Goal: Information Seeking & Learning: Learn about a topic

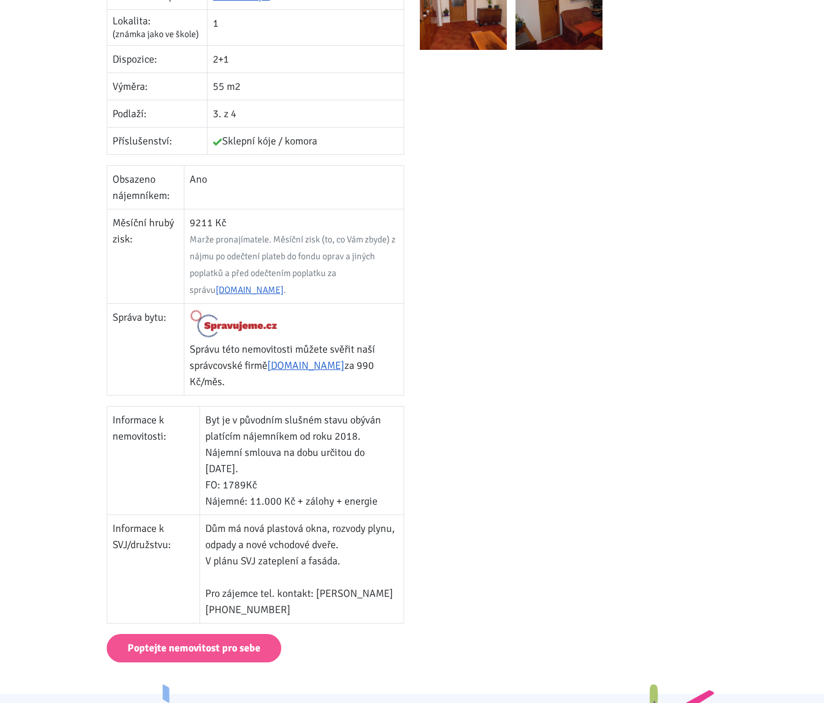
scroll to position [464, 0]
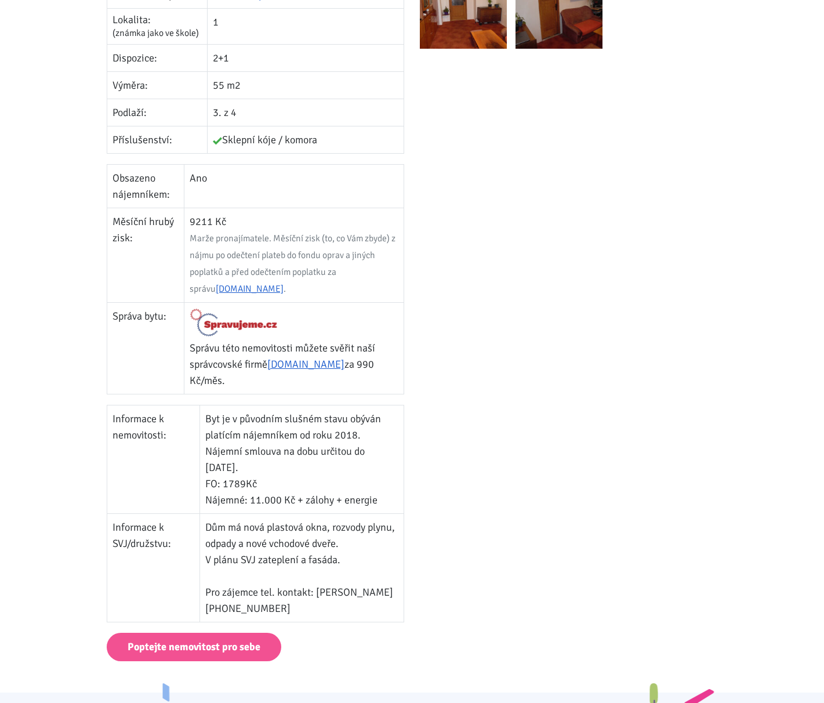
click at [44, 471] on body "Tomáš Kučera ÚVOD MOJE SLUŽBY Strategický mentoring Financování bez limitu Kupt…" at bounding box center [412, 704] width 824 height 2337
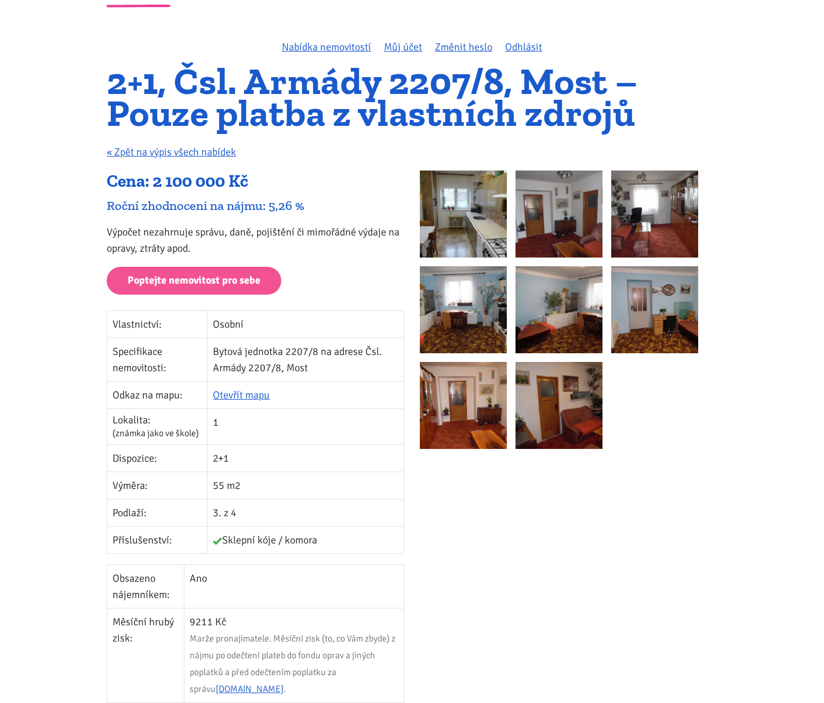
scroll to position [58, 0]
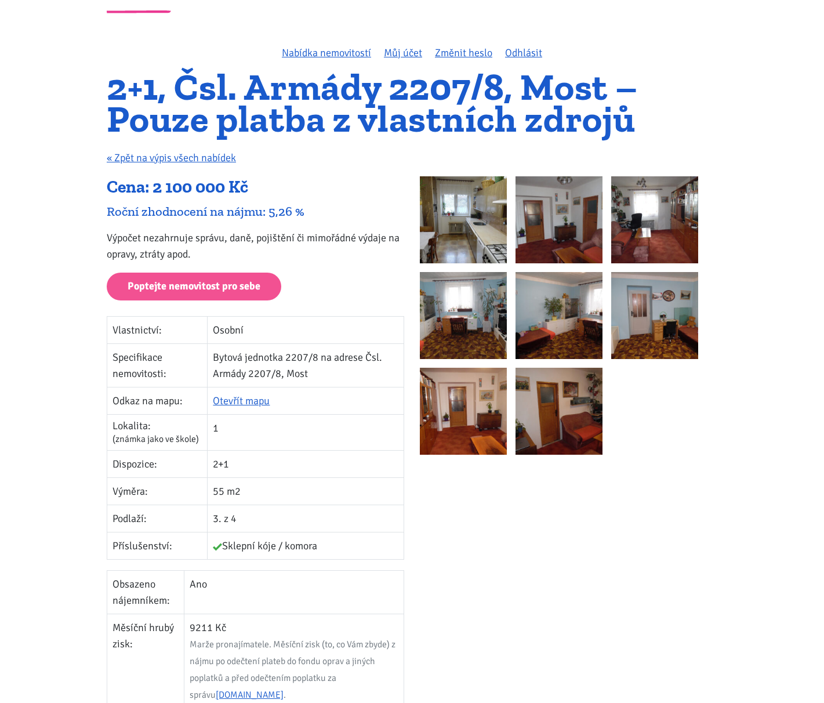
click at [490, 222] on img at bounding box center [463, 219] width 87 height 87
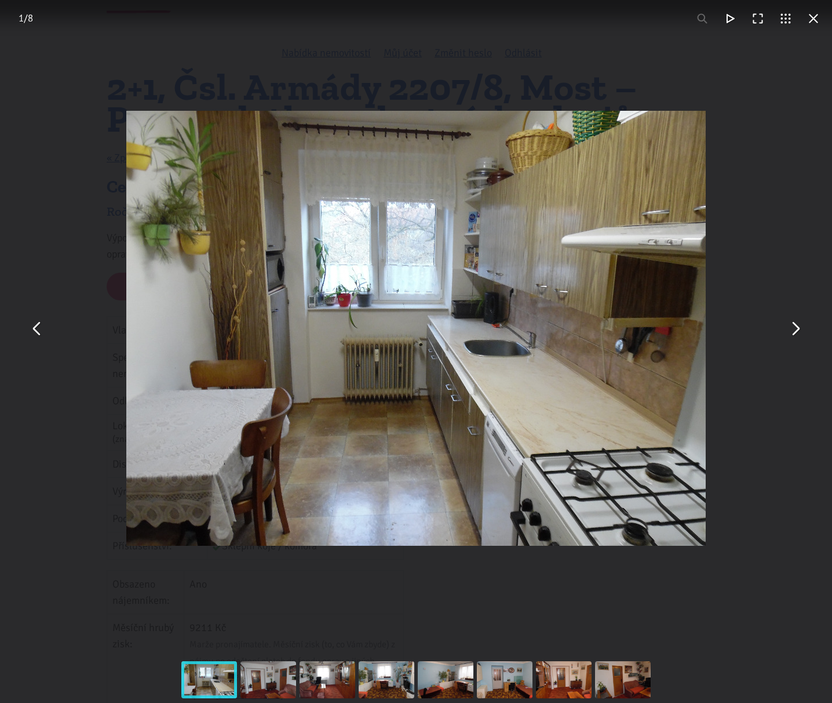
click at [801, 329] on button "You can close this modal content with the ESC key" at bounding box center [795, 328] width 28 height 28
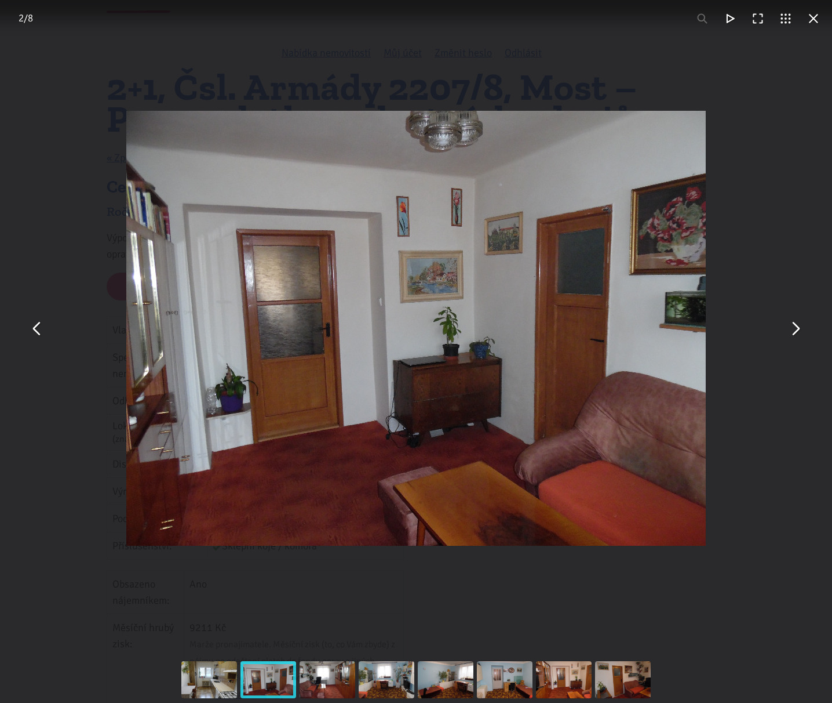
click at [801, 329] on button "You can close this modal content with the ESC key" at bounding box center [795, 328] width 28 height 28
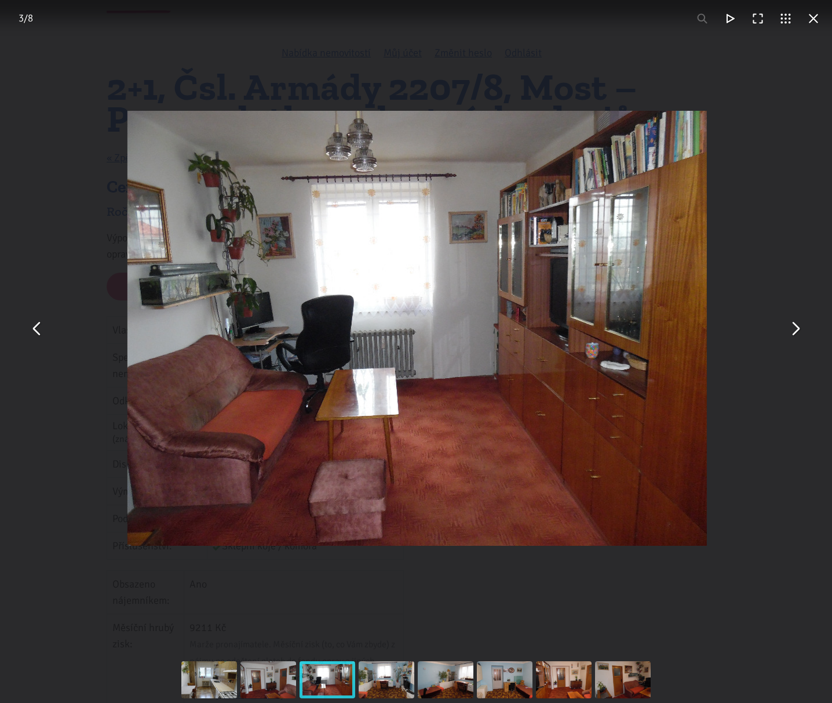
click at [801, 329] on button "You can close this modal content with the ESC key" at bounding box center [795, 328] width 28 height 28
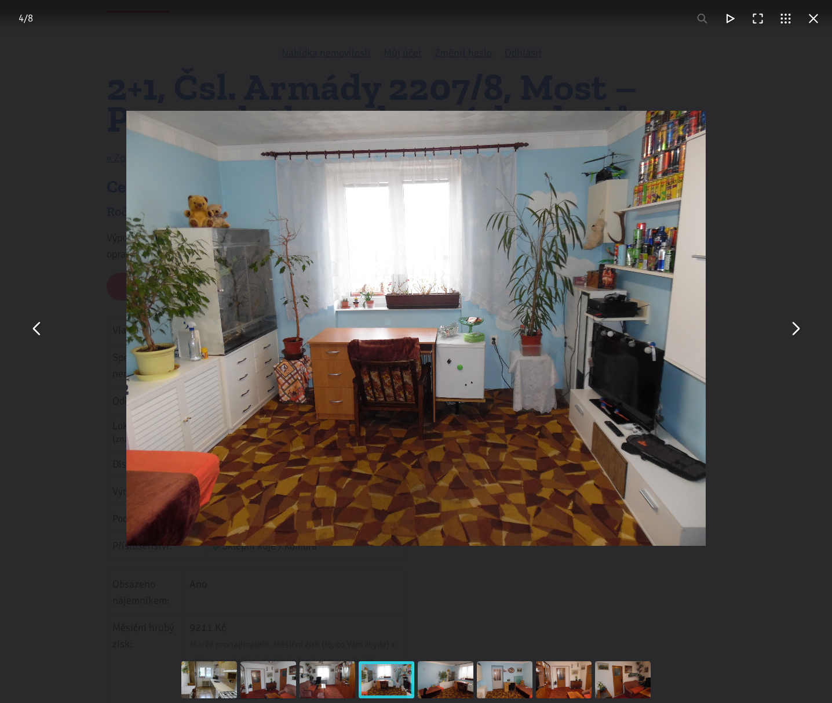
click at [801, 329] on button "You can close this modal content with the ESC key" at bounding box center [795, 328] width 28 height 28
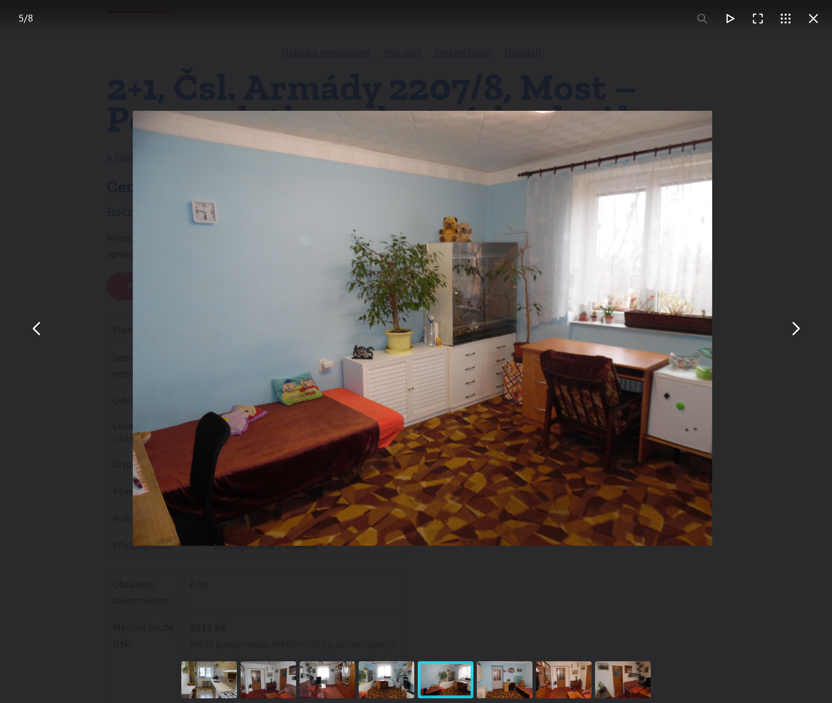
click at [801, 329] on button "You can close this modal content with the ESC key" at bounding box center [795, 328] width 28 height 28
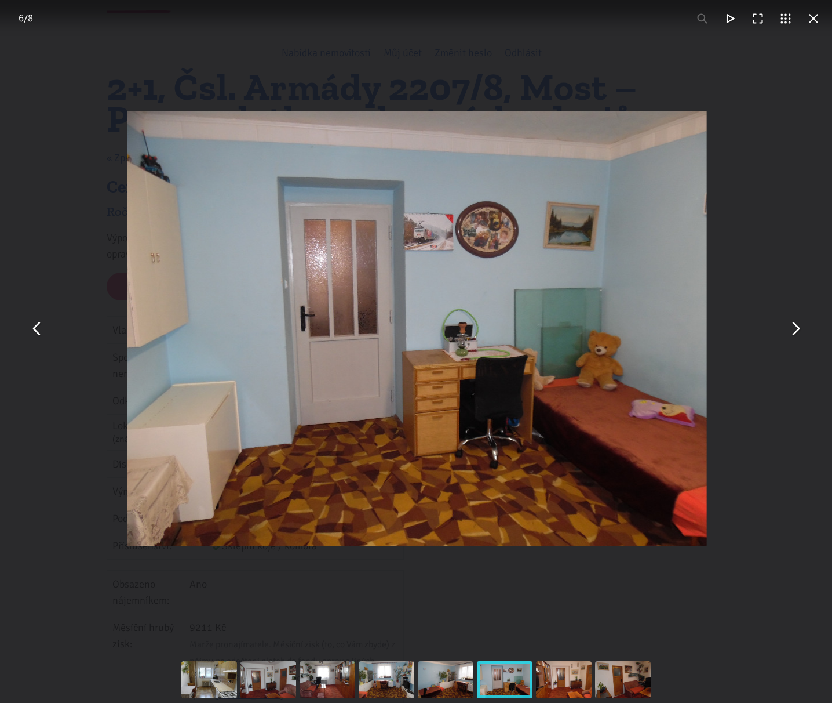
click at [801, 329] on button "You can close this modal content with the ESC key" at bounding box center [795, 328] width 28 height 28
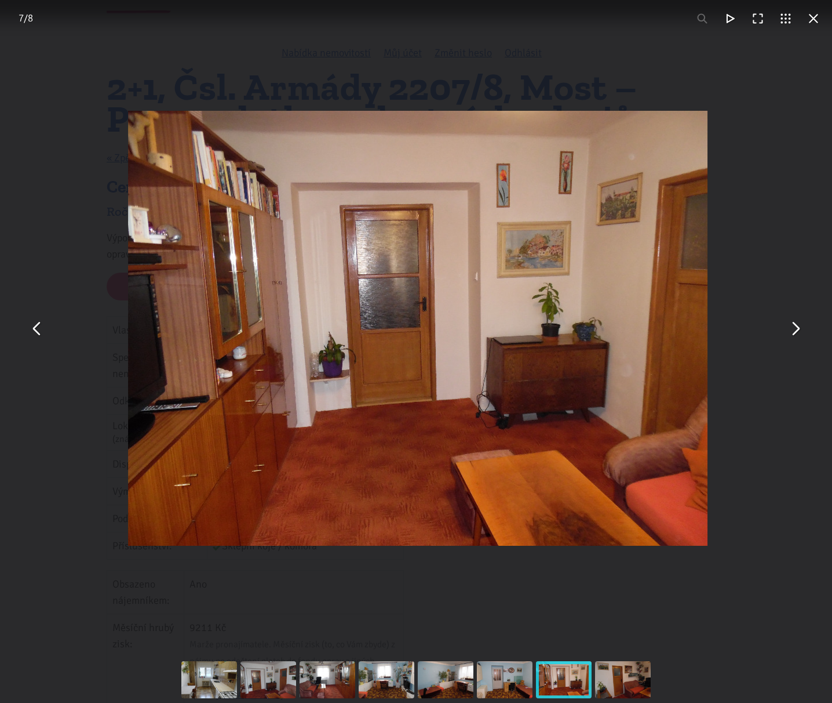
click at [801, 329] on button "You can close this modal content with the ESC key" at bounding box center [795, 328] width 28 height 28
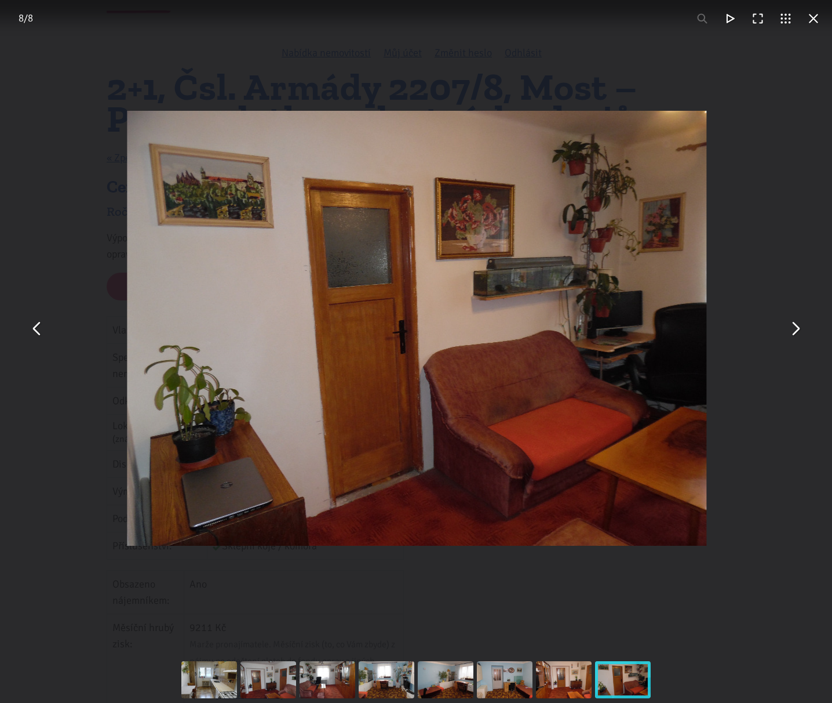
click at [784, 562] on div "You can close this modal content with the ESC key" at bounding box center [417, 328] width 832 height 656
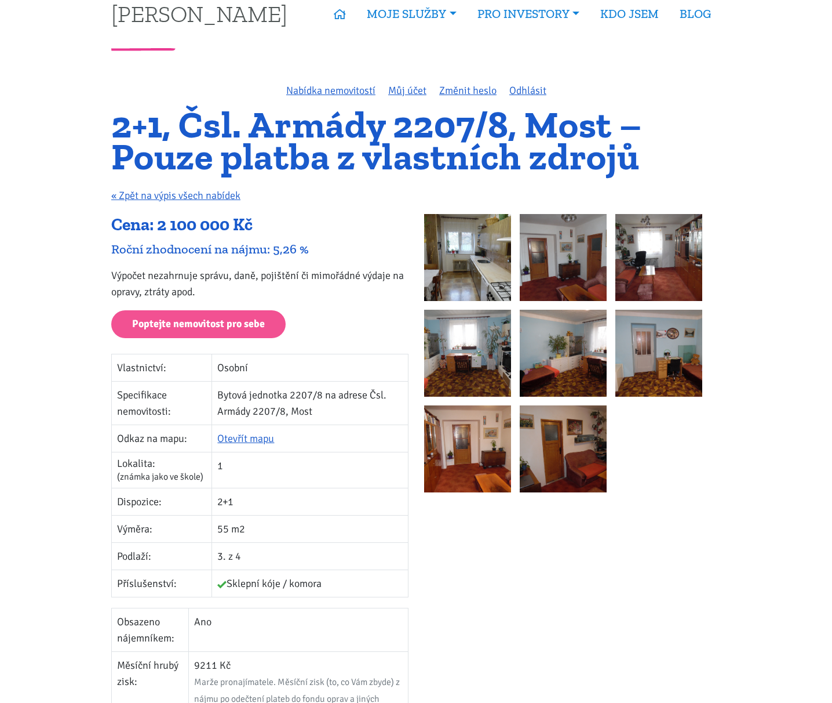
scroll to position [0, 0]
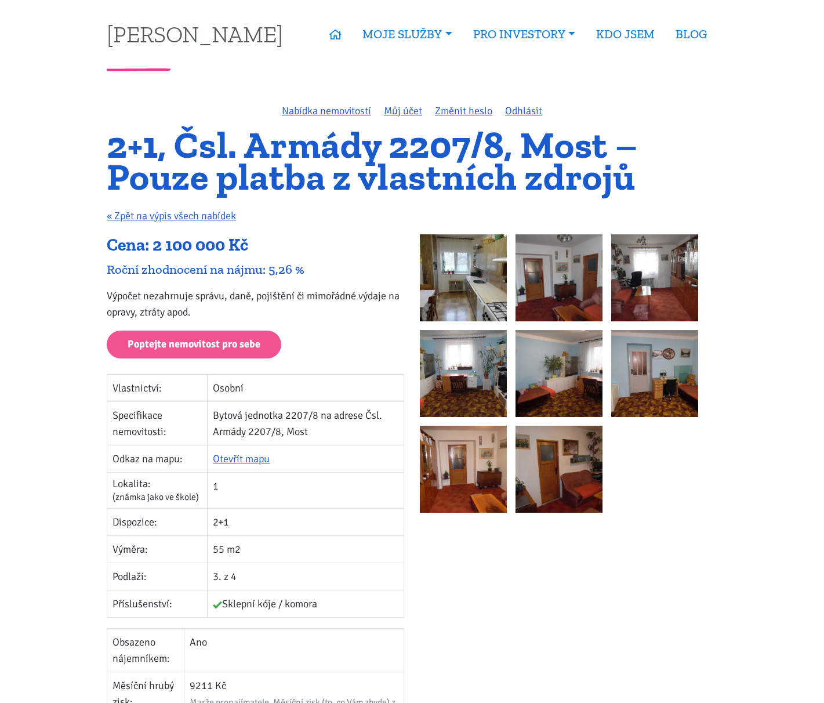
click at [466, 281] on img at bounding box center [463, 277] width 87 height 87
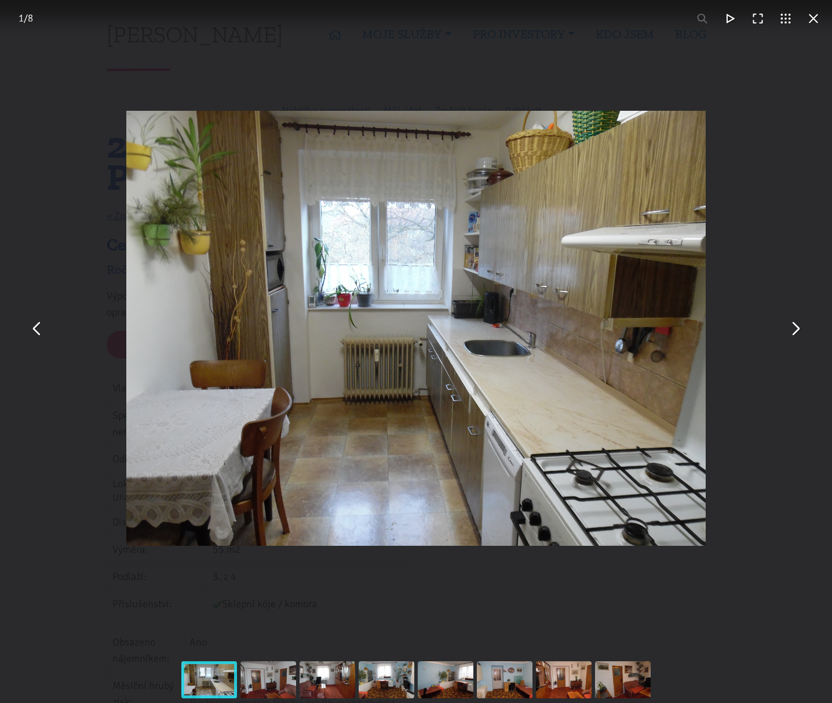
click at [797, 328] on button "You can close this modal content with the ESC key" at bounding box center [795, 328] width 28 height 28
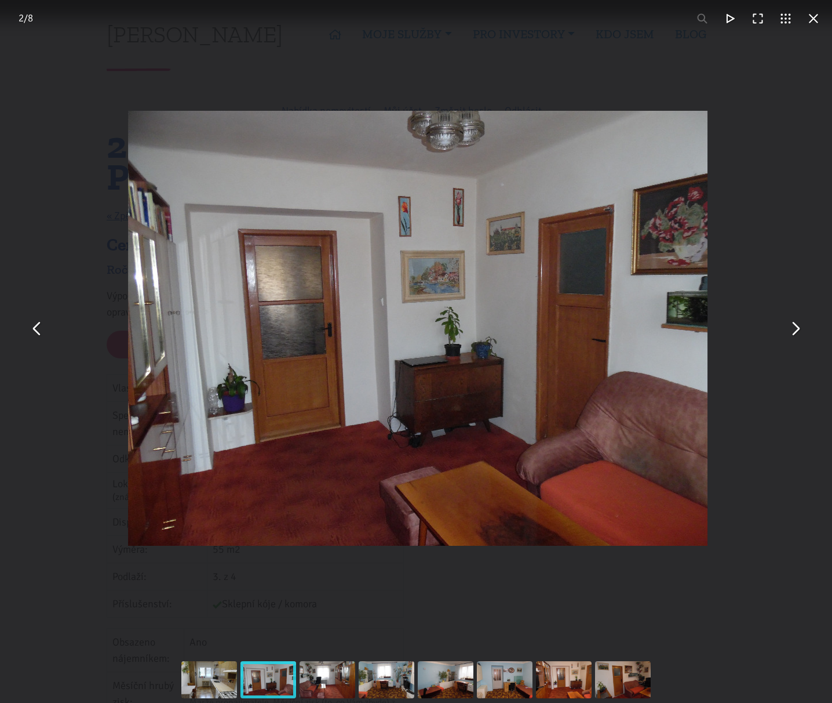
click at [797, 328] on button "You can close this modal content with the ESC key" at bounding box center [795, 328] width 28 height 28
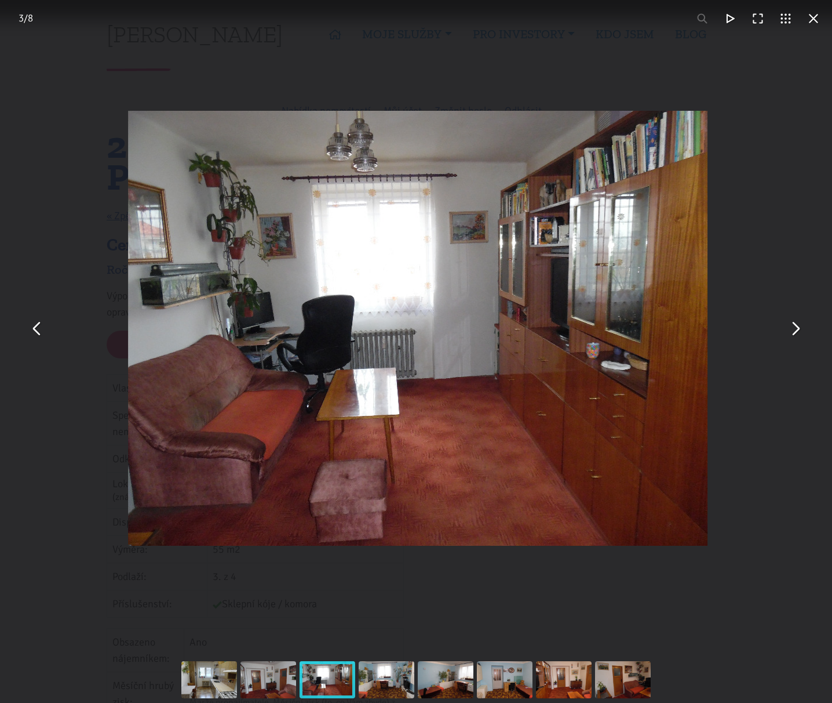
click at [797, 328] on button "You can close this modal content with the ESC key" at bounding box center [795, 328] width 28 height 28
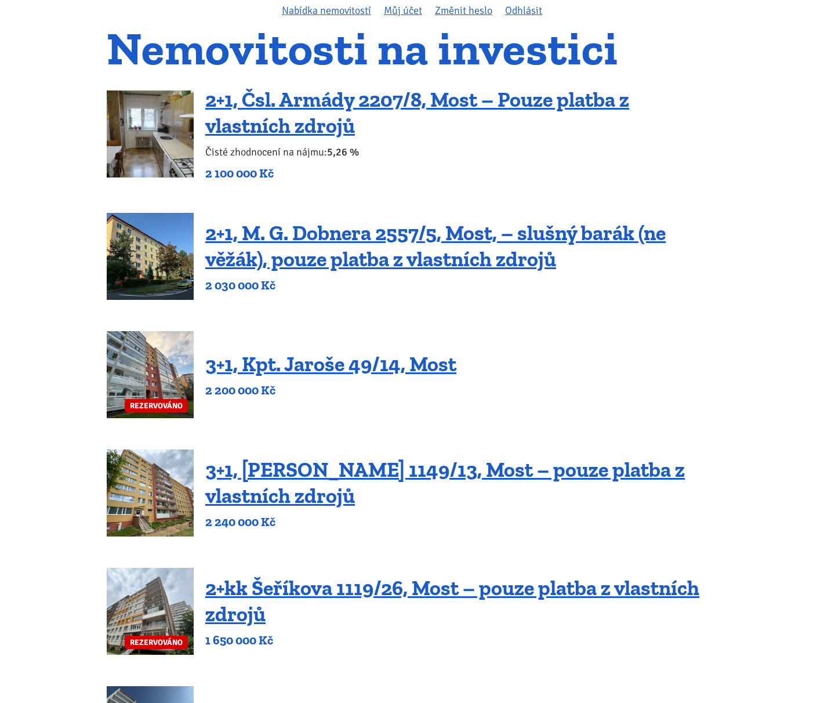
scroll to position [116, 0]
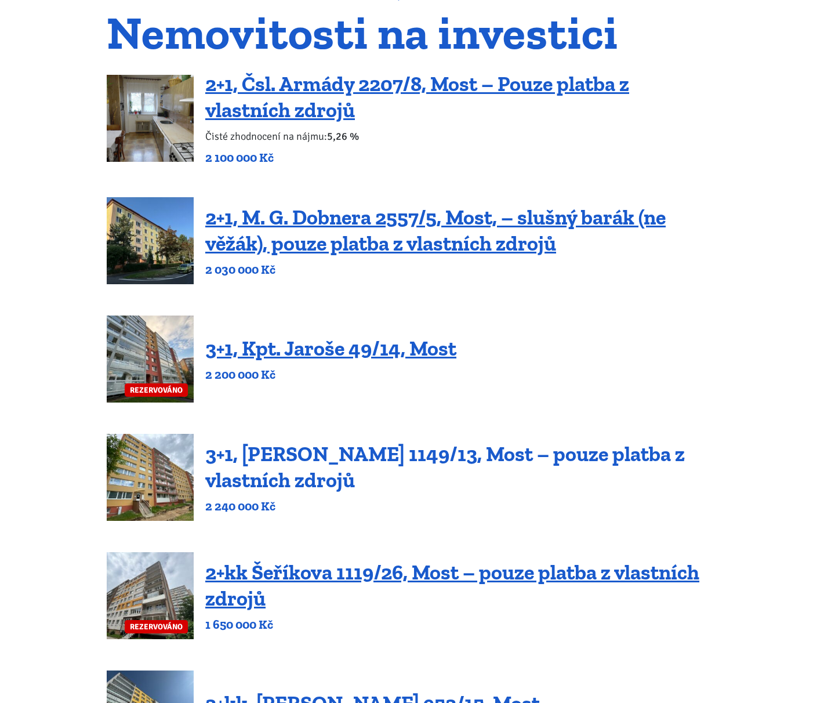
click at [317, 449] on link "3+1, Jaroslava Haška 1149/13, Most – pouze platba z vlastních zdrojů" at bounding box center [444, 466] width 479 height 51
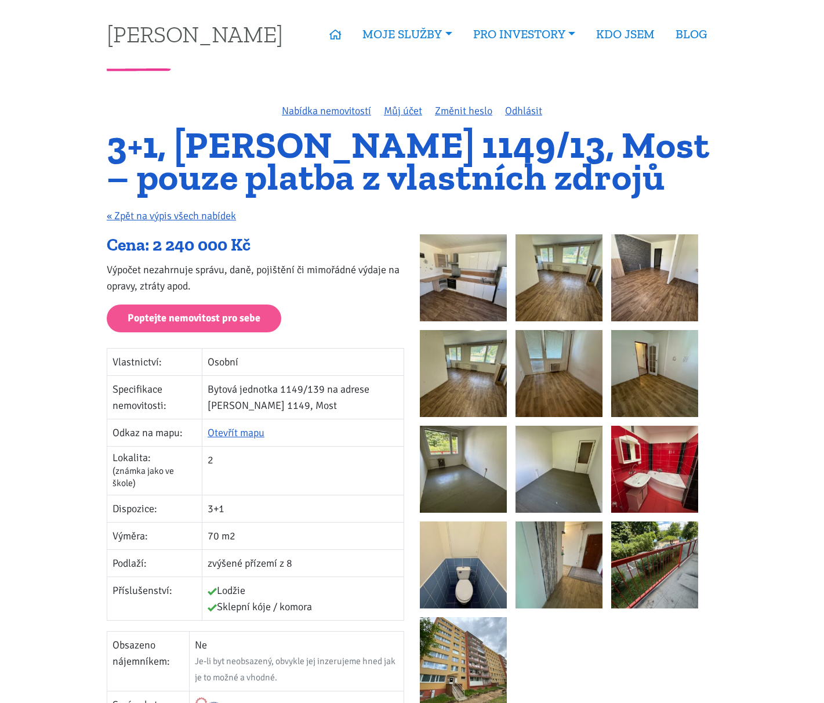
click at [467, 279] on img at bounding box center [463, 277] width 87 height 87
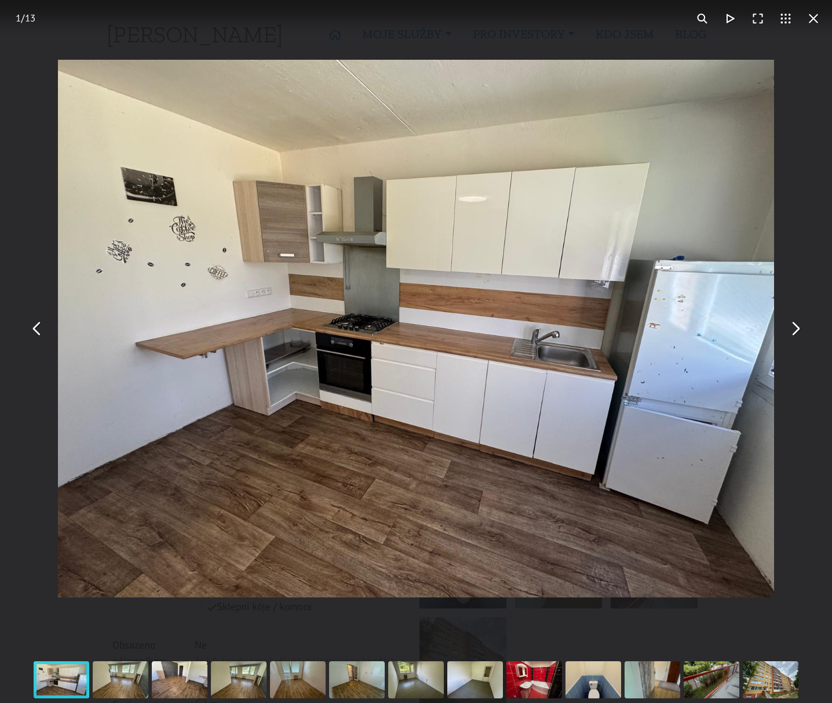
click at [803, 332] on button "You can close this modal content with the ESC key" at bounding box center [795, 328] width 28 height 28
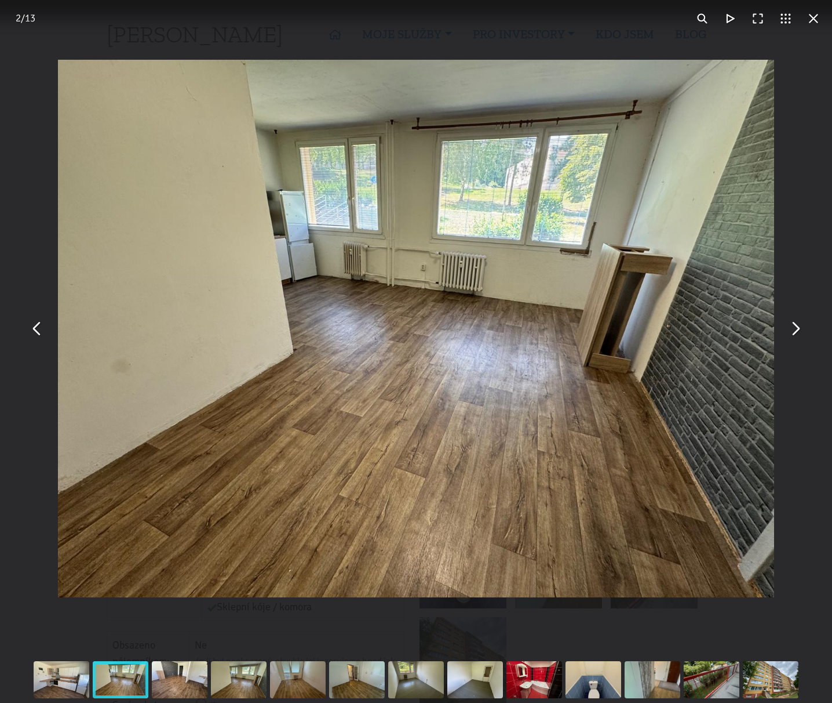
click at [803, 332] on button "You can close this modal content with the ESC key" at bounding box center [795, 328] width 28 height 28
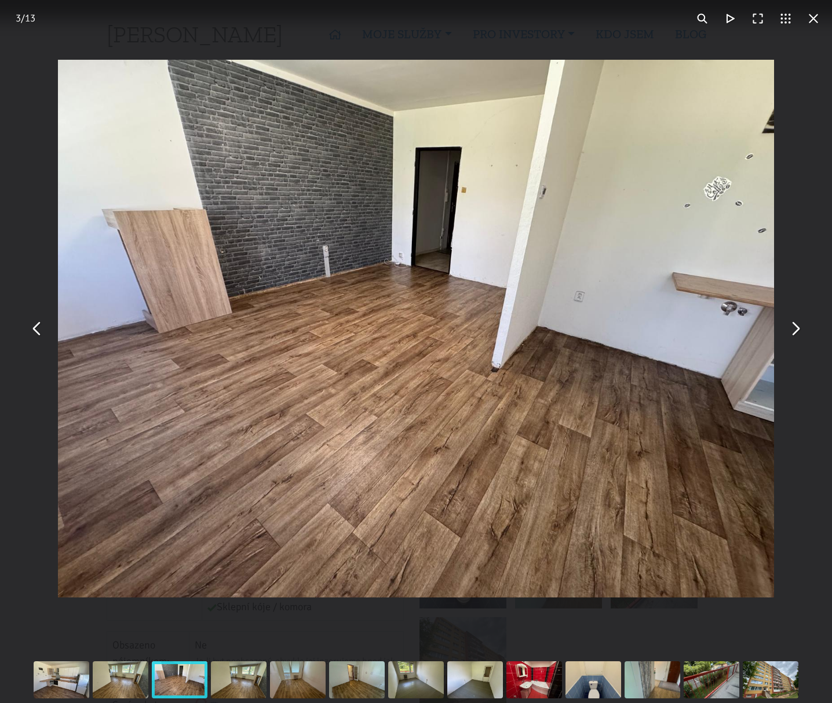
click at [803, 332] on button "You can close this modal content with the ESC key" at bounding box center [795, 328] width 28 height 28
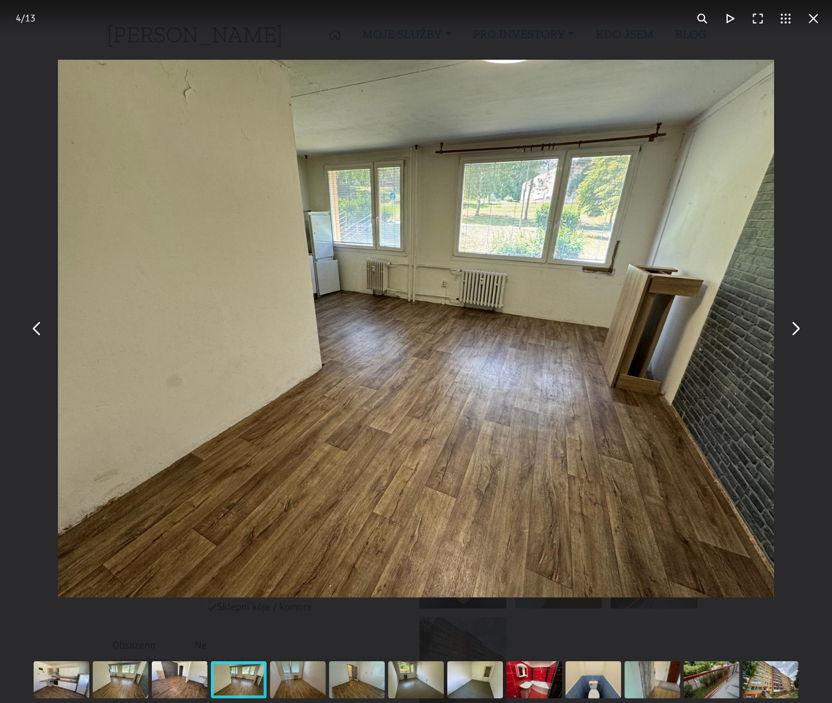
click at [803, 332] on button "You can close this modal content with the ESC key" at bounding box center [795, 328] width 28 height 28
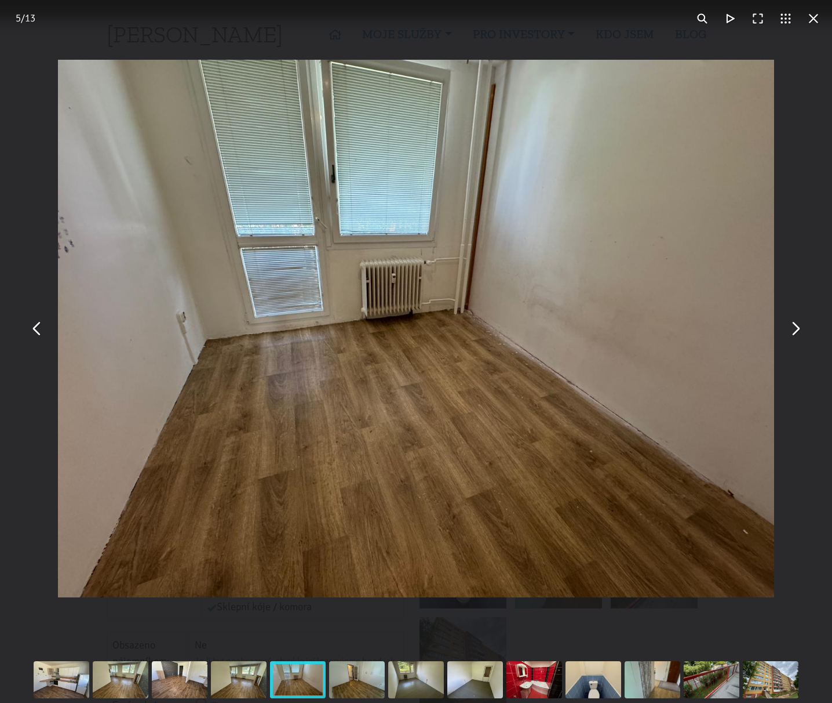
click at [803, 332] on button "You can close this modal content with the ESC key" at bounding box center [795, 328] width 28 height 28
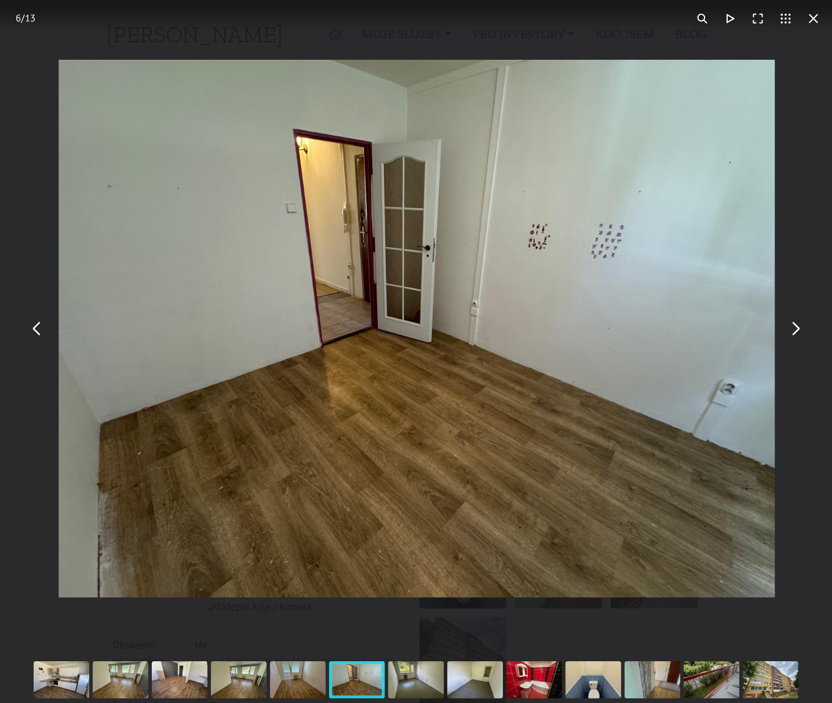
click at [803, 332] on button "You can close this modal content with the ESC key" at bounding box center [795, 328] width 28 height 28
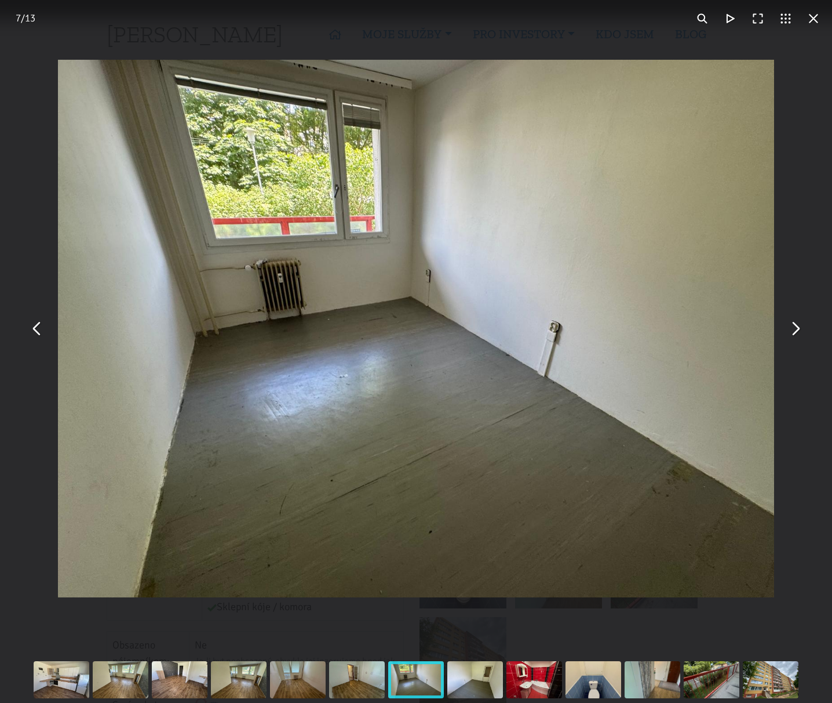
click at [803, 332] on button "You can close this modal content with the ESC key" at bounding box center [795, 328] width 28 height 28
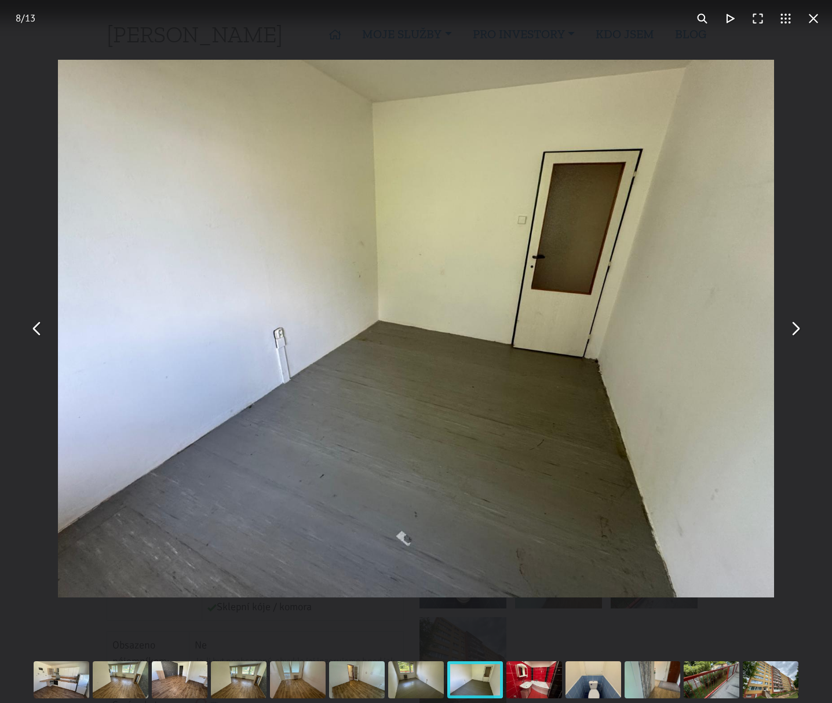
click at [803, 332] on button "You can close this modal content with the ESC key" at bounding box center [795, 328] width 28 height 28
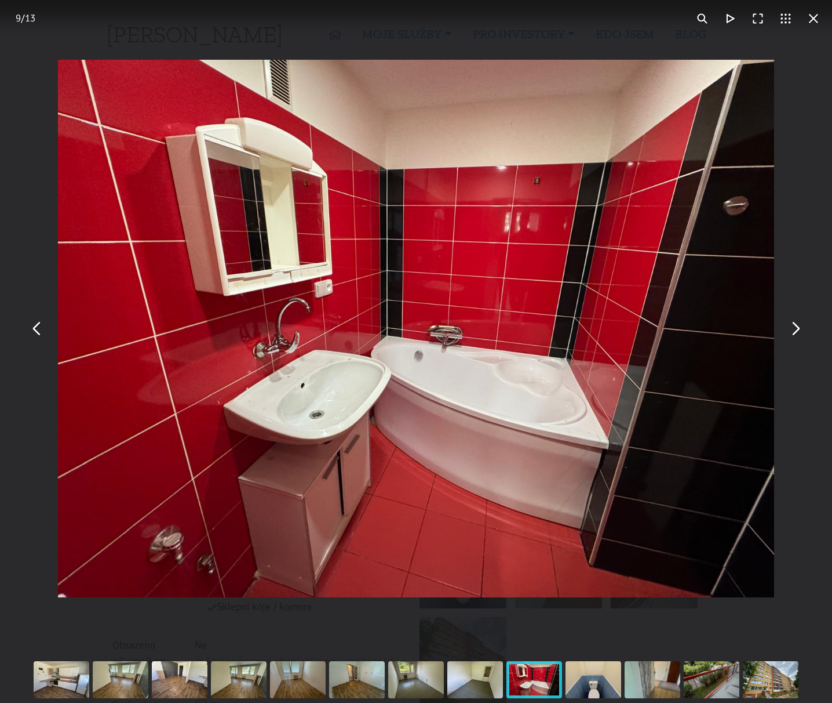
click at [803, 332] on button "You can close this modal content with the ESC key" at bounding box center [795, 328] width 28 height 28
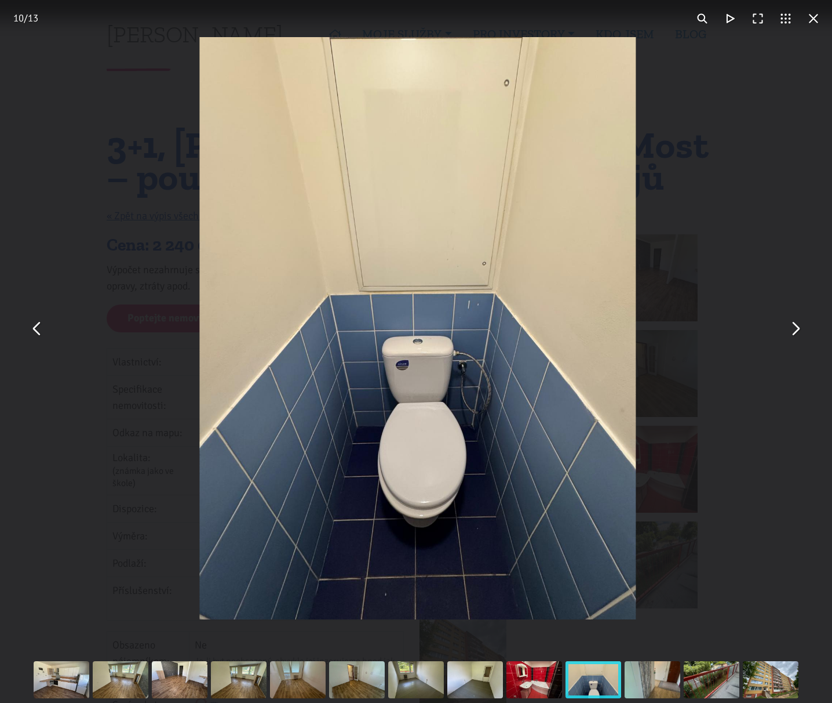
click at [803, 332] on button "You can close this modal content with the ESC key" at bounding box center [795, 328] width 28 height 28
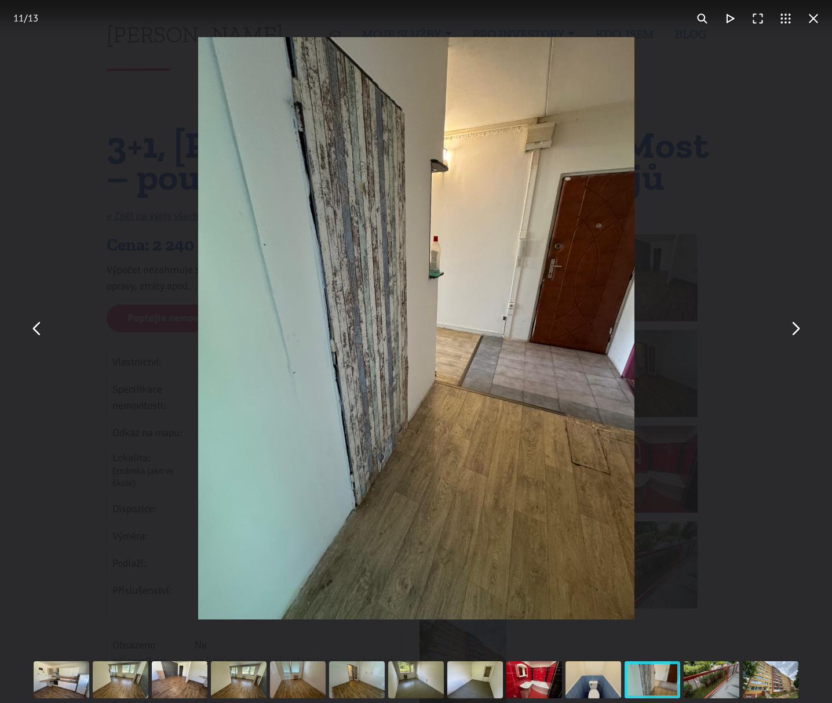
click at [803, 332] on button "You can close this modal content with the ESC key" at bounding box center [795, 328] width 28 height 28
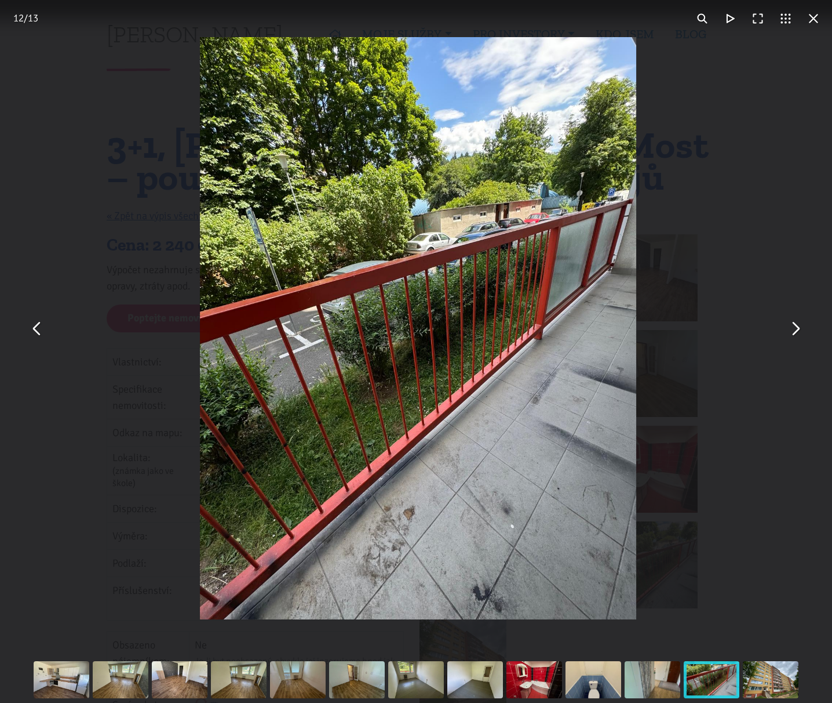
click at [803, 332] on button "You can close this modal content with the ESC key" at bounding box center [795, 328] width 28 height 28
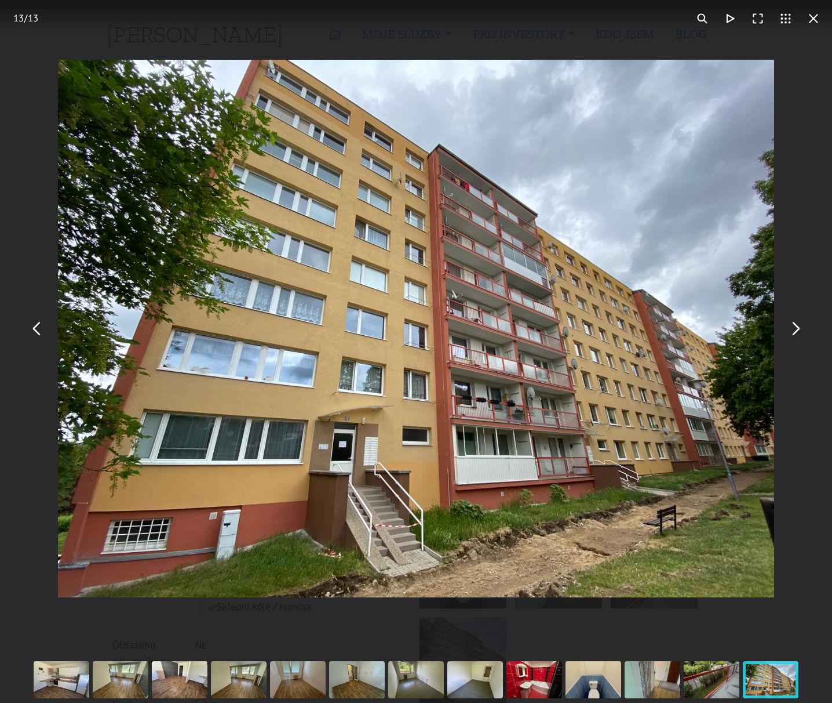
click at [803, 332] on button "You can close this modal content with the ESC key" at bounding box center [795, 328] width 28 height 28
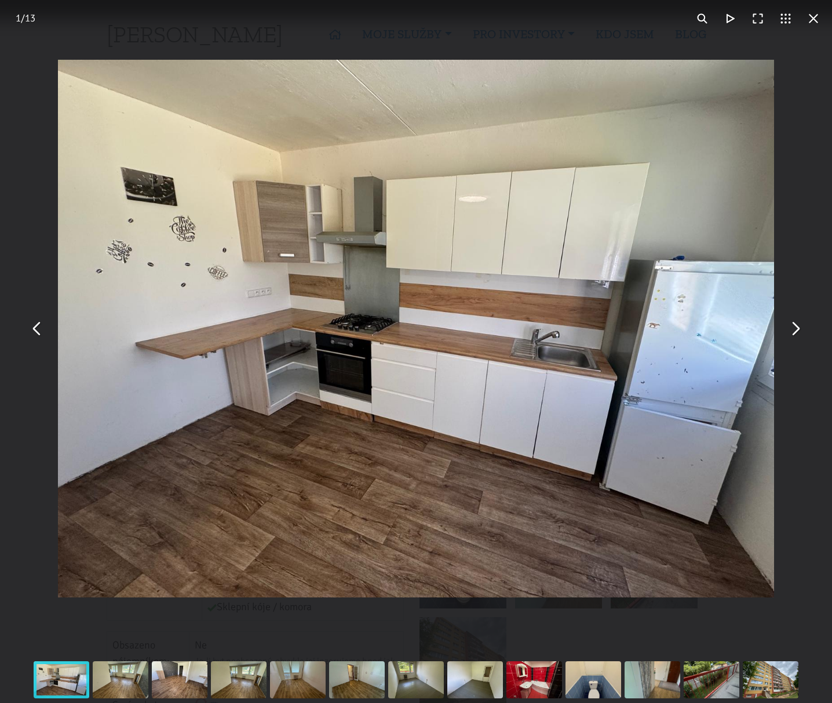
click at [811, 16] on button "You can close this modal content with the ESC key" at bounding box center [814, 19] width 28 height 28
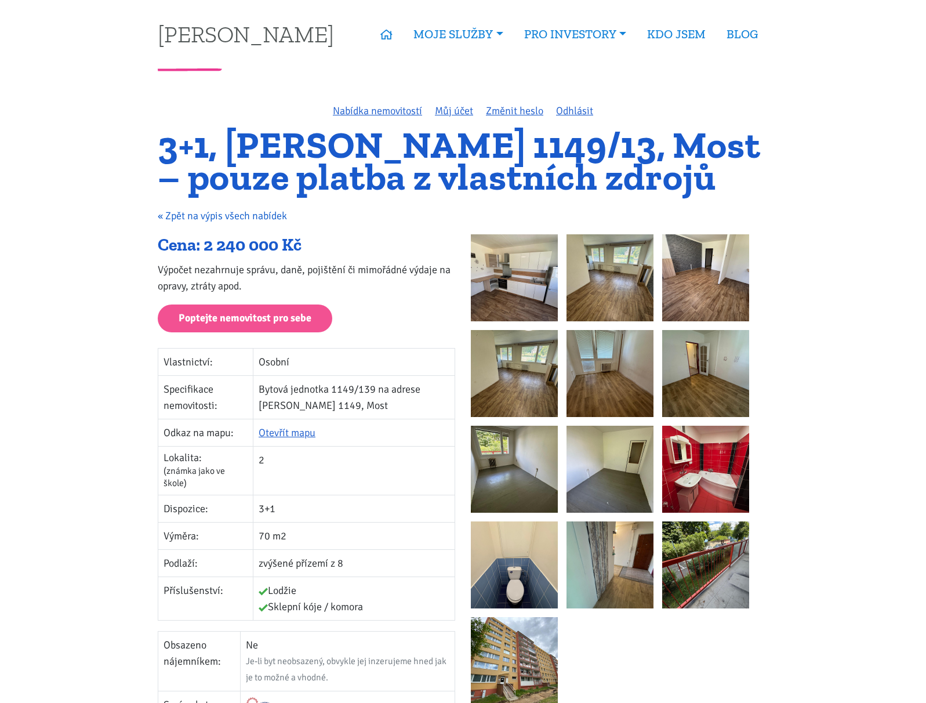
click at [266, 216] on link "« Zpět na výpis všech nabídek" at bounding box center [222, 215] width 129 height 13
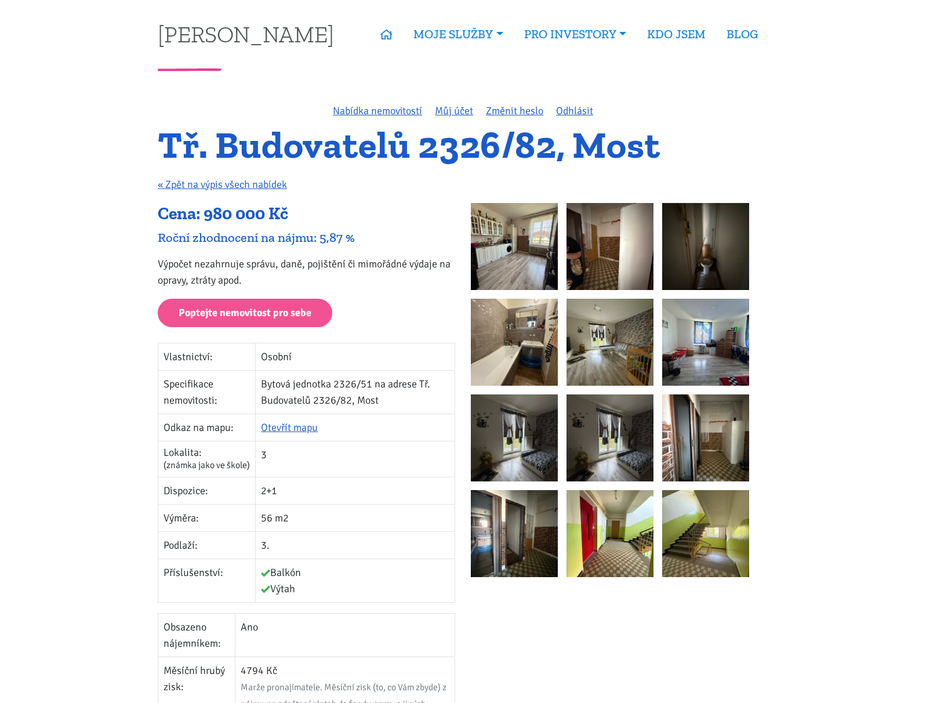
click at [341, 264] on p "Výpočet nezahrnuje správu, daně, pojištění či mimořádné výdaje na opravy, ztrát…" at bounding box center [306, 272] width 297 height 32
click at [612, 552] on img at bounding box center [609, 533] width 87 height 87
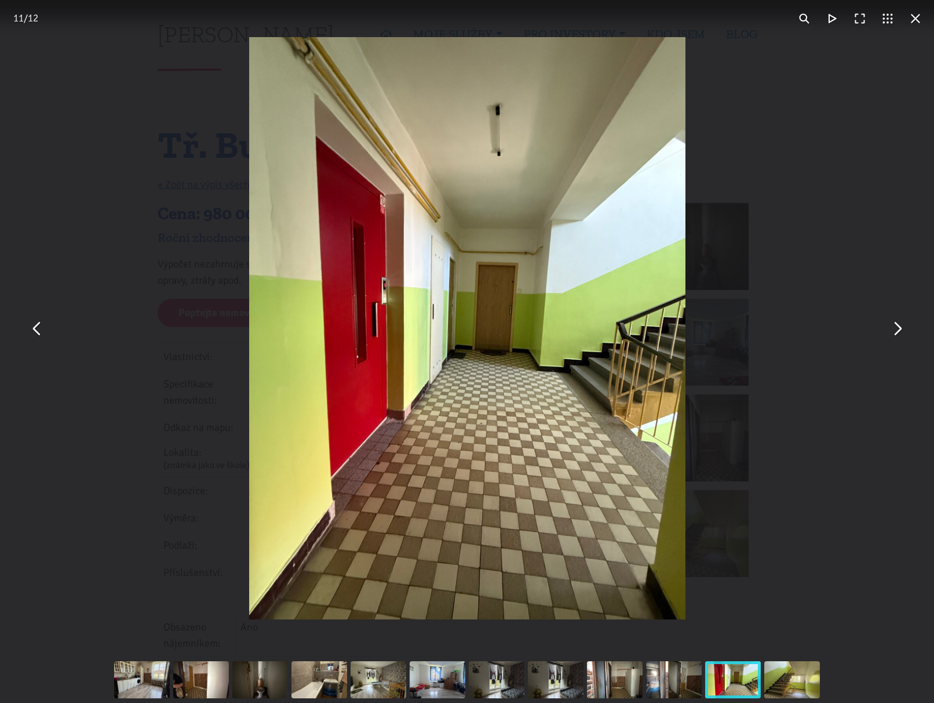
click at [38, 341] on button "You can close this modal content with the ESC key" at bounding box center [37, 328] width 28 height 28
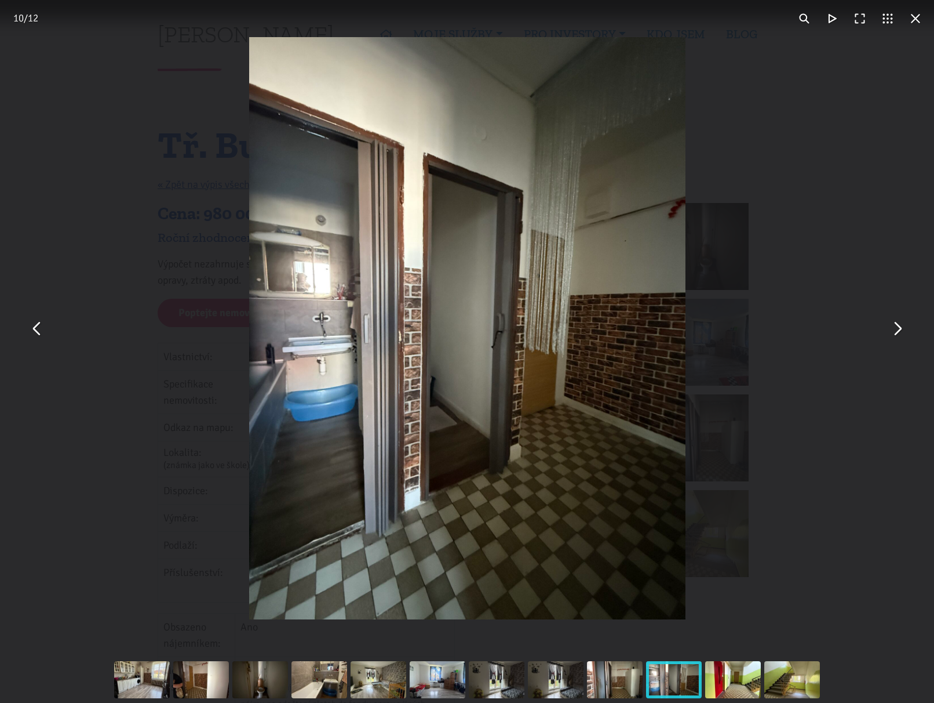
click at [35, 334] on button "You can close this modal content with the ESC key" at bounding box center [37, 328] width 28 height 28
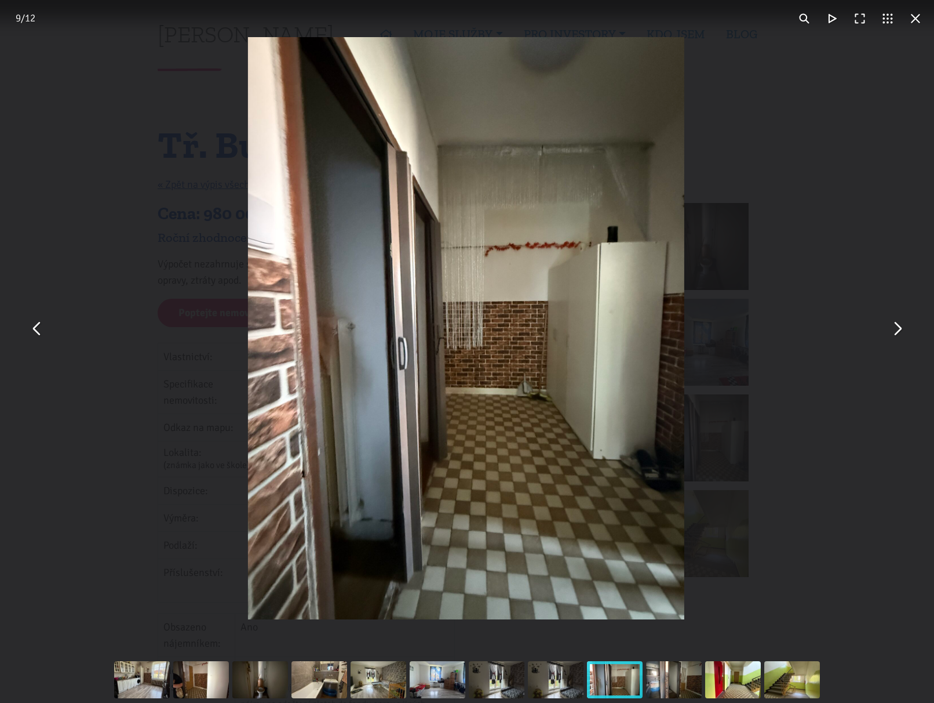
click at [35, 334] on button "You can close this modal content with the ESC key" at bounding box center [37, 328] width 28 height 28
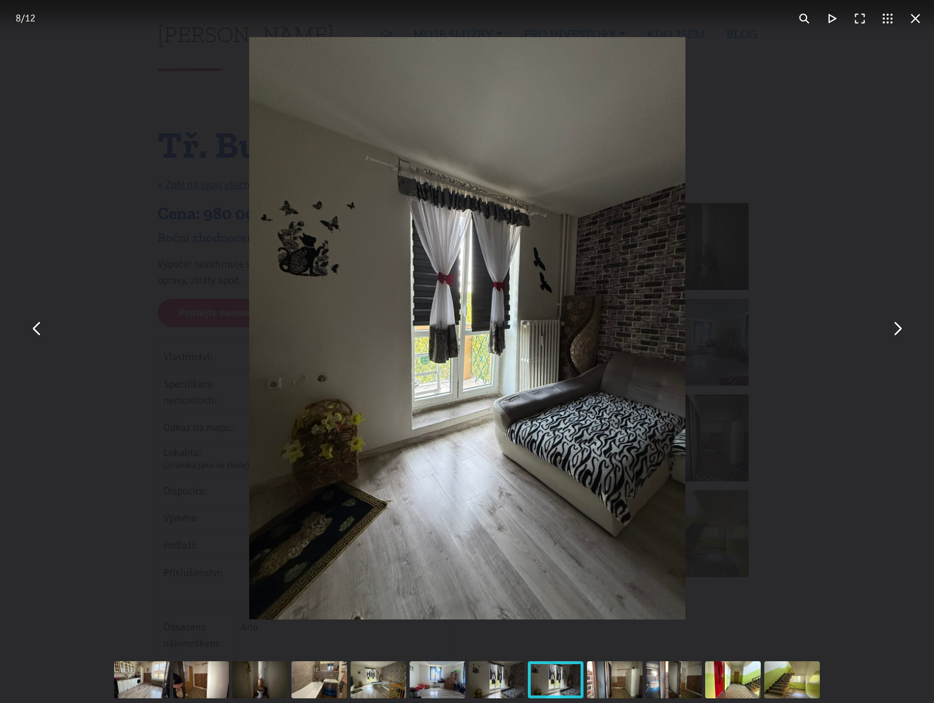
click at [35, 334] on button "You can close this modal content with the ESC key" at bounding box center [37, 328] width 28 height 28
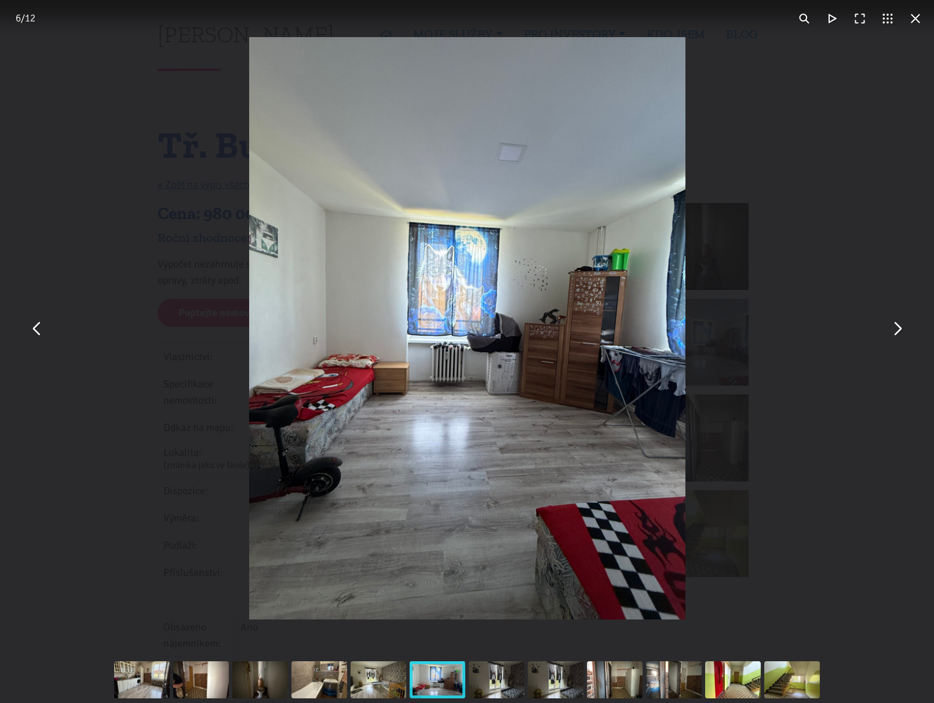
click at [35, 334] on button "You can close this modal content with the ESC key" at bounding box center [37, 328] width 28 height 28
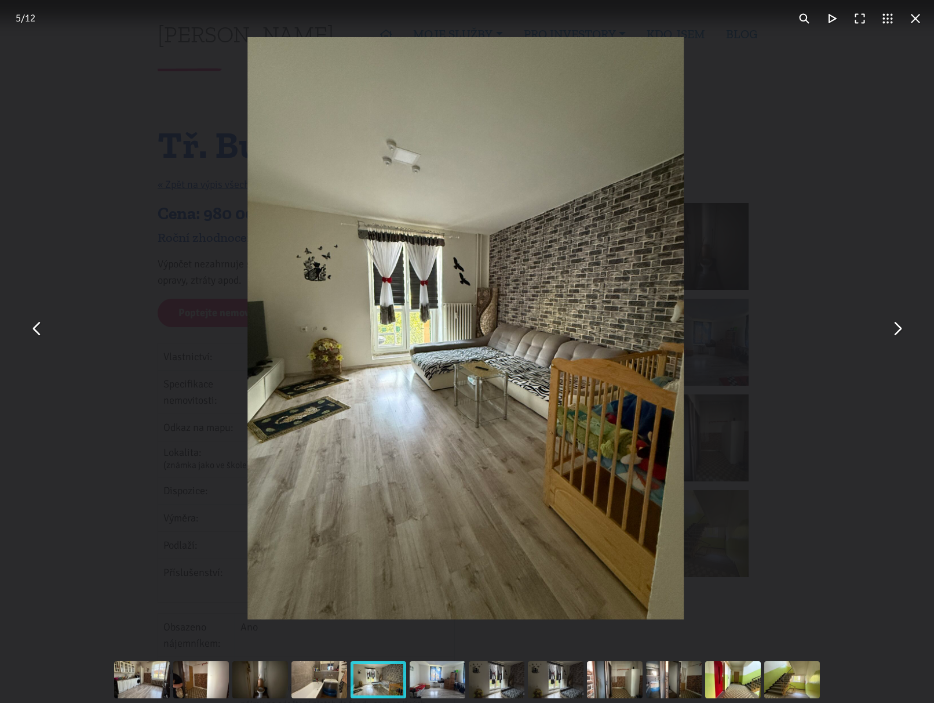
click at [808, 120] on div "You can close this modal content with the ESC key" at bounding box center [465, 328] width 934 height 656
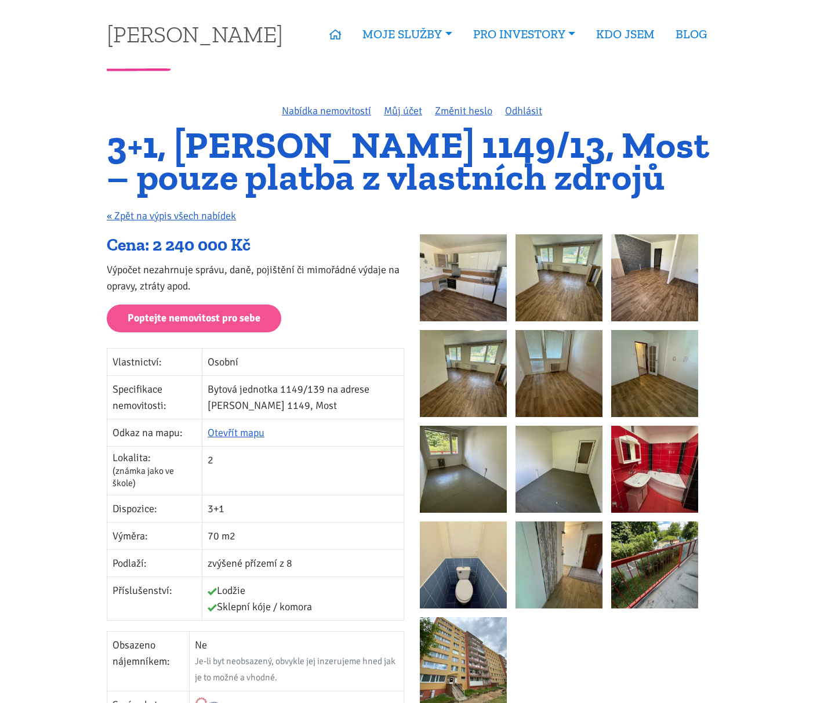
click at [483, 283] on img at bounding box center [463, 277] width 87 height 87
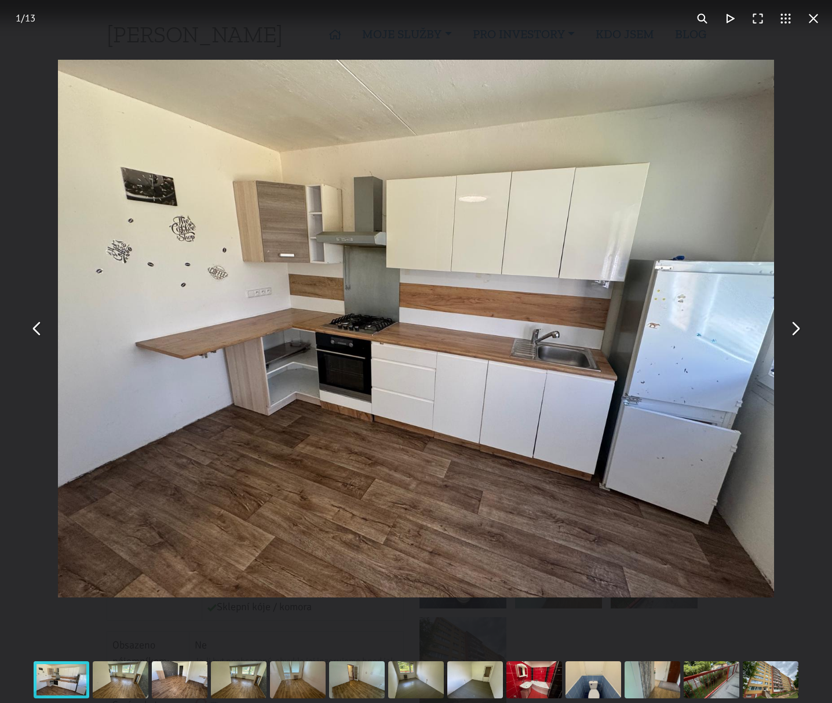
click at [795, 333] on button "You can close this modal content with the ESC key" at bounding box center [795, 328] width 28 height 28
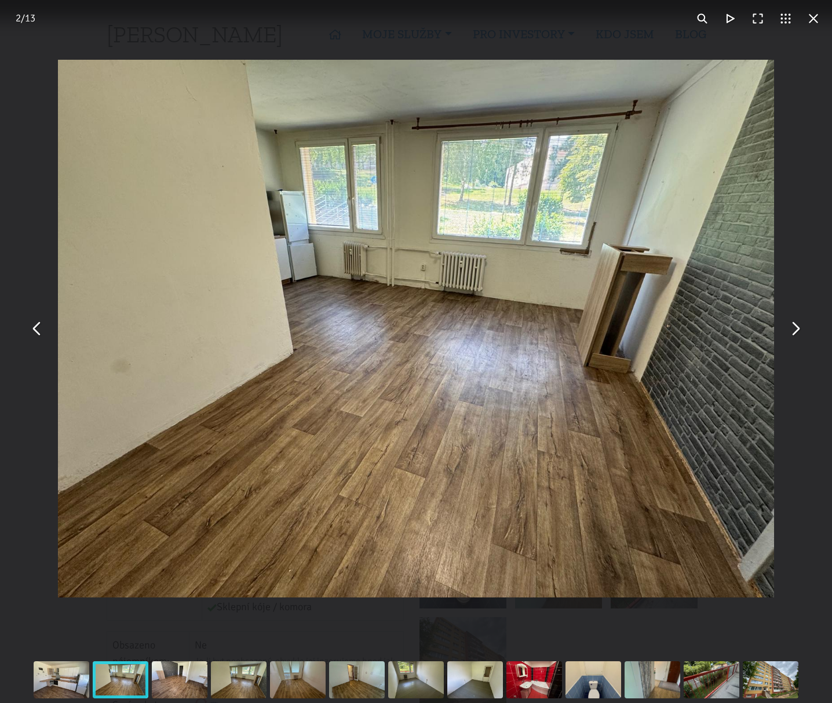
click at [795, 333] on button "You can close this modal content with the ESC key" at bounding box center [795, 328] width 28 height 28
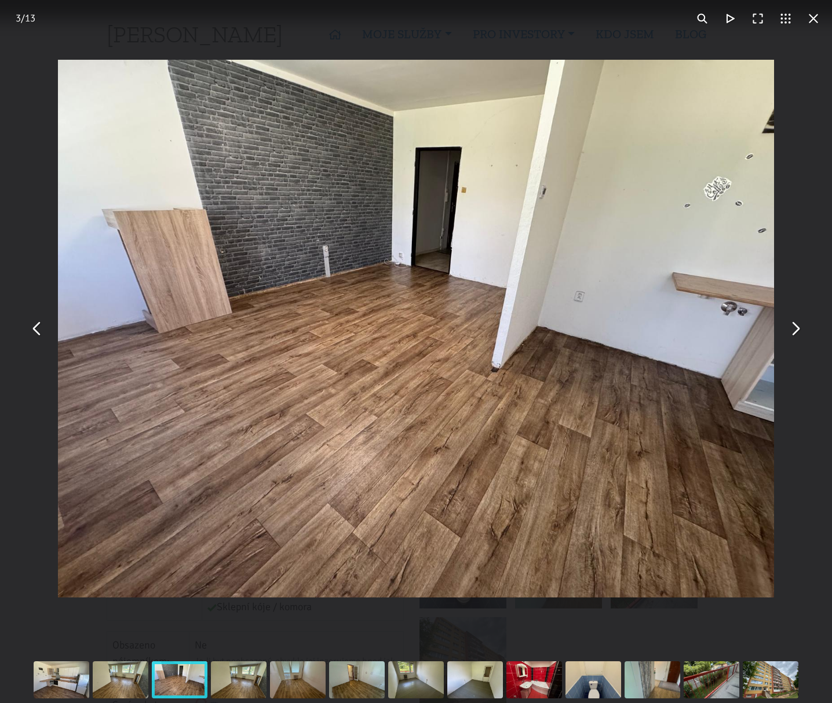
click at [795, 333] on button "You can close this modal content with the ESC key" at bounding box center [795, 328] width 28 height 28
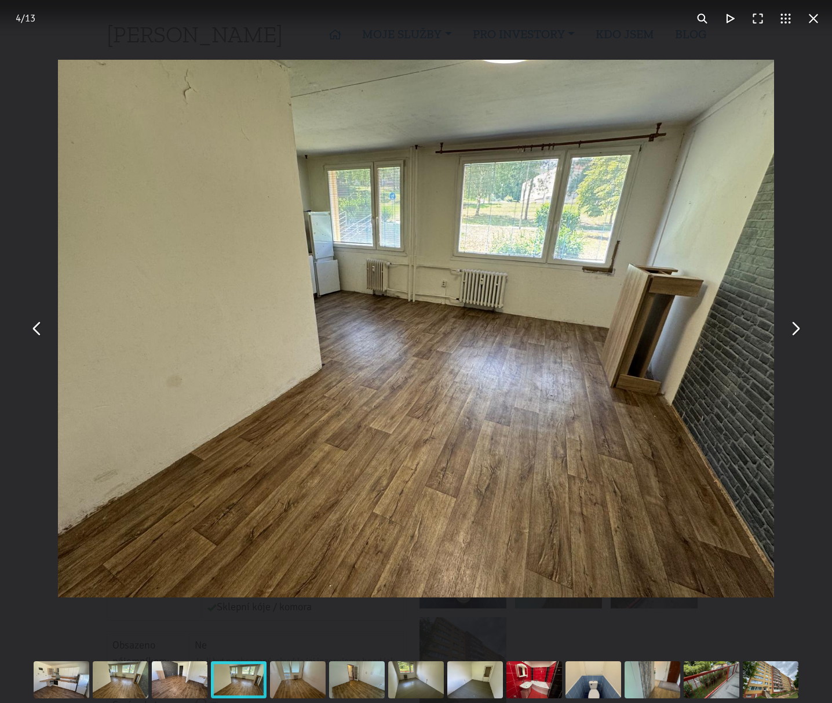
click at [795, 333] on button "You can close this modal content with the ESC key" at bounding box center [795, 328] width 28 height 28
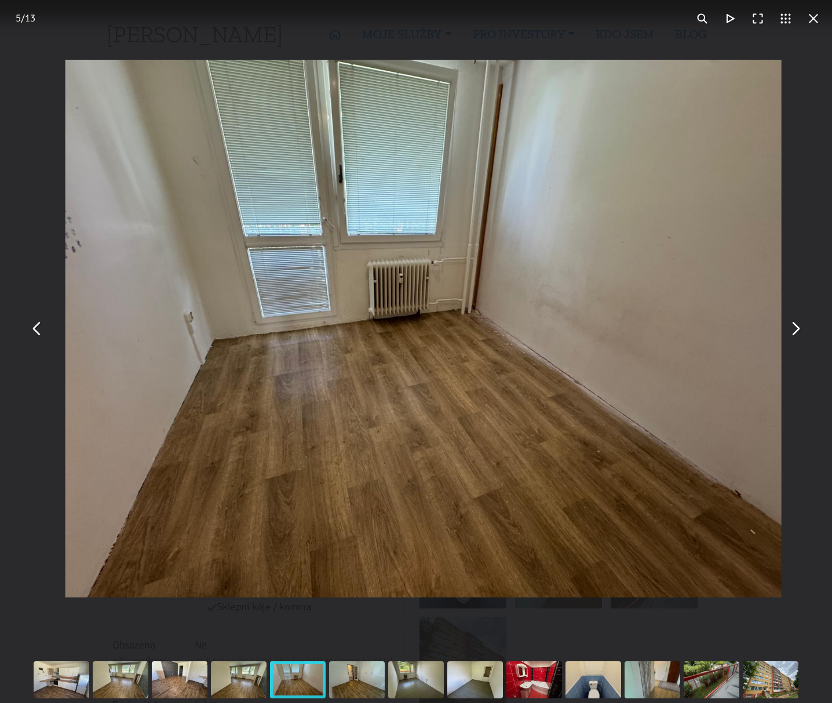
click at [795, 333] on button "You can close this modal content with the ESC key" at bounding box center [795, 328] width 28 height 28
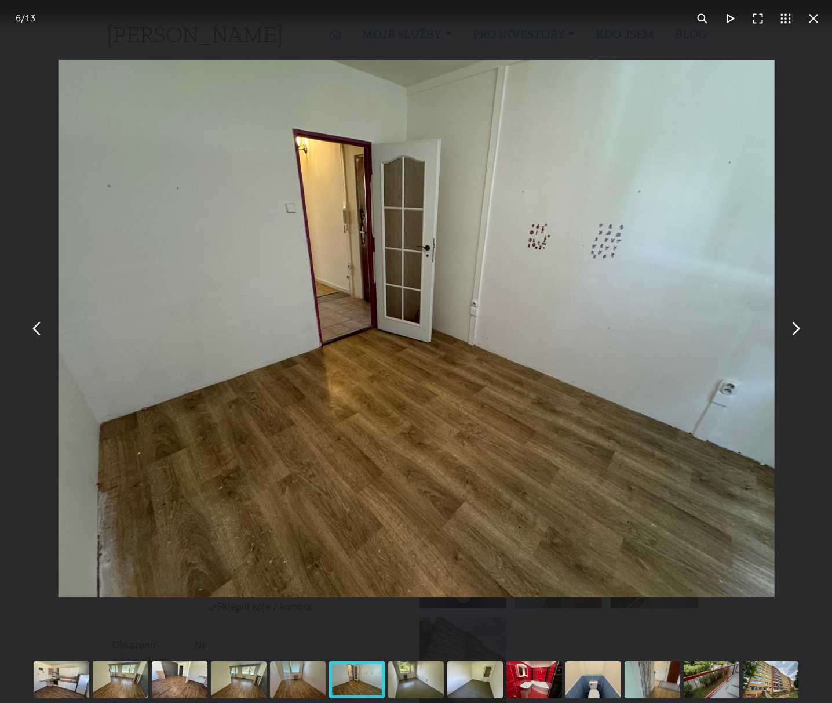
click at [795, 333] on button "You can close this modal content with the ESC key" at bounding box center [795, 328] width 28 height 28
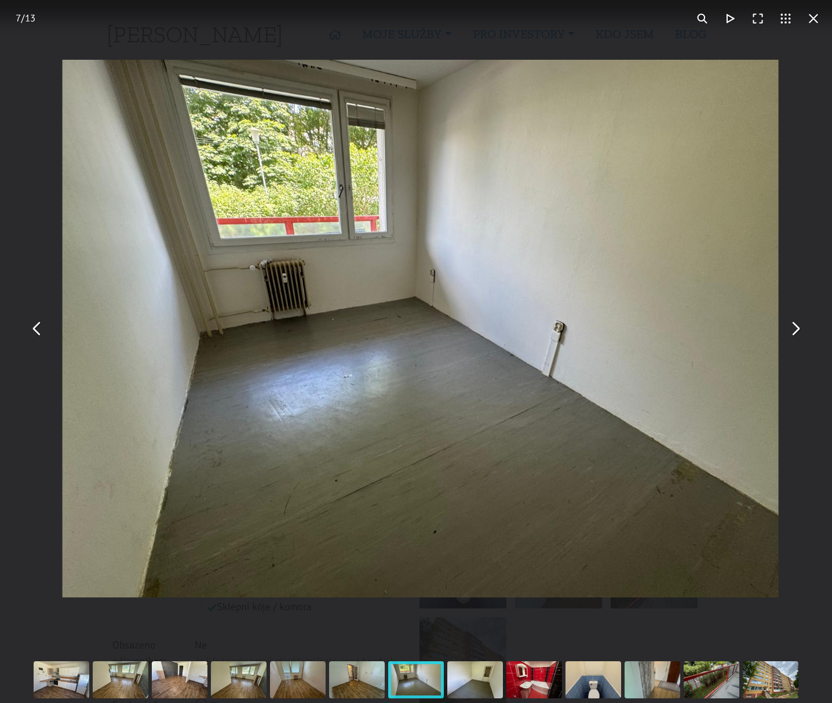
click at [795, 333] on button "You can close this modal content with the ESC key" at bounding box center [795, 328] width 28 height 28
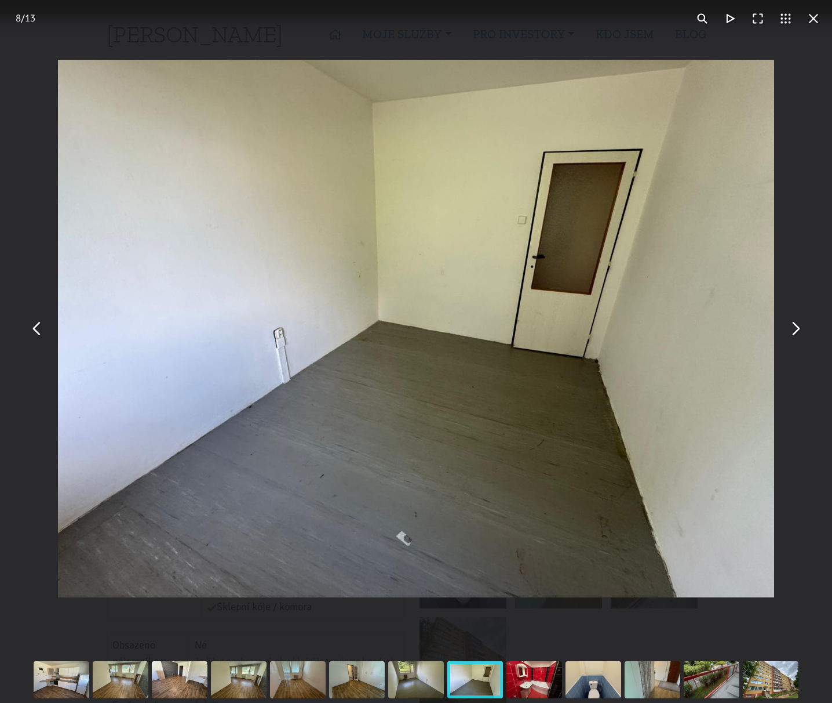
click at [797, 332] on button "You can close this modal content with the ESC key" at bounding box center [795, 328] width 28 height 28
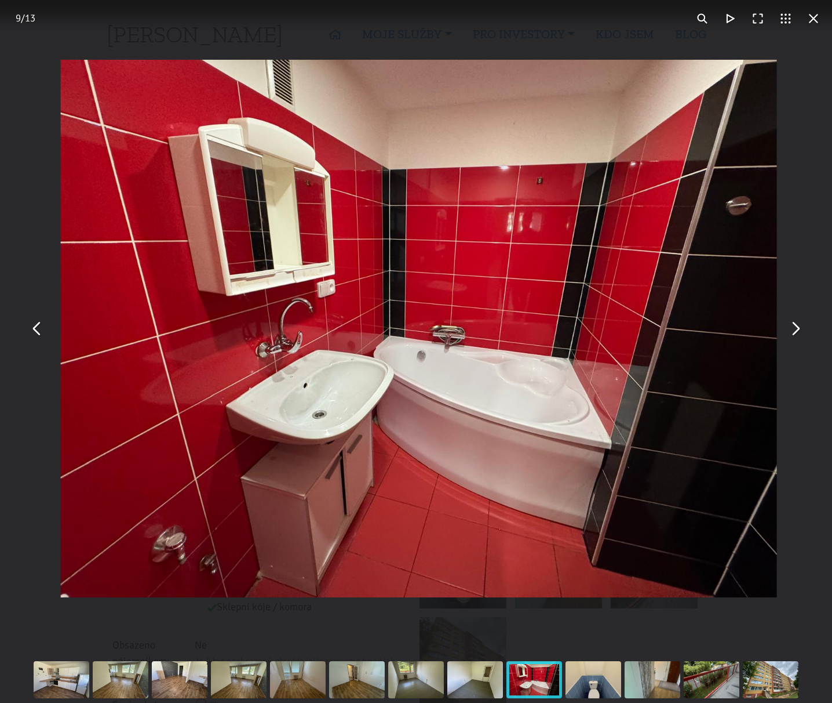
click at [797, 332] on button "You can close this modal content with the ESC key" at bounding box center [795, 328] width 28 height 28
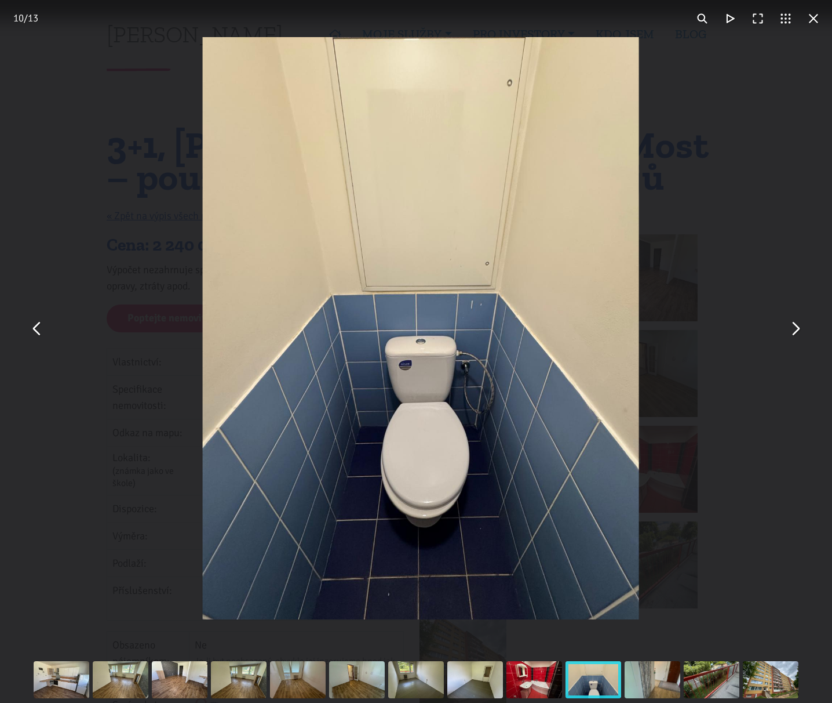
click at [797, 332] on button "You can close this modal content with the ESC key" at bounding box center [795, 328] width 28 height 28
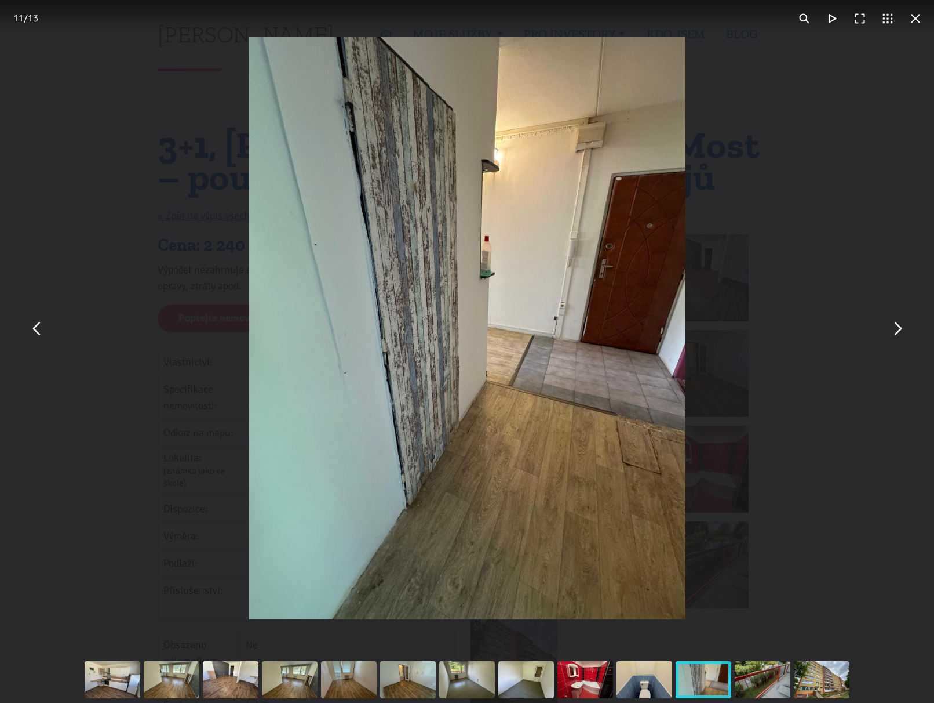
click at [823, 329] on button "You can close this modal content with the ESC key" at bounding box center [897, 328] width 28 height 28
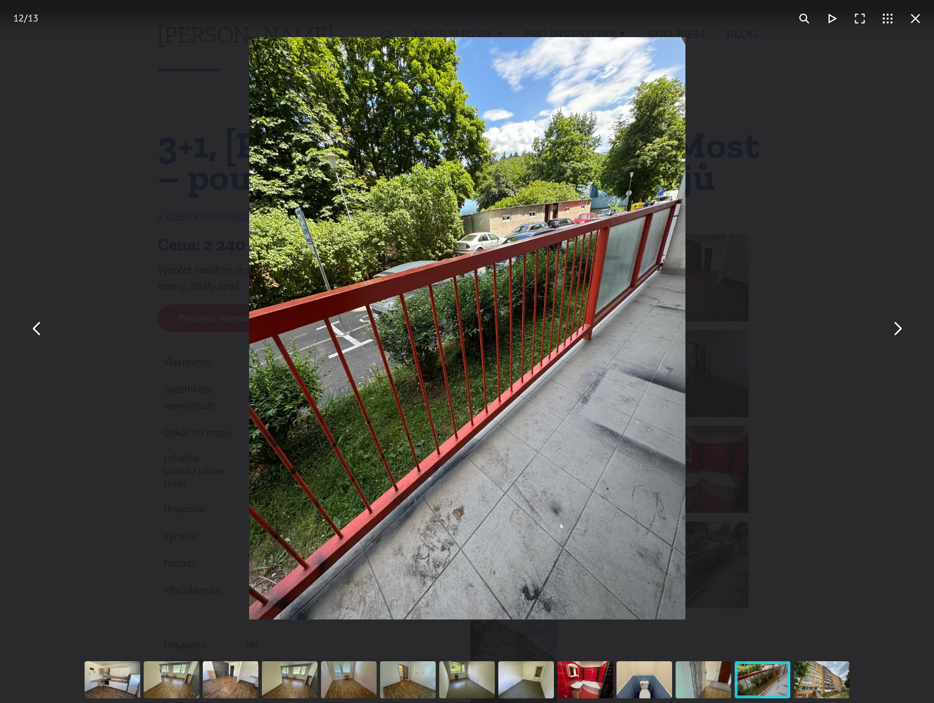
click at [823, 329] on button "You can close this modal content with the ESC key" at bounding box center [897, 328] width 28 height 28
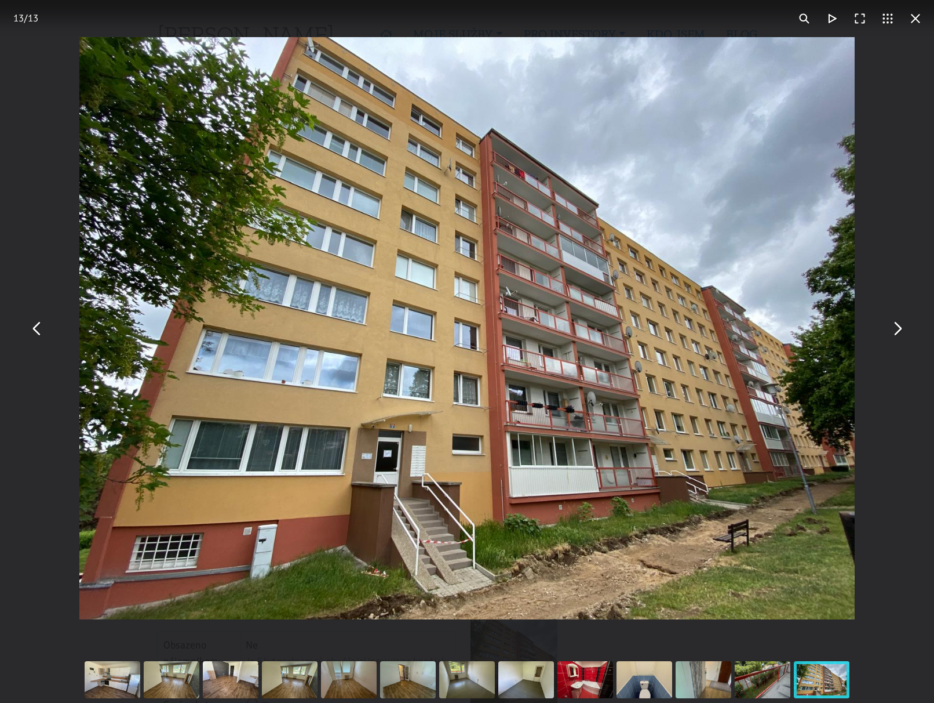
click at [823, 338] on button "You can close this modal content with the ESC key" at bounding box center [897, 328] width 28 height 28
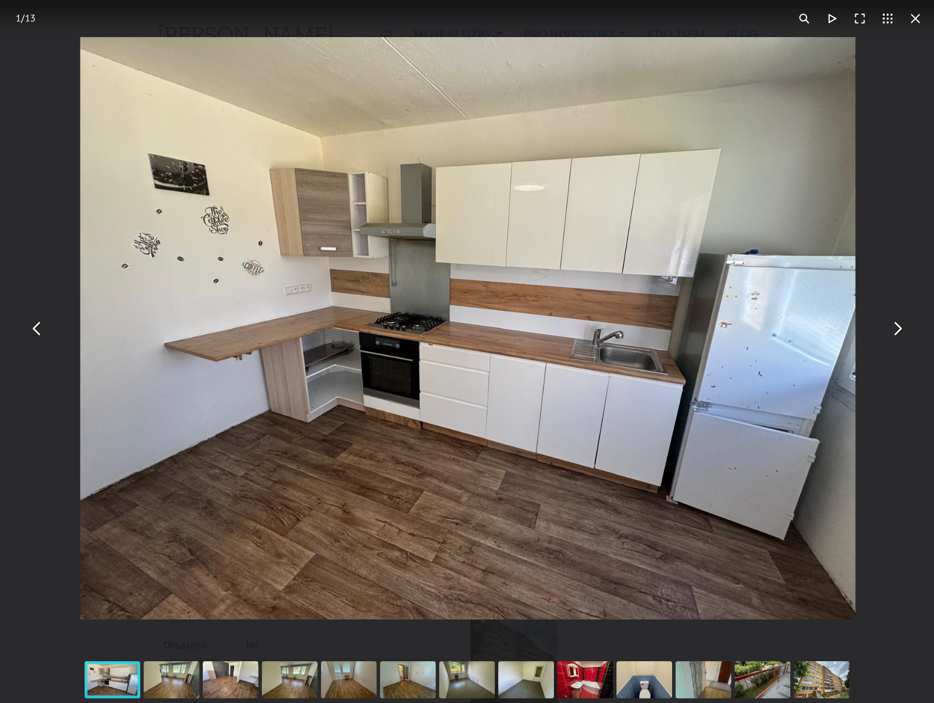
click at [823, 338] on button "You can close this modal content with the ESC key" at bounding box center [897, 328] width 28 height 28
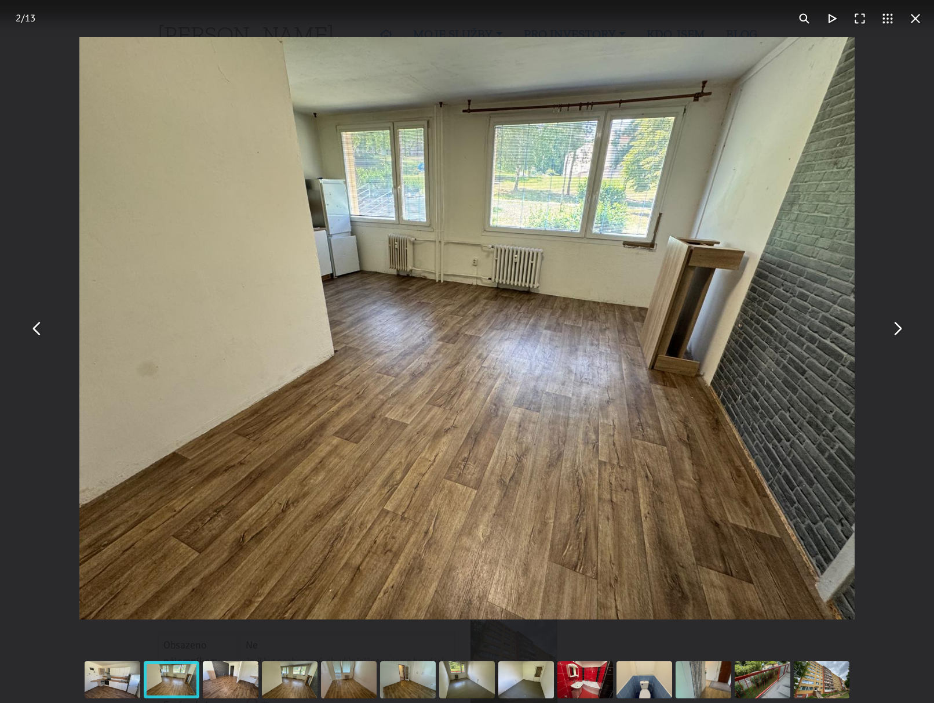
click at [823, 338] on button "You can close this modal content with the ESC key" at bounding box center [897, 328] width 28 height 28
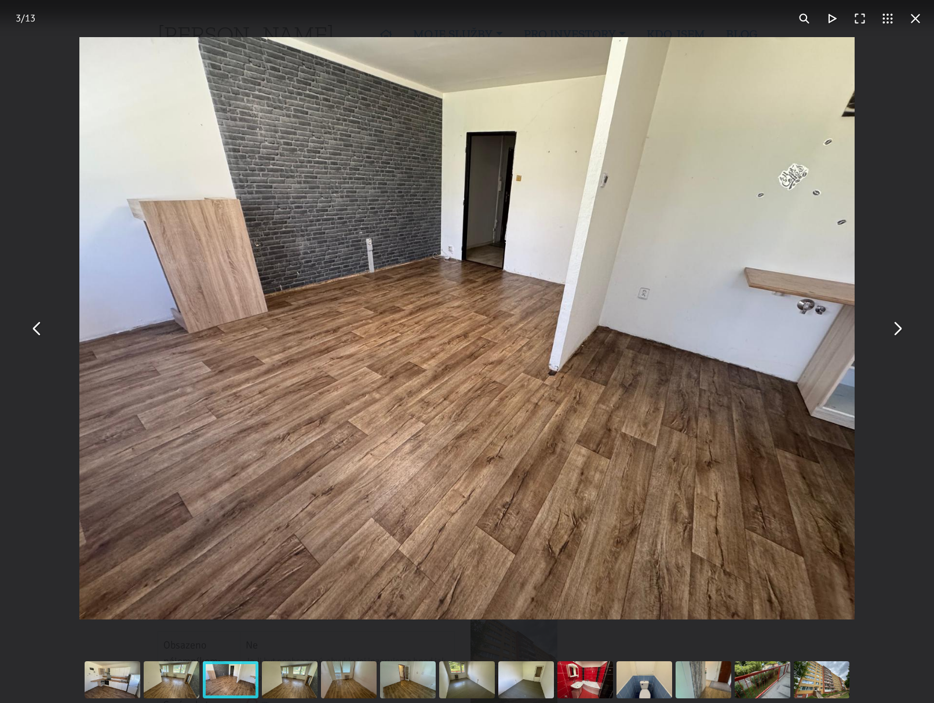
click at [823, 338] on button "You can close this modal content with the ESC key" at bounding box center [897, 328] width 28 height 28
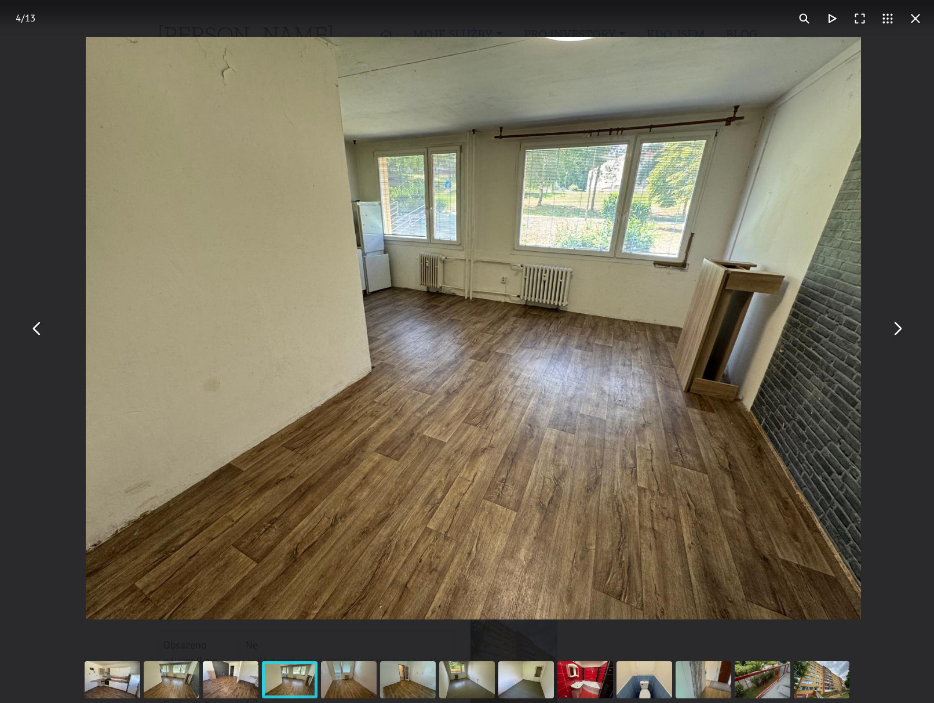
click at [823, 338] on button "You can close this modal content with the ESC key" at bounding box center [897, 328] width 28 height 28
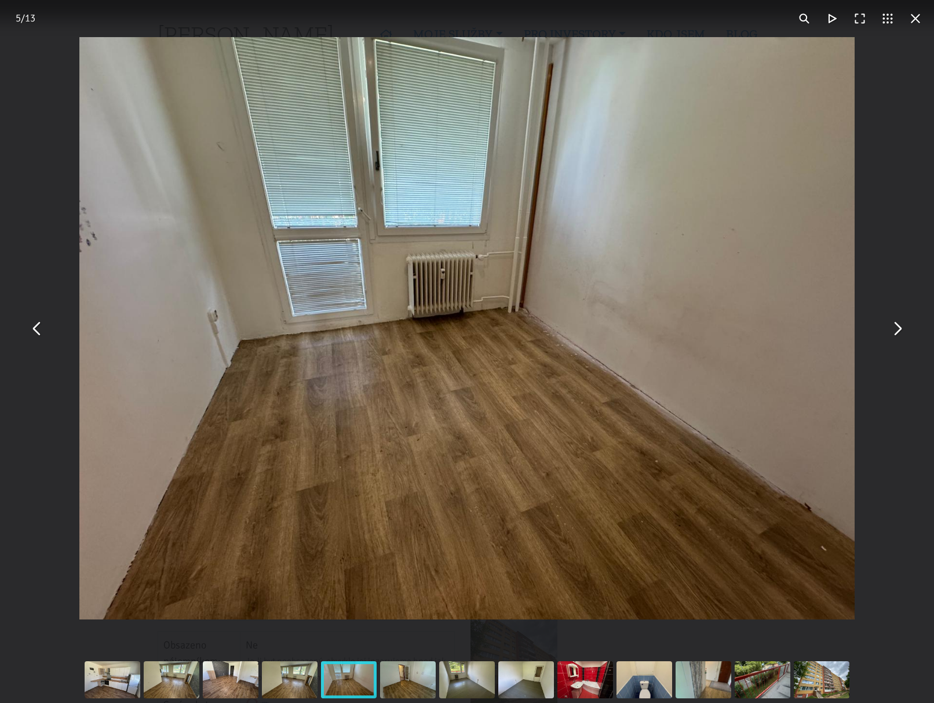
click at [569, 689] on div "You can close this modal content with the ESC key" at bounding box center [585, 679] width 59 height 46
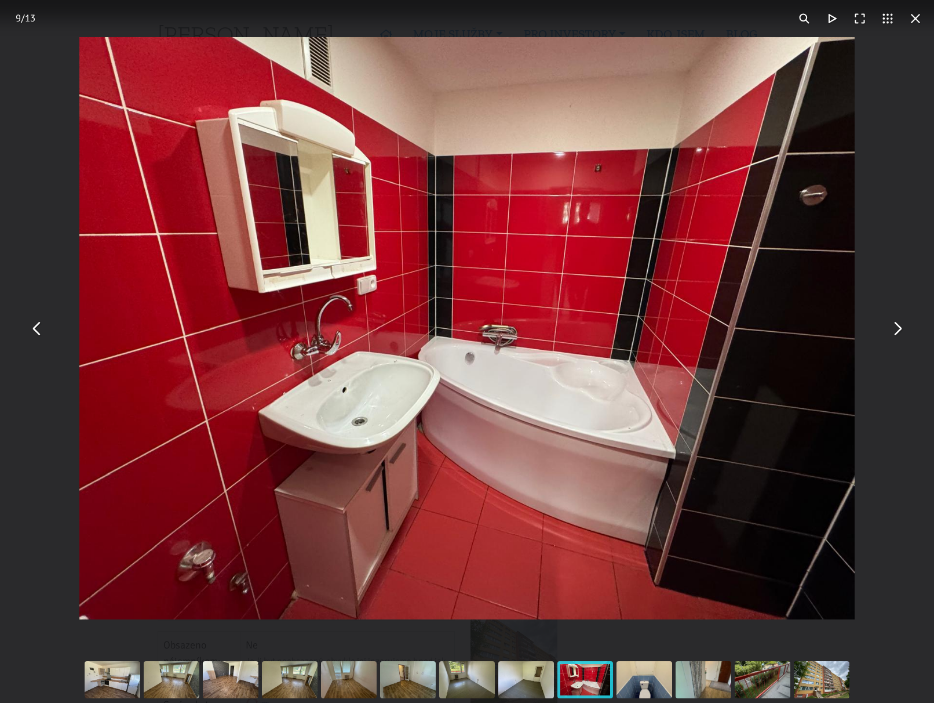
click at [528, 690] on div "You can close this modal content with the ESC key" at bounding box center [526, 679] width 59 height 46
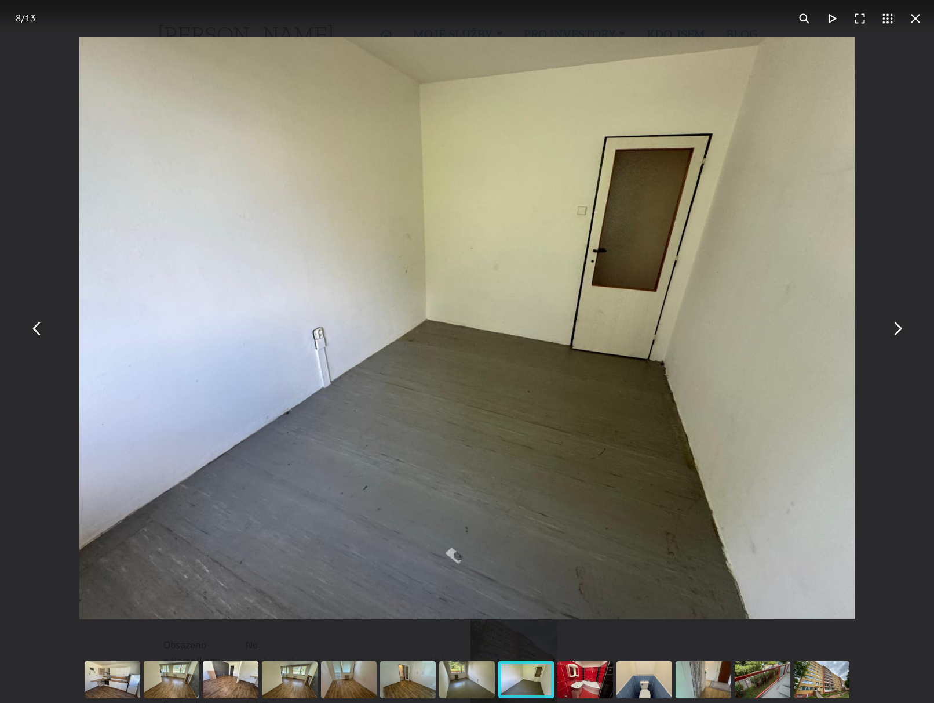
click at [471, 683] on div "You can close this modal content with the ESC key" at bounding box center [467, 679] width 59 height 46
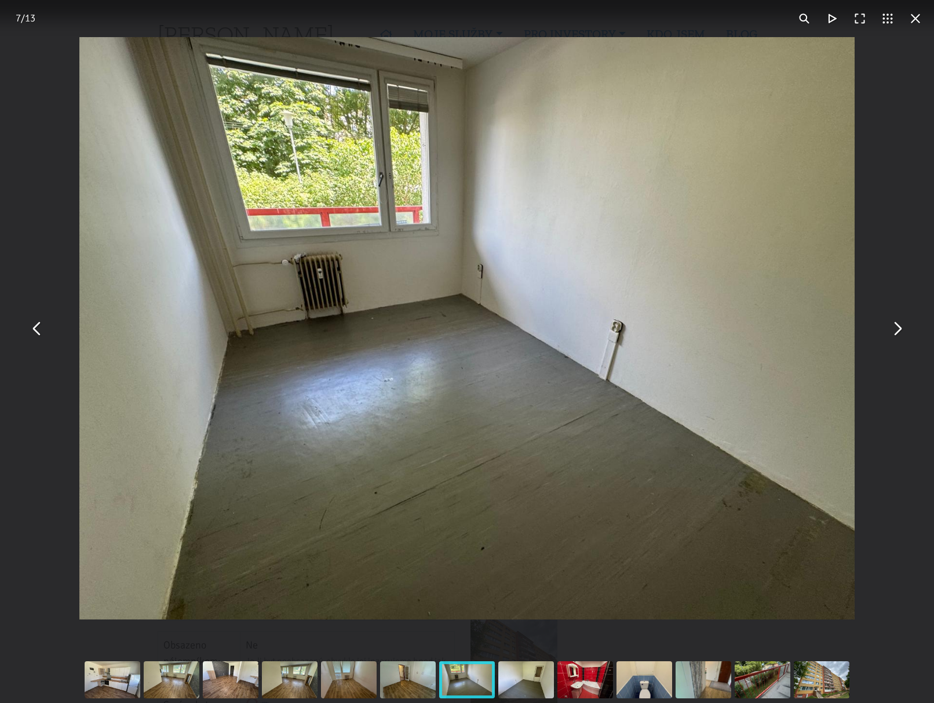
click at [410, 672] on div "You can close this modal content with the ESC key" at bounding box center [408, 679] width 59 height 46
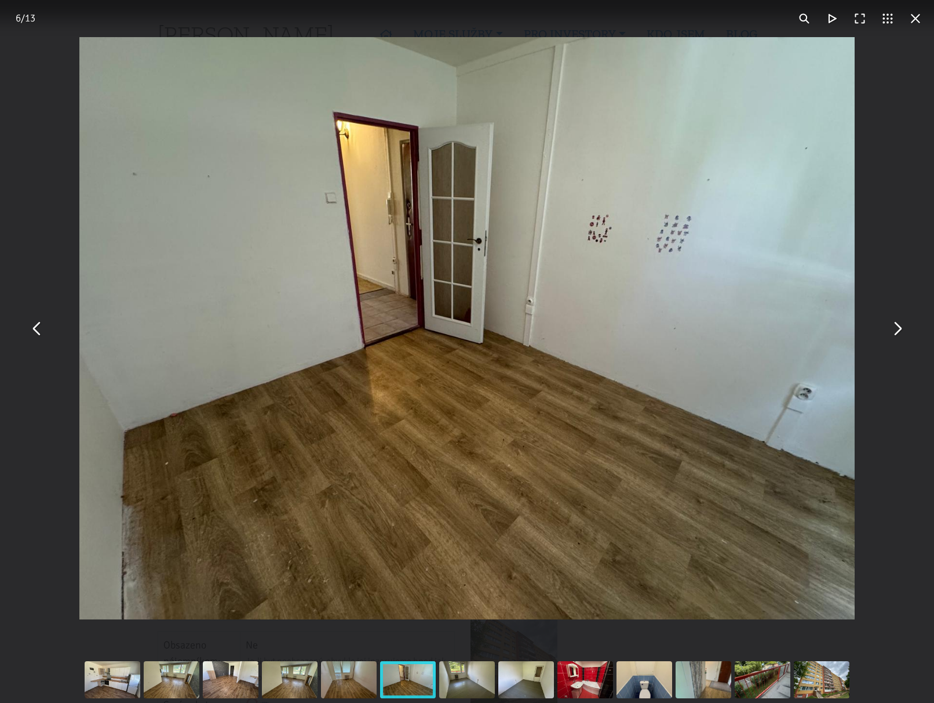
click at [350, 679] on div "You can close this modal content with the ESC key" at bounding box center [348, 679] width 59 height 46
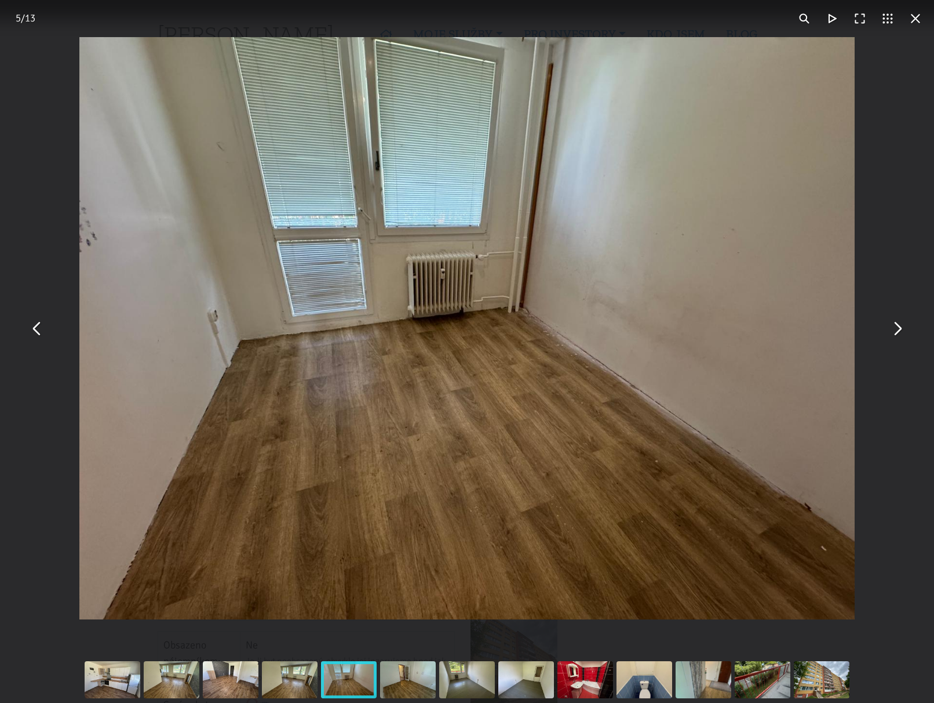
click at [252, 683] on div "You can close this modal content with the ESC key" at bounding box center [230, 679] width 59 height 46
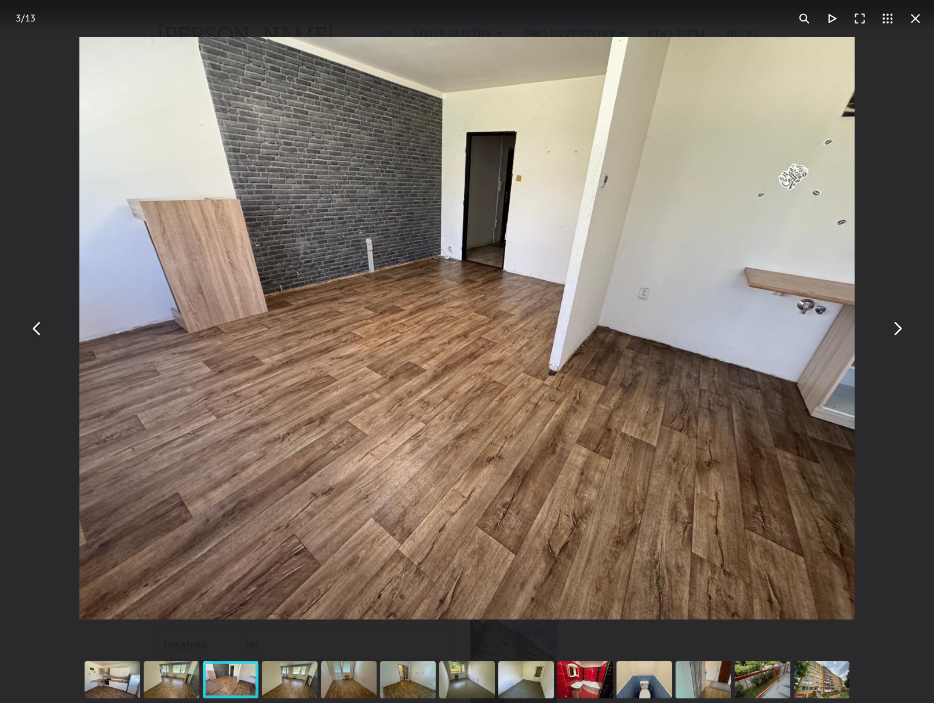
click at [170, 687] on div "You can close this modal content with the ESC key" at bounding box center [171, 679] width 59 height 46
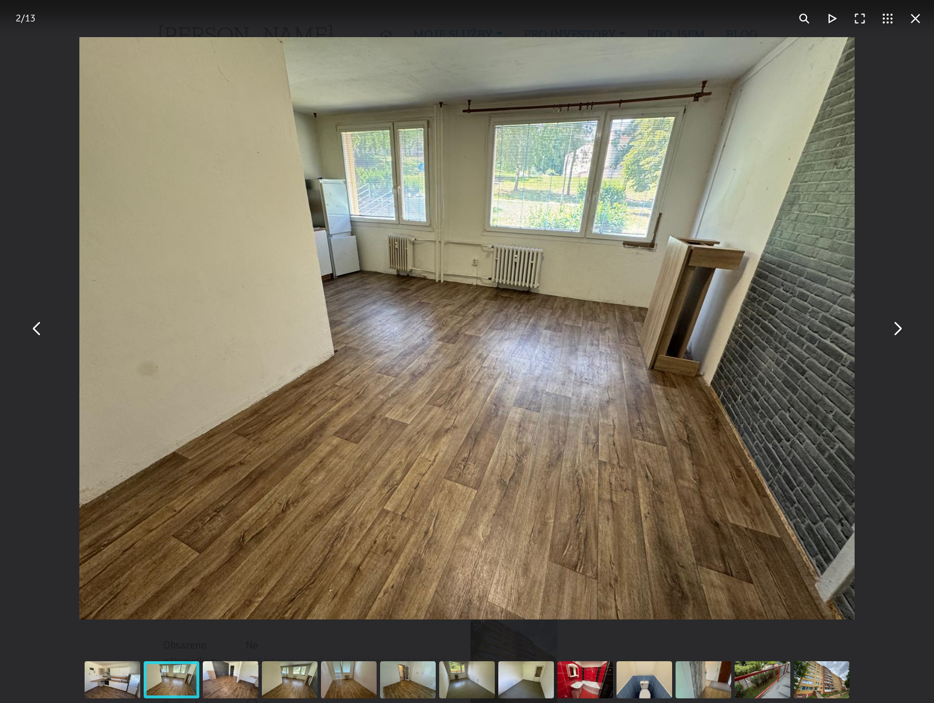
click at [106, 685] on div "You can close this modal content with the ESC key" at bounding box center [112, 679] width 59 height 46
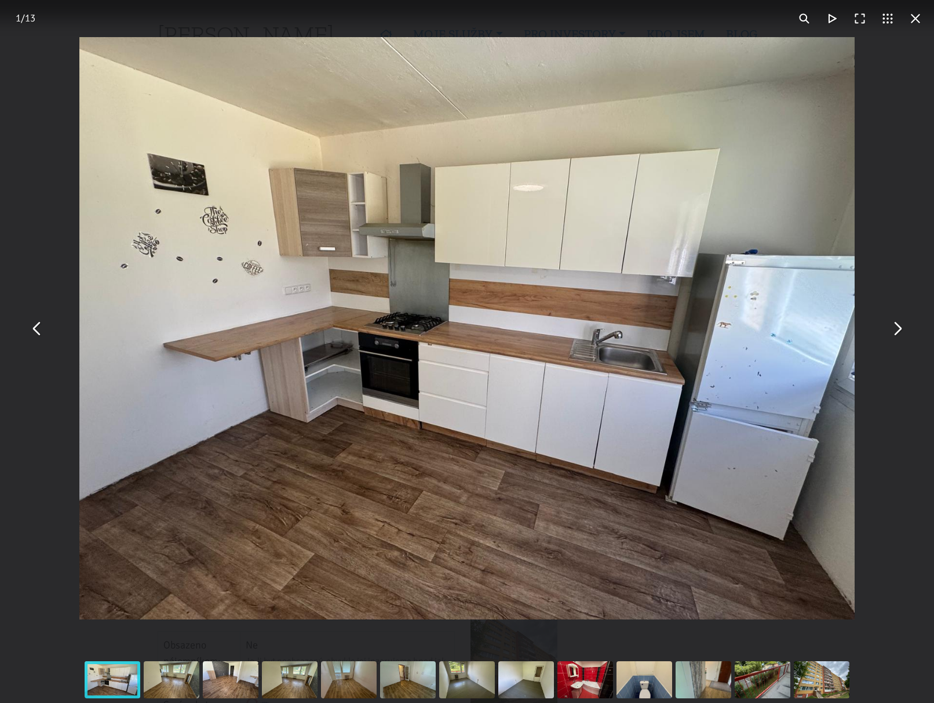
click at [751, 682] on div "You can close this modal content with the ESC key" at bounding box center [762, 679] width 59 height 46
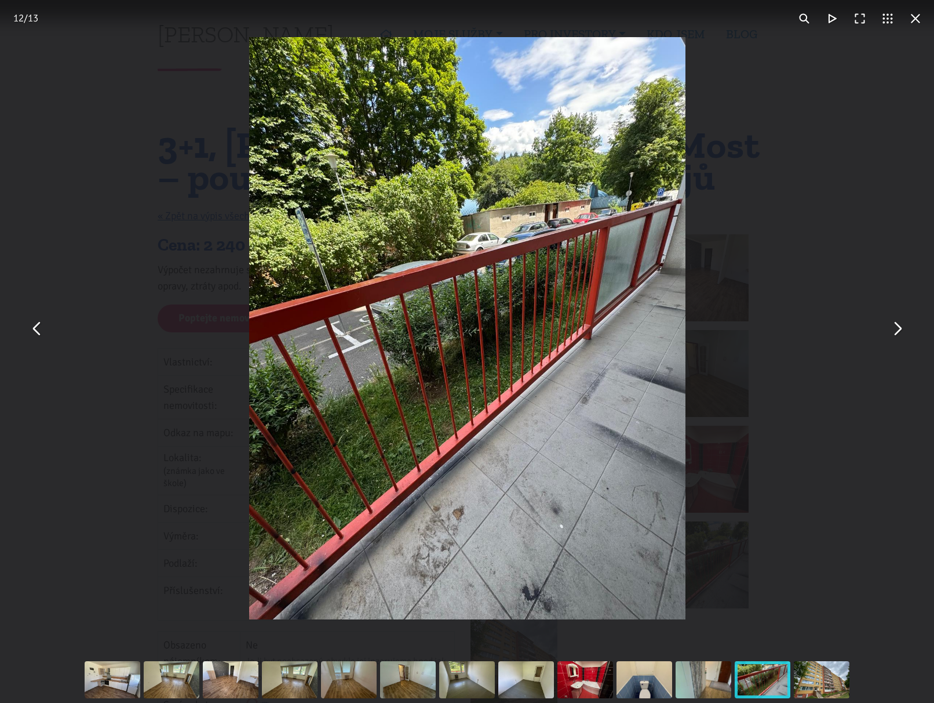
click at [803, 682] on div "You can close this modal content with the ESC key" at bounding box center [821, 679] width 59 height 46
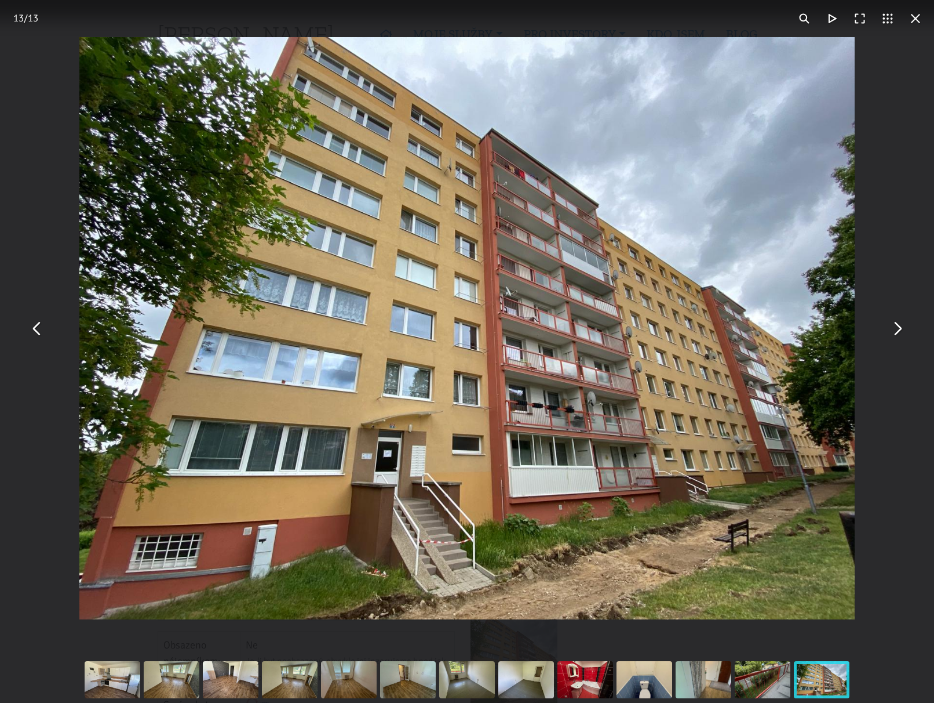
click at [798, 683] on div "You can close this modal content with the ESC key" at bounding box center [821, 679] width 59 height 46
click at [823, 82] on div "You can close this modal content with the ESC key" at bounding box center [467, 328] width 934 height 656
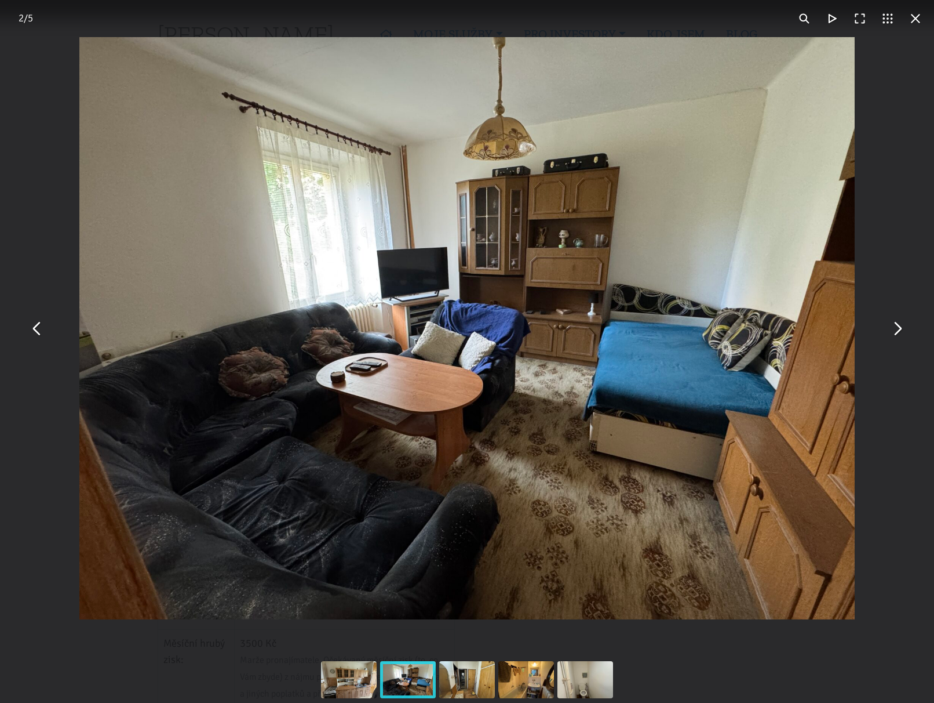
click at [922, 21] on button "You can close this modal content with the ESC key" at bounding box center [916, 19] width 28 height 28
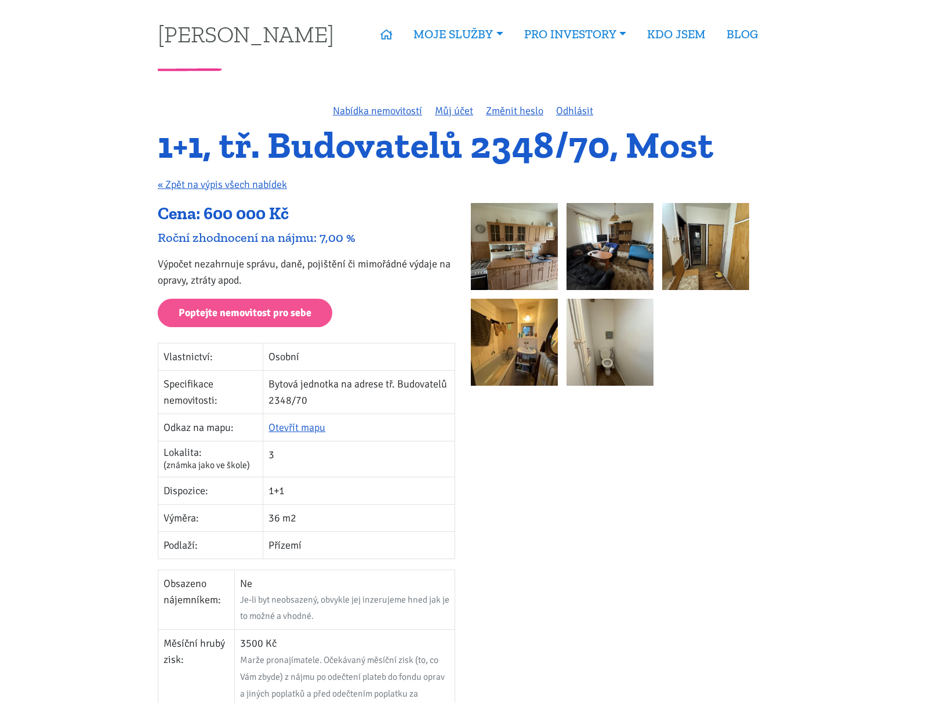
click at [534, 238] on img at bounding box center [514, 246] width 87 height 87
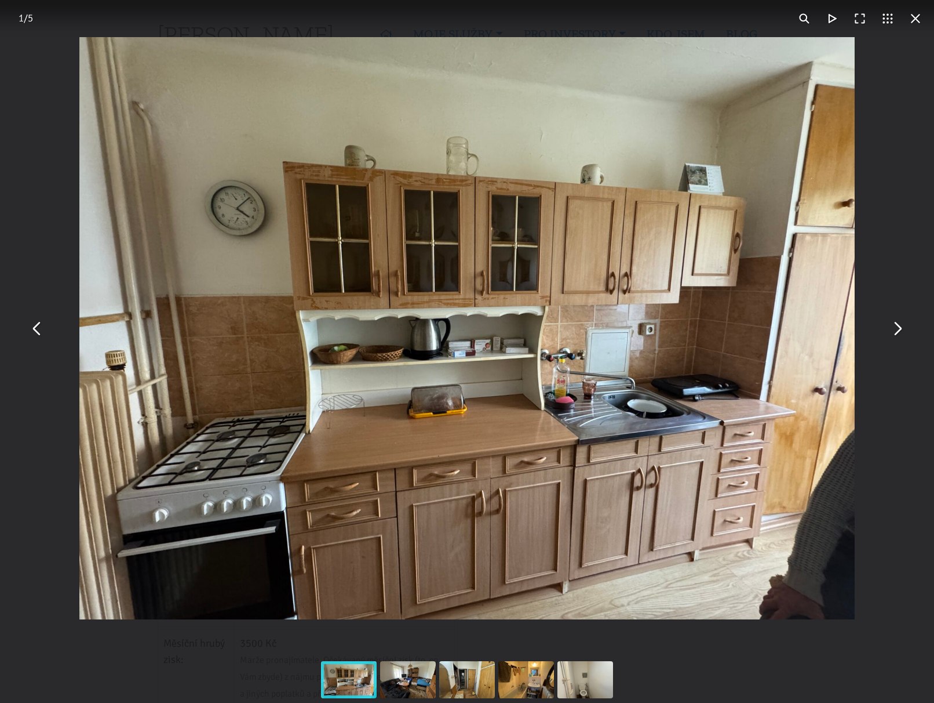
click at [903, 337] on button "You can close this modal content with the ESC key" at bounding box center [897, 328] width 28 height 28
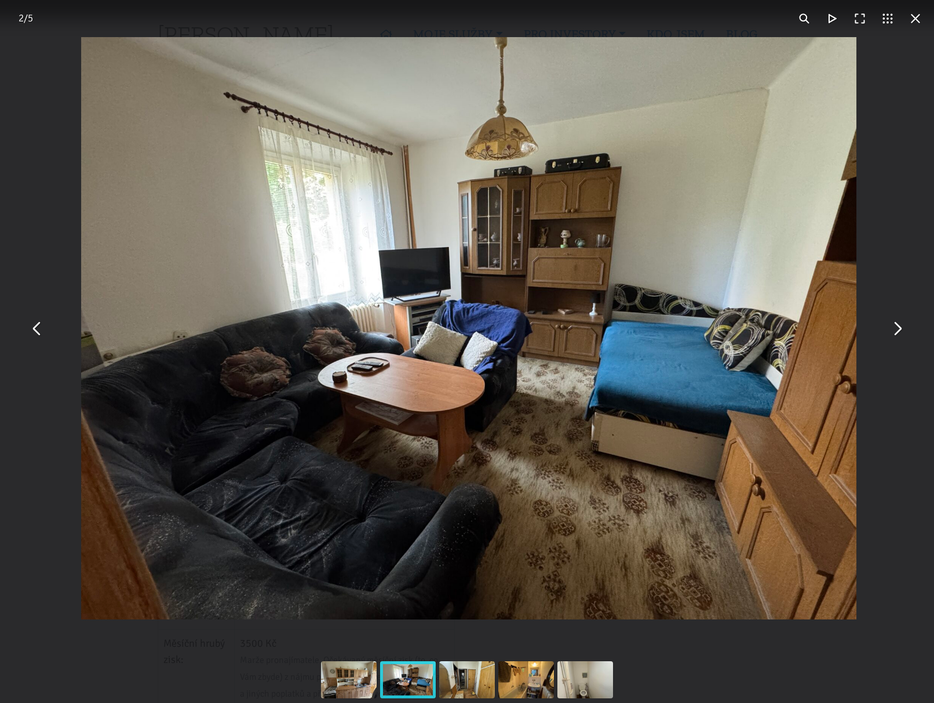
click at [903, 337] on button "You can close this modal content with the ESC key" at bounding box center [897, 328] width 28 height 28
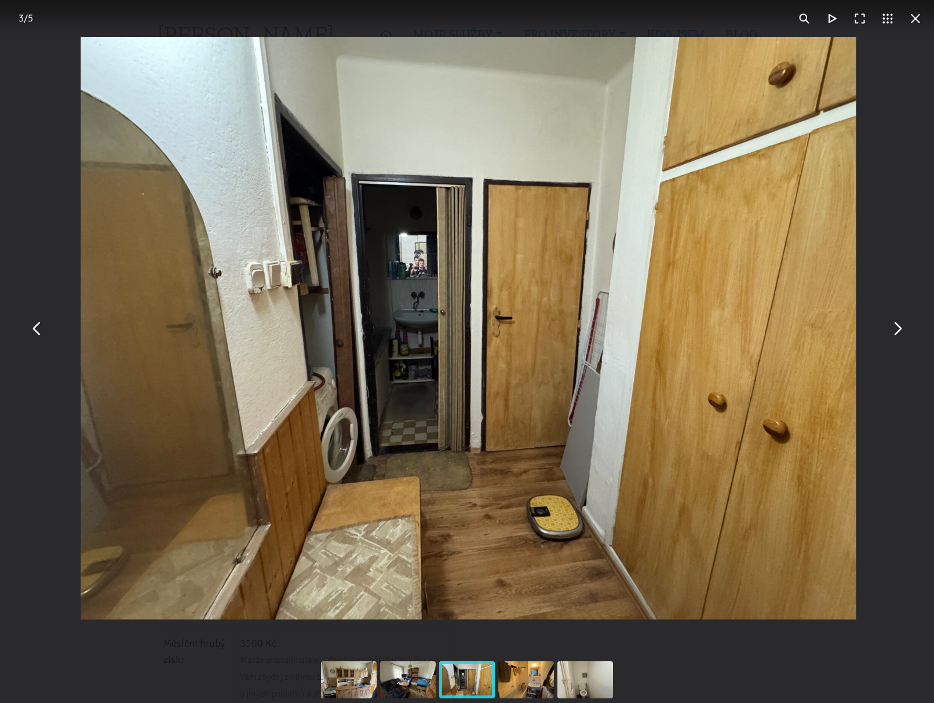
click at [903, 337] on button "You can close this modal content with the ESC key" at bounding box center [897, 328] width 28 height 28
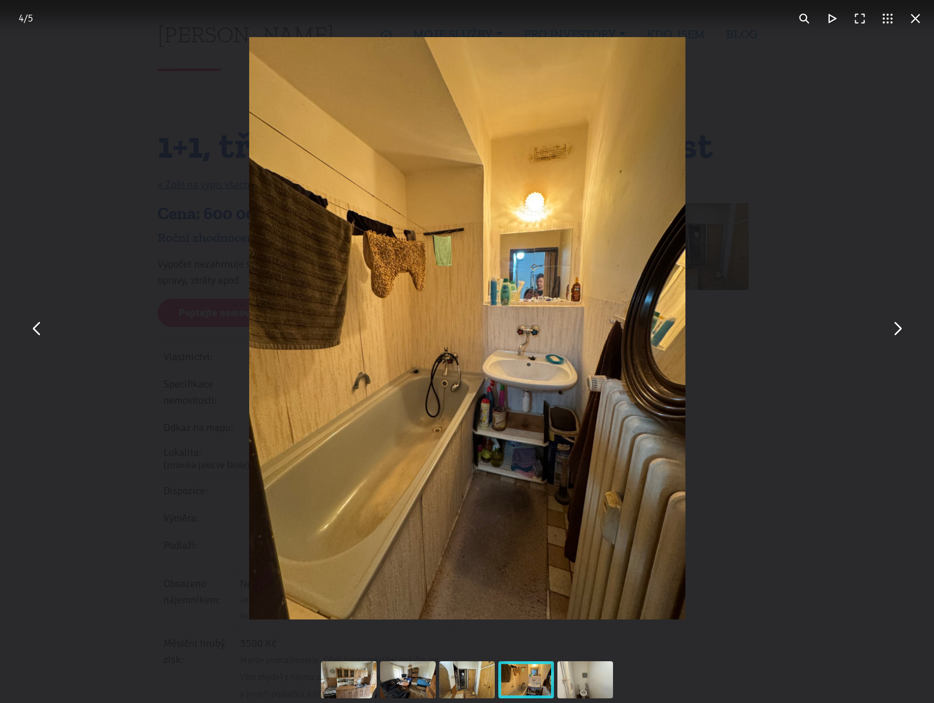
click at [903, 337] on button "You can close this modal content with the ESC key" at bounding box center [897, 328] width 28 height 28
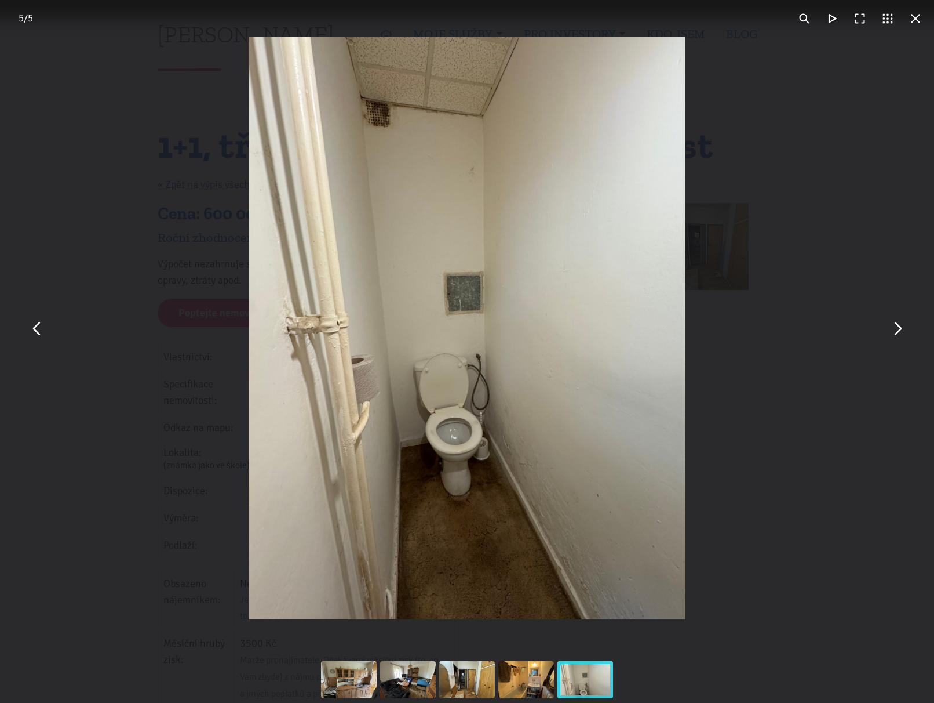
click at [903, 337] on button "You can close this modal content with the ESC key" at bounding box center [897, 328] width 28 height 28
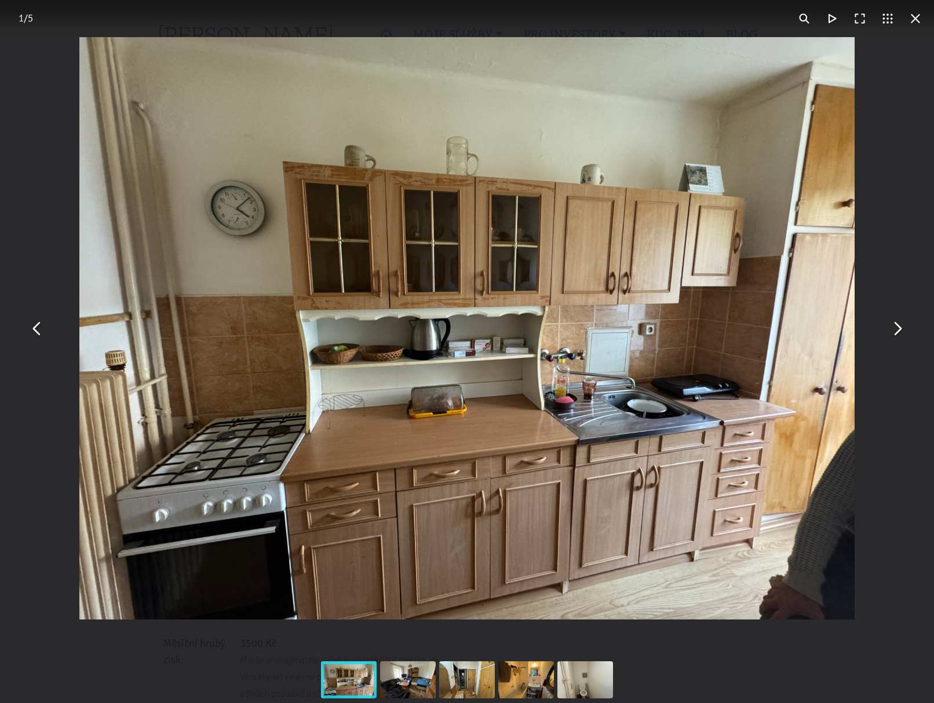
click at [917, 19] on button "You can close this modal content with the ESC key" at bounding box center [916, 19] width 28 height 28
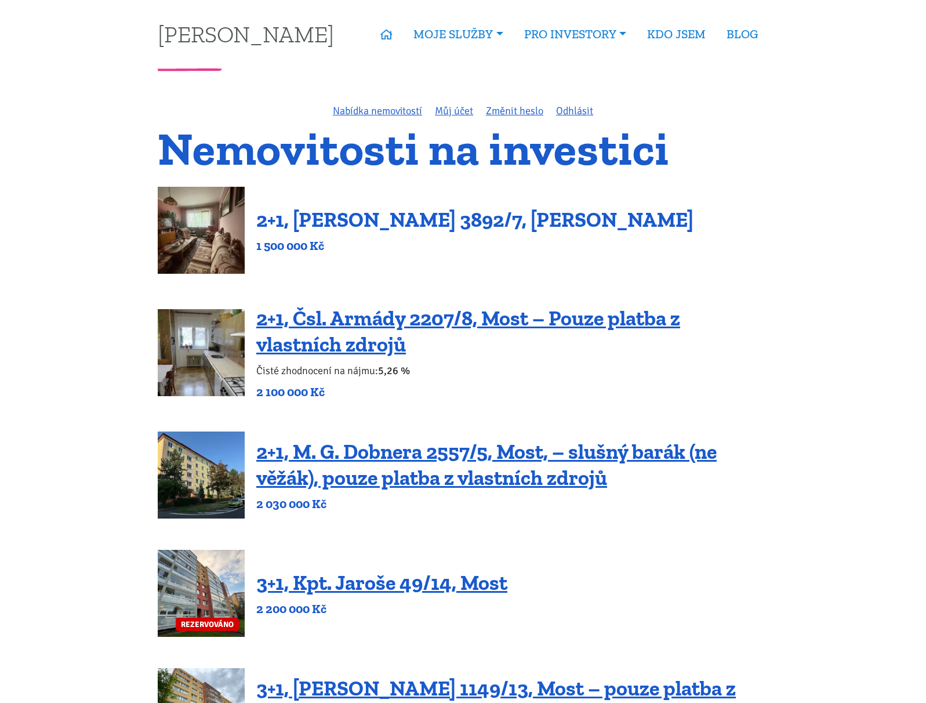
click at [356, 216] on link "2+1, [PERSON_NAME] 3892/7, [PERSON_NAME]" at bounding box center [474, 219] width 437 height 25
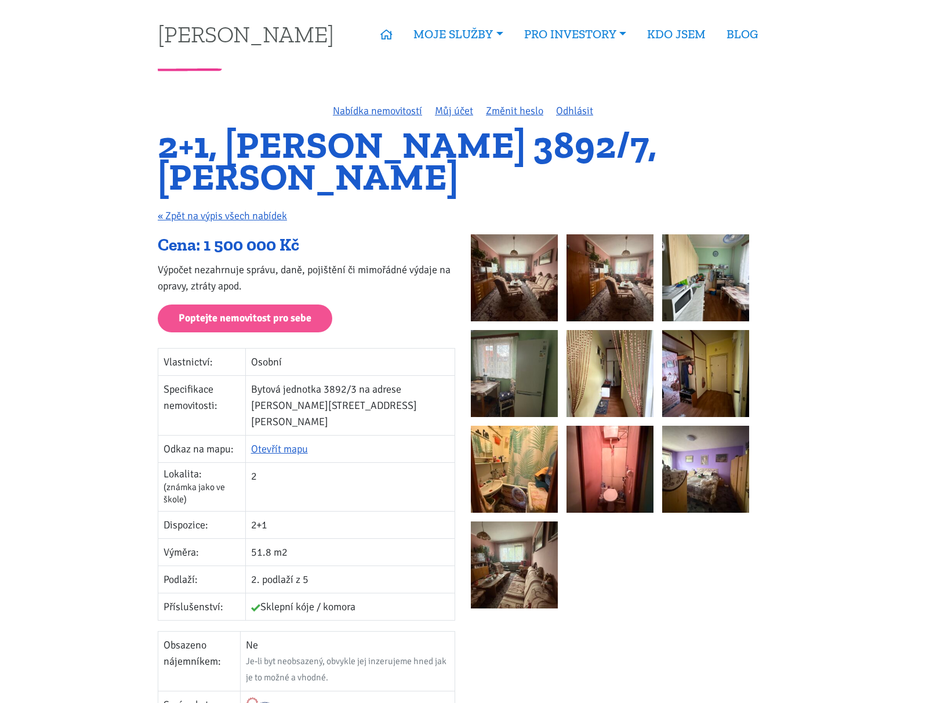
click at [518, 275] on img at bounding box center [514, 277] width 87 height 87
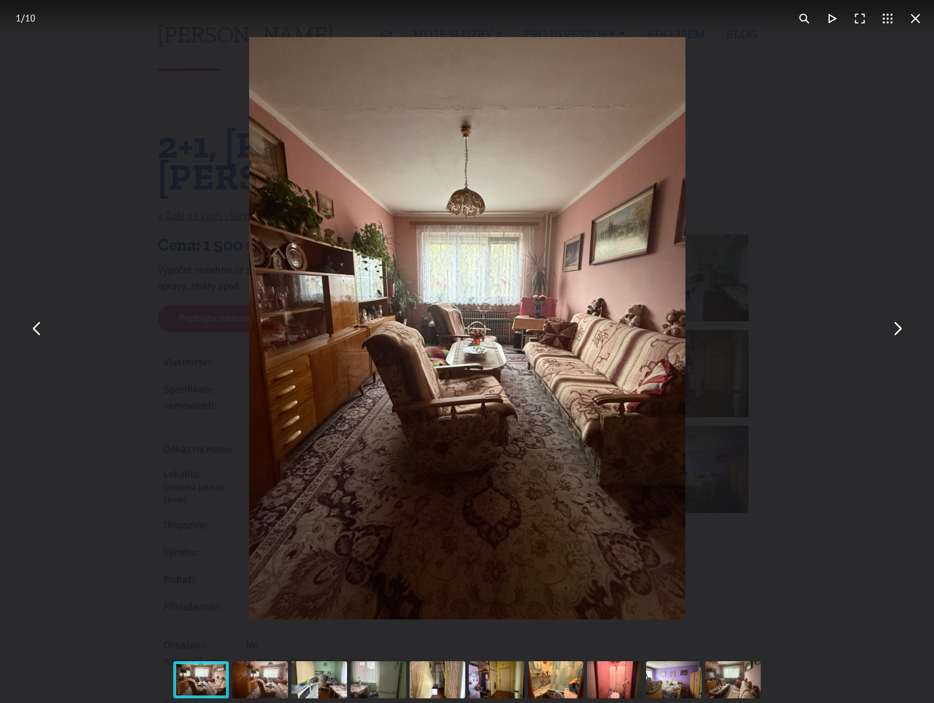
click at [897, 334] on button "You can close this modal content with the ESC key" at bounding box center [897, 328] width 28 height 28
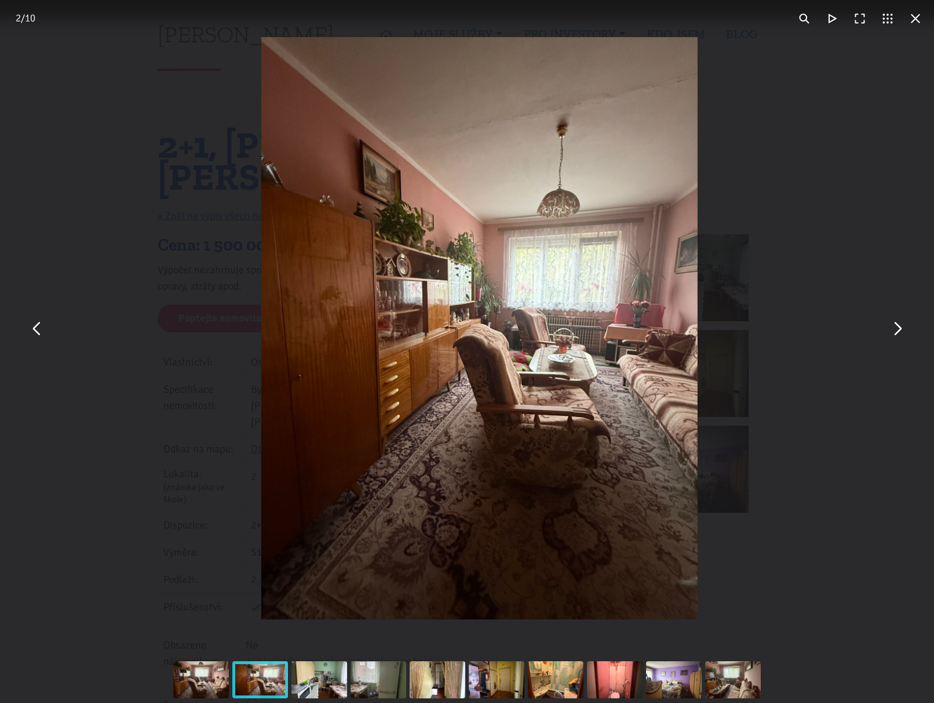
click at [897, 334] on button "You can close this modal content with the ESC key" at bounding box center [897, 328] width 28 height 28
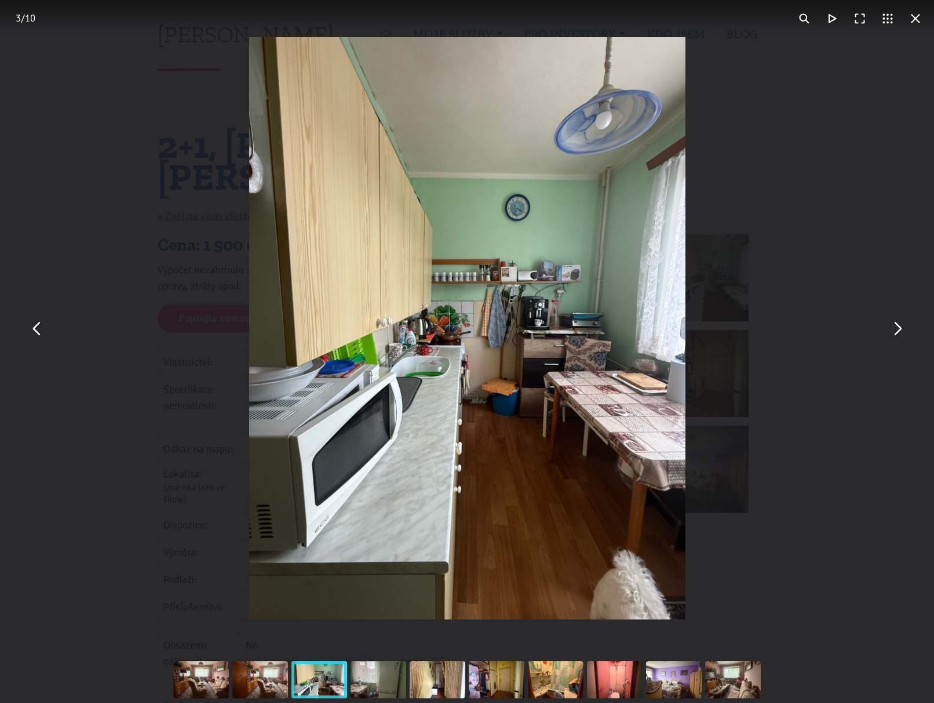
click at [897, 334] on button "You can close this modal content with the ESC key" at bounding box center [897, 328] width 28 height 28
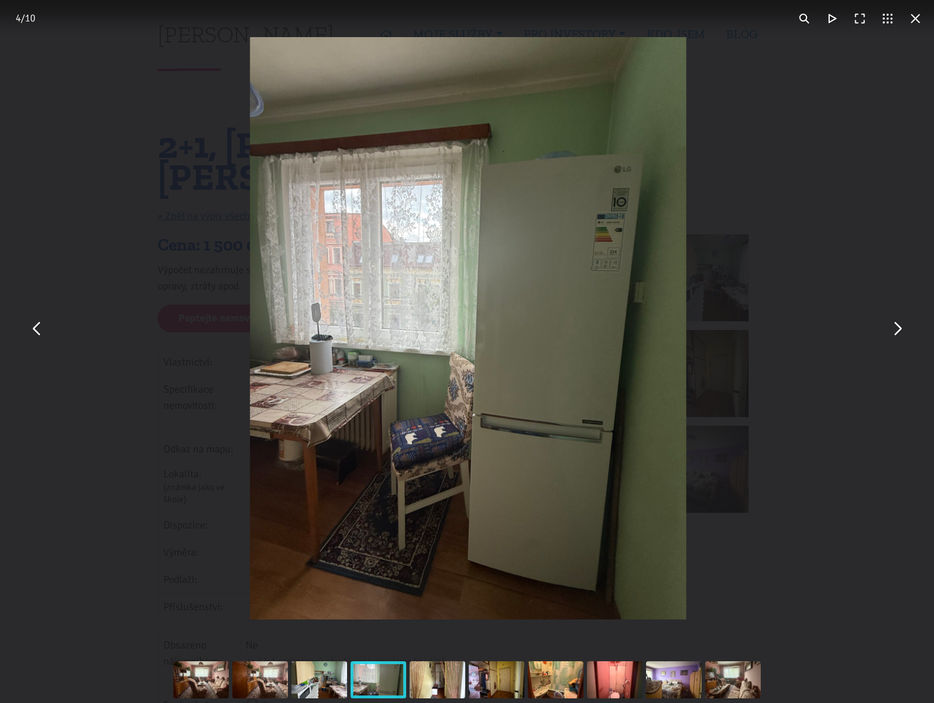
click at [897, 334] on button "You can close this modal content with the ESC key" at bounding box center [897, 328] width 28 height 28
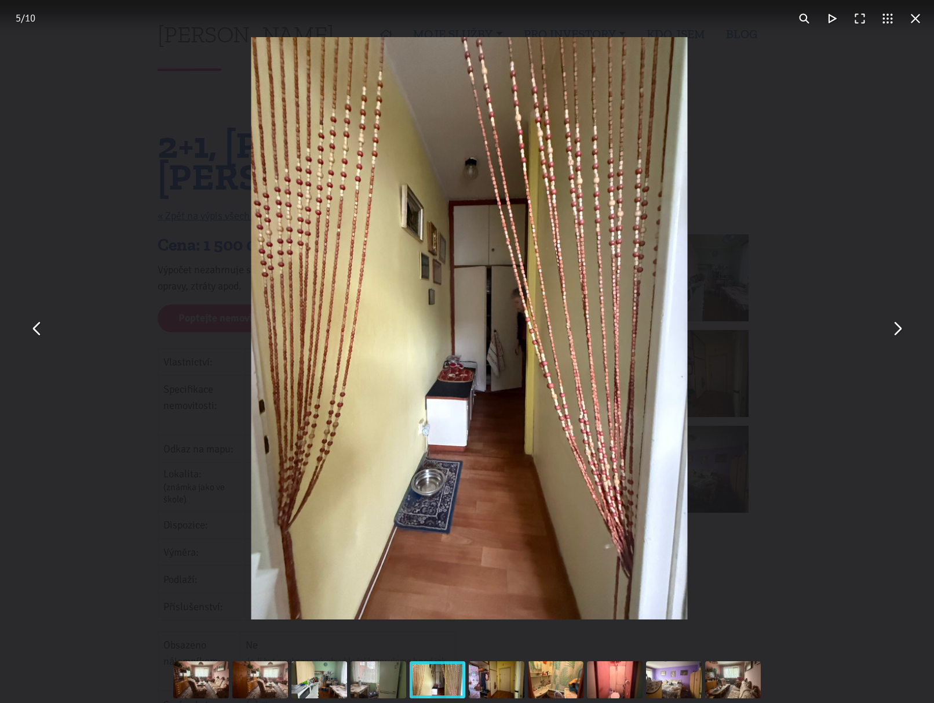
click at [897, 334] on button "You can close this modal content with the ESC key" at bounding box center [897, 328] width 28 height 28
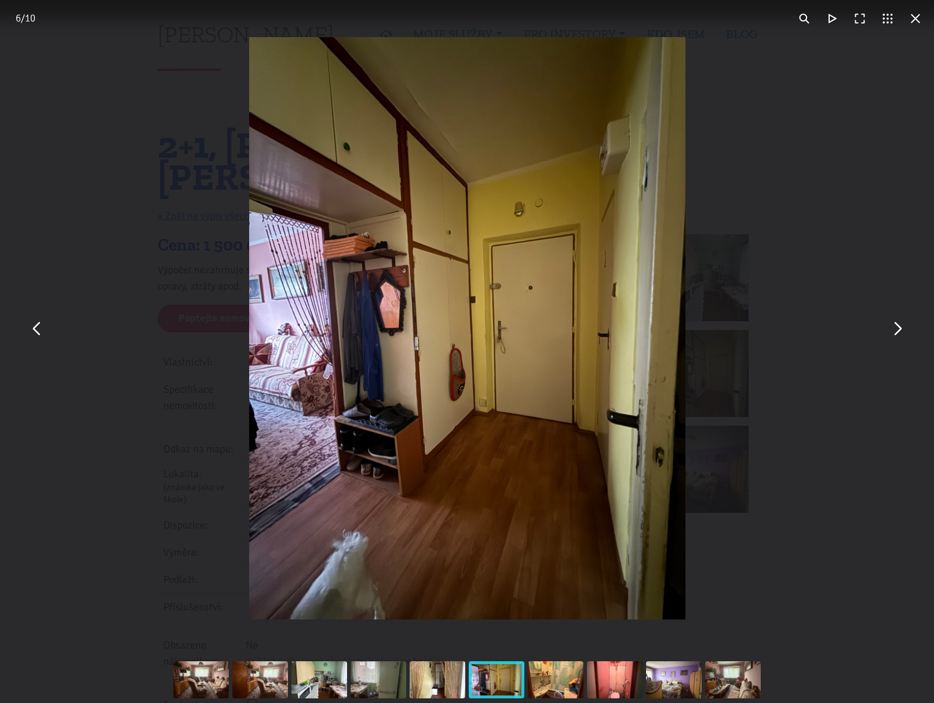
click at [897, 334] on button "You can close this modal content with the ESC key" at bounding box center [897, 328] width 28 height 28
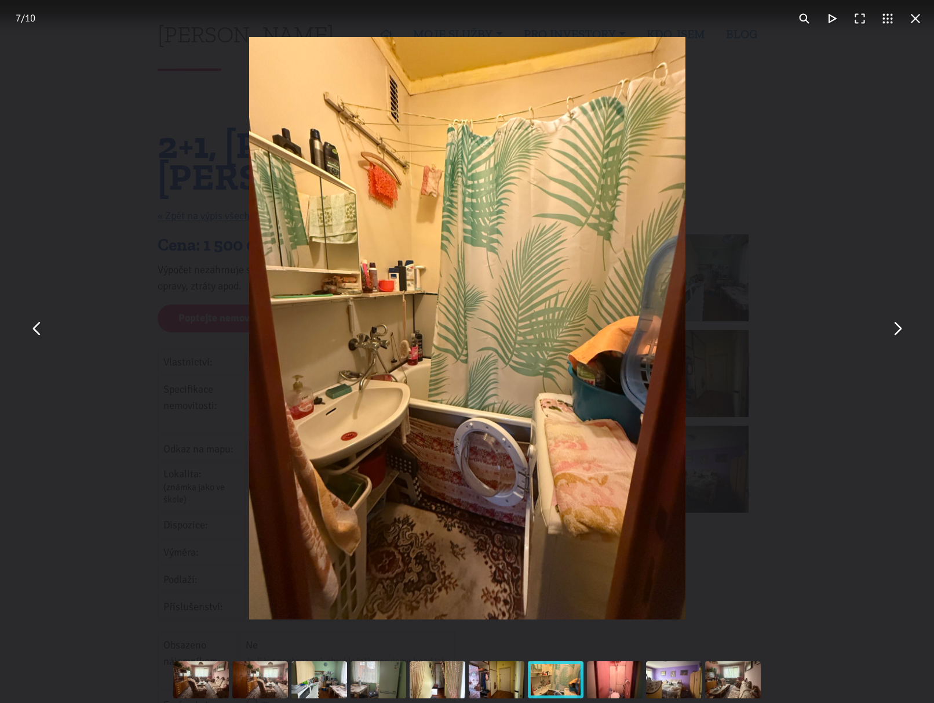
click at [897, 334] on button "You can close this modal content with the ESC key" at bounding box center [897, 328] width 28 height 28
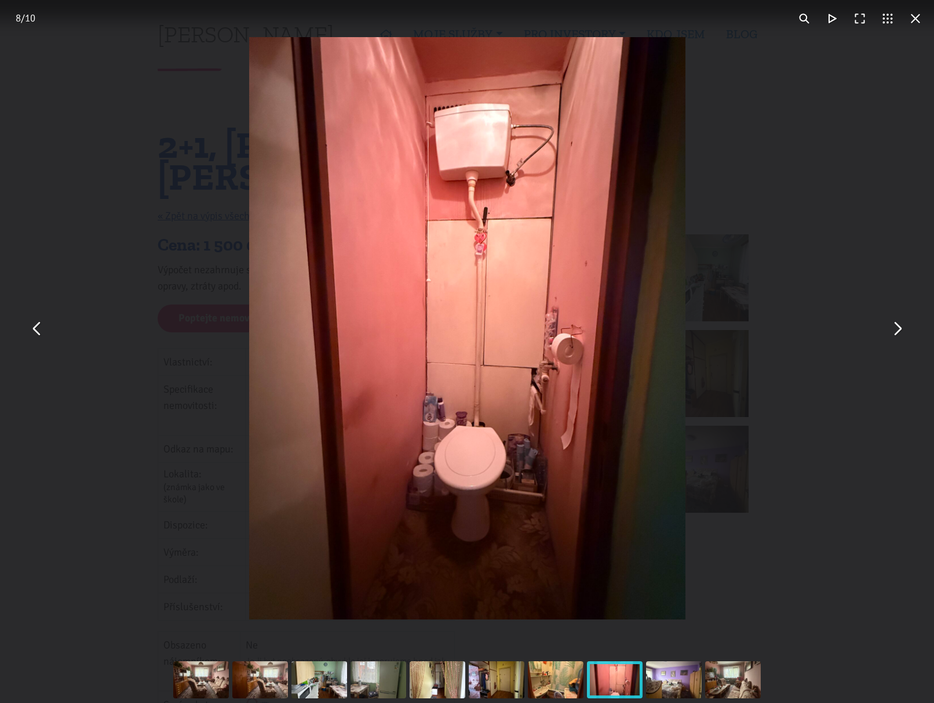
click at [897, 334] on button "You can close this modal content with the ESC key" at bounding box center [897, 328] width 28 height 28
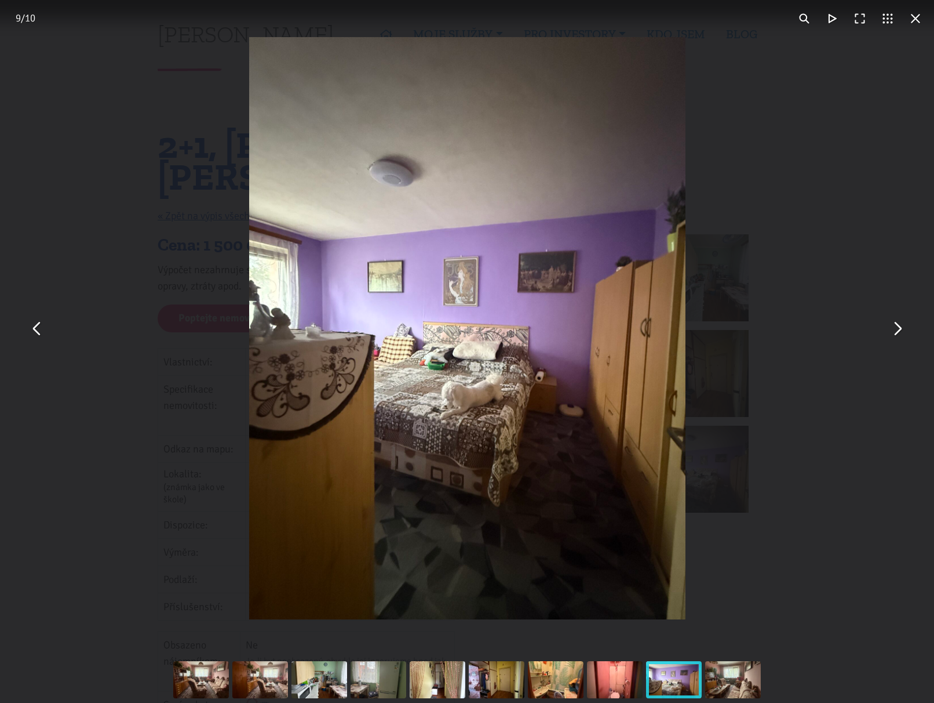
click at [897, 334] on button "You can close this modal content with the ESC key" at bounding box center [897, 328] width 28 height 28
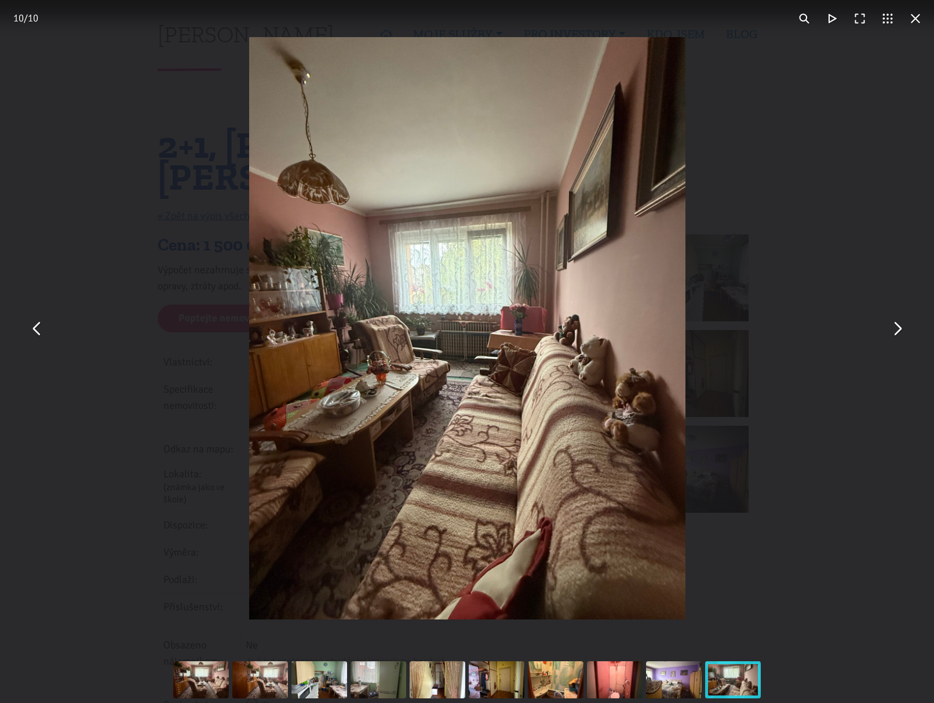
click at [897, 334] on button "You can close this modal content with the ESC key" at bounding box center [897, 328] width 28 height 28
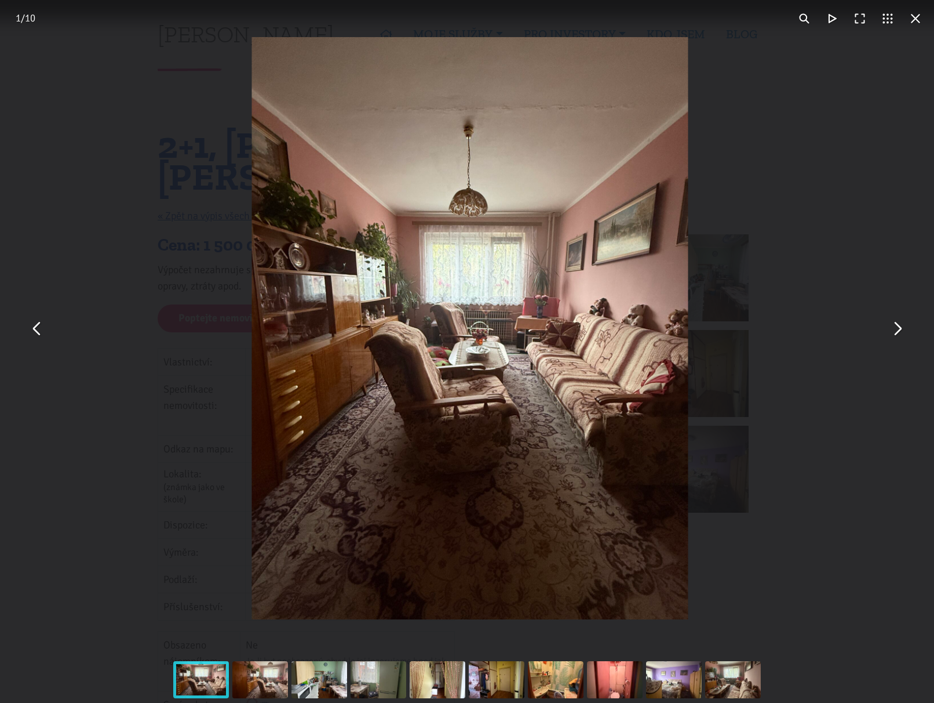
click at [897, 334] on button "You can close this modal content with the ESC key" at bounding box center [897, 328] width 28 height 28
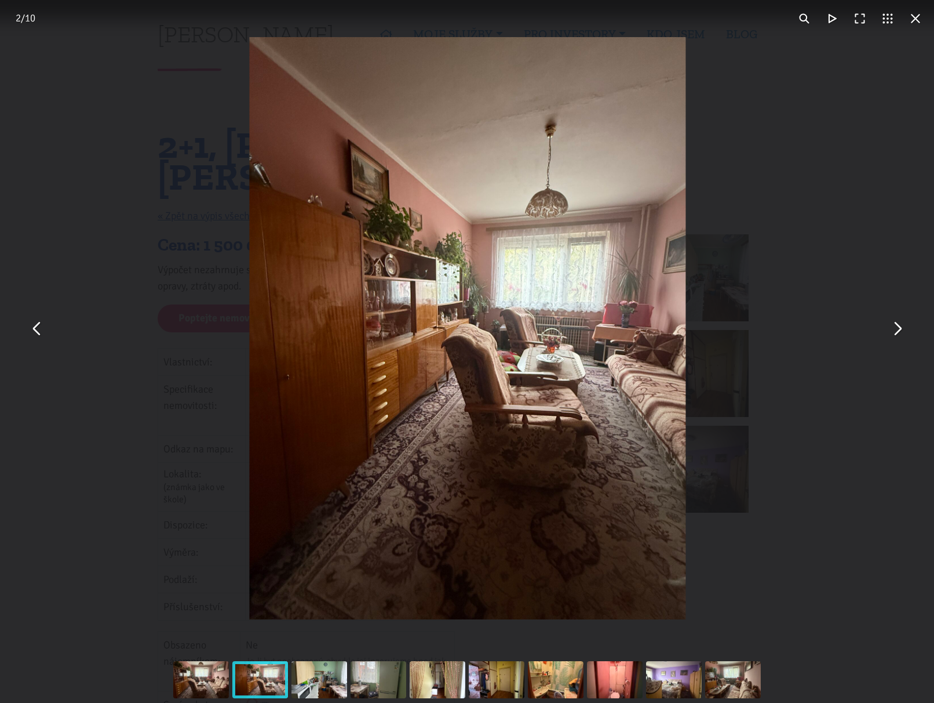
click at [897, 334] on button "You can close this modal content with the ESC key" at bounding box center [897, 328] width 28 height 28
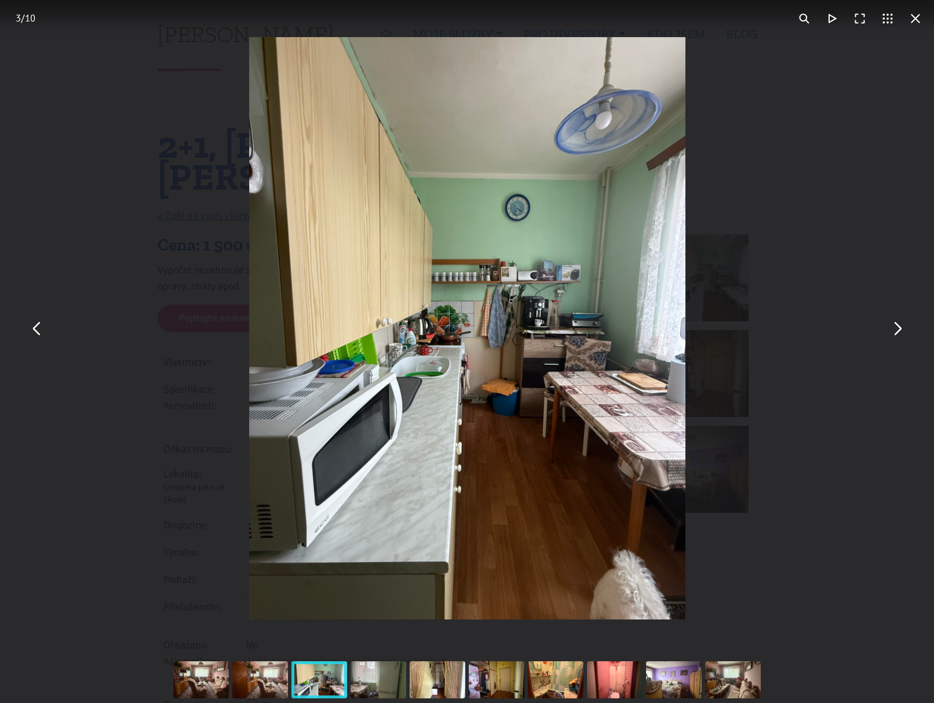
click at [911, 24] on button "You can close this modal content with the ESC key" at bounding box center [916, 19] width 28 height 28
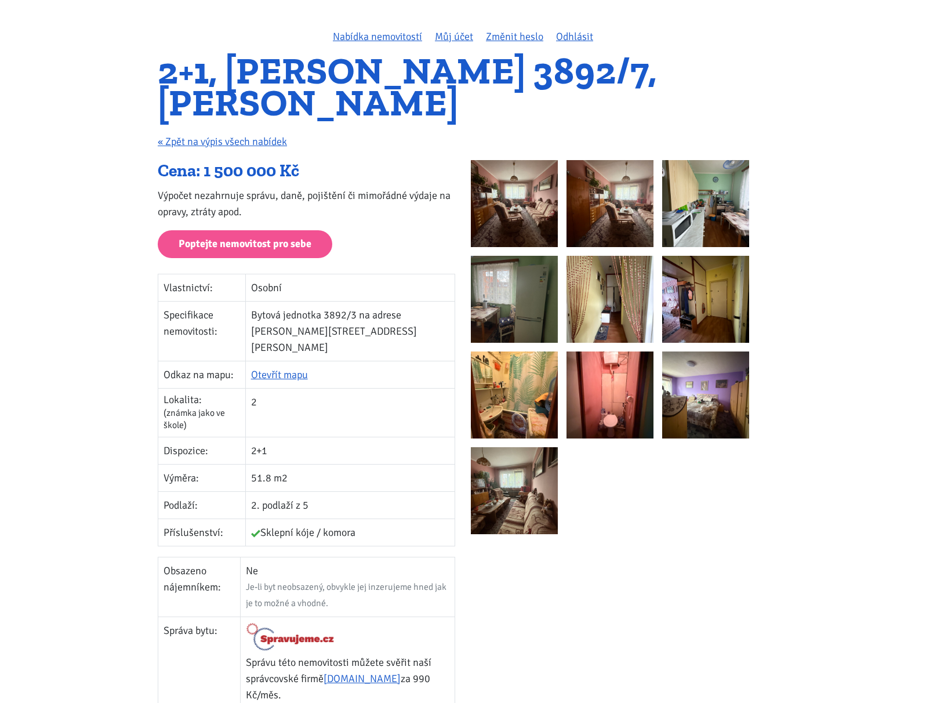
scroll to position [174, 0]
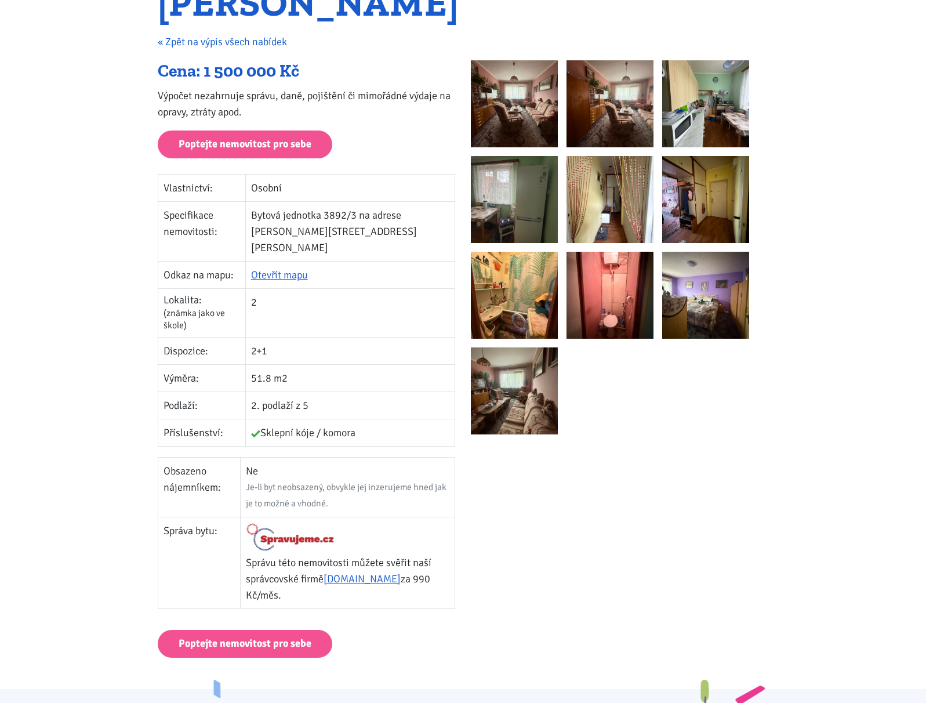
click at [227, 42] on link "« Zpět na výpis všech nabídek" at bounding box center [222, 41] width 129 height 13
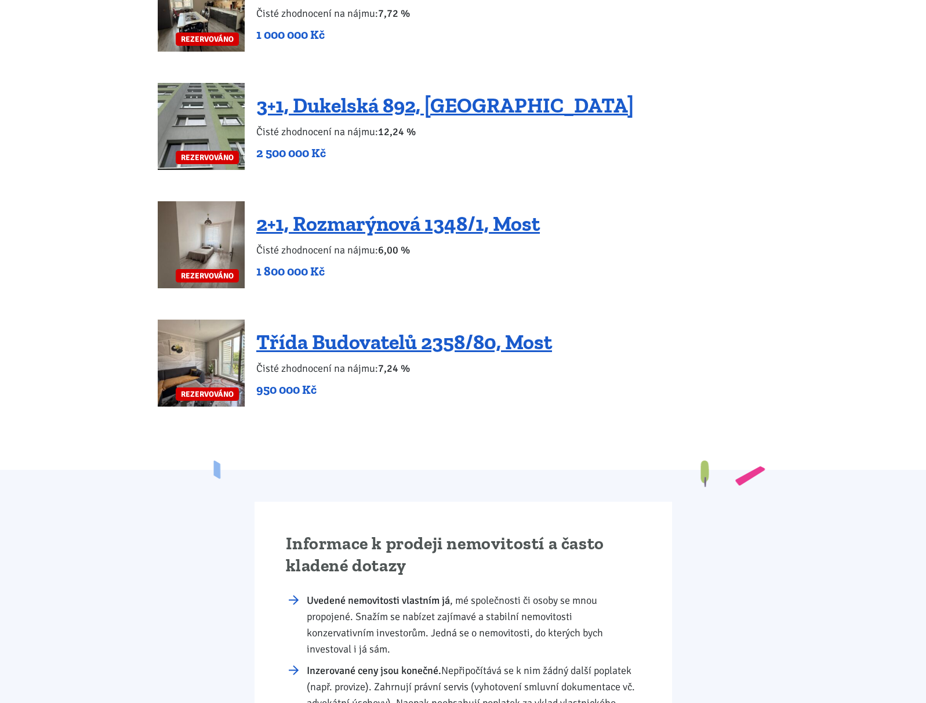
scroll to position [2725, 0]
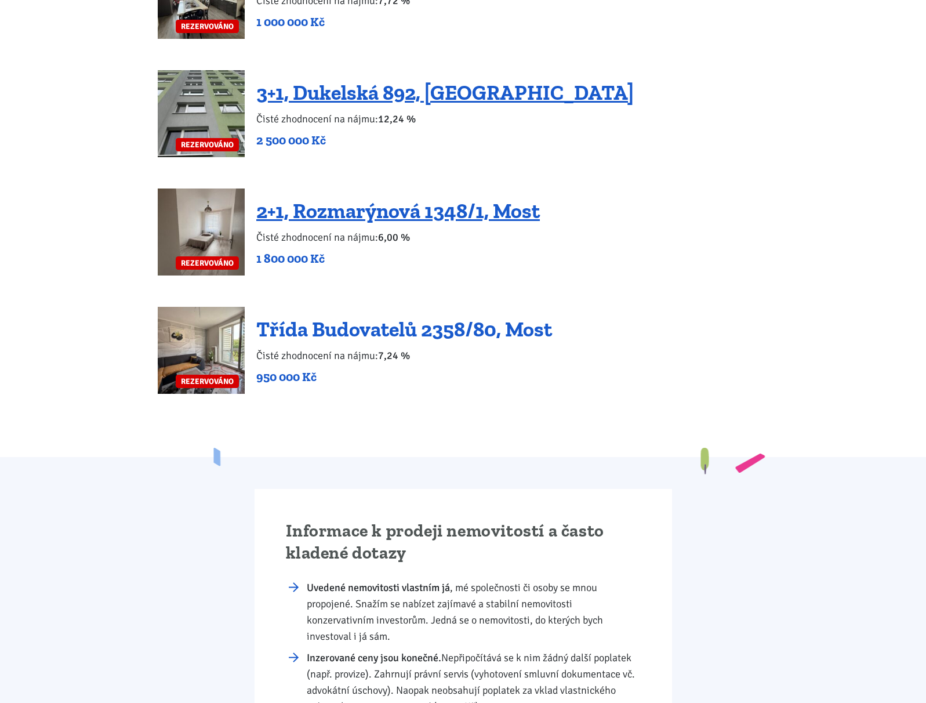
click at [506, 317] on link "Třída Budovatelů 2358/80, Most" at bounding box center [404, 329] width 296 height 25
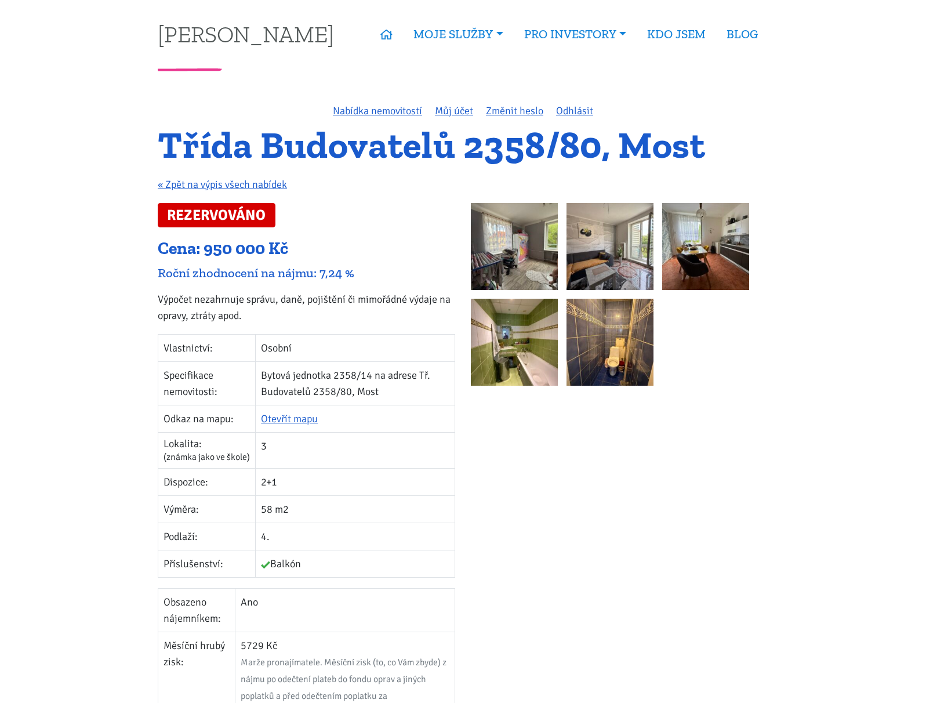
click at [534, 249] on img at bounding box center [514, 246] width 87 height 87
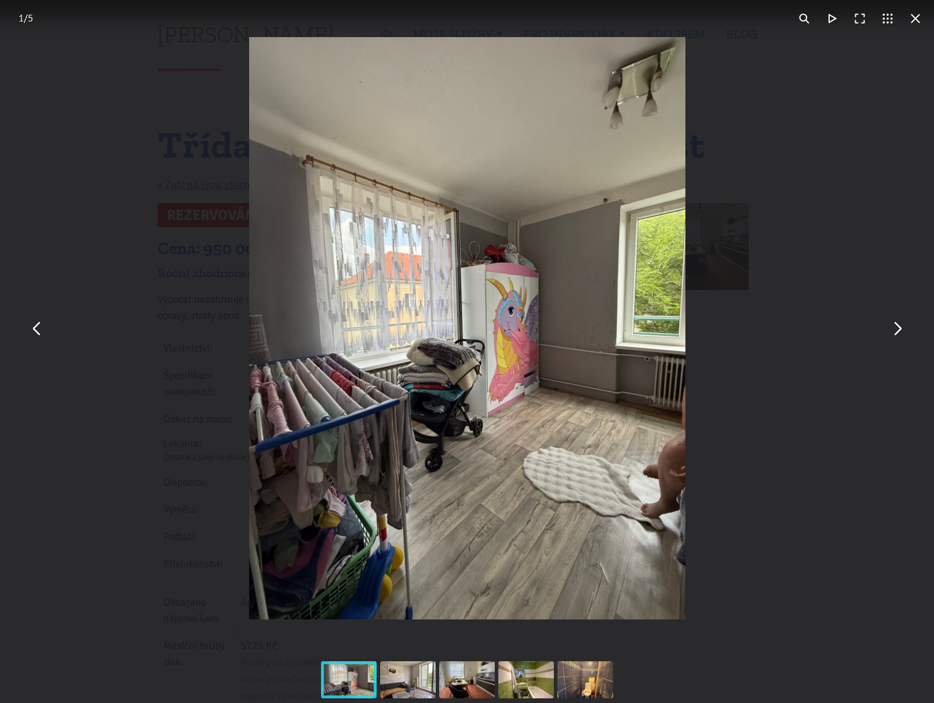
click at [903, 331] on button "You can close this modal content with the ESC key" at bounding box center [897, 328] width 28 height 28
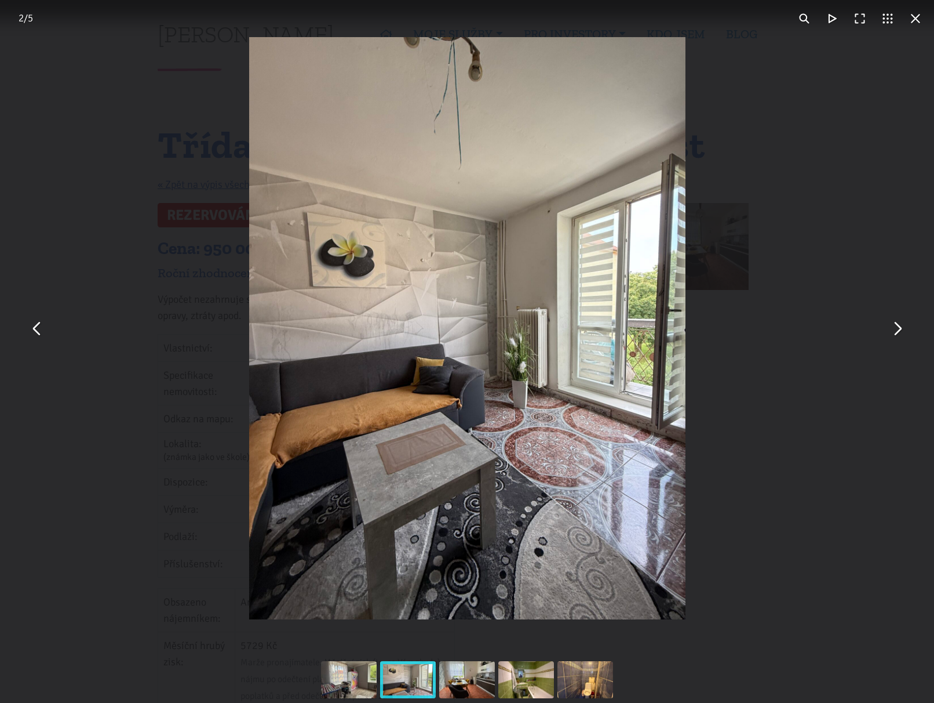
click at [903, 331] on button "You can close this modal content with the ESC key" at bounding box center [897, 328] width 28 height 28
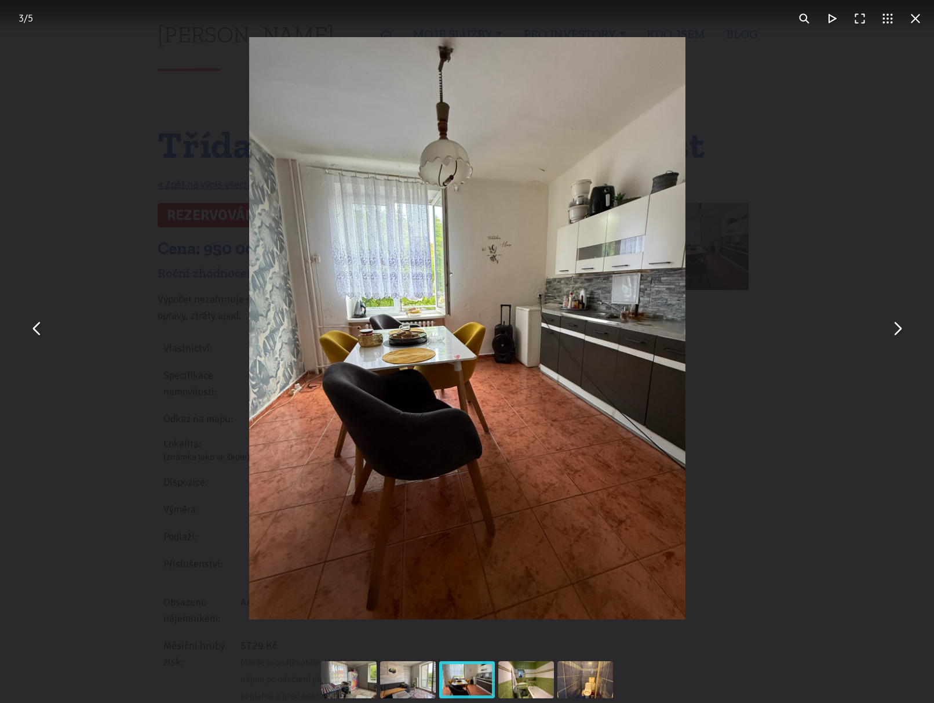
click at [903, 331] on button "You can close this modal content with the ESC key" at bounding box center [897, 328] width 28 height 28
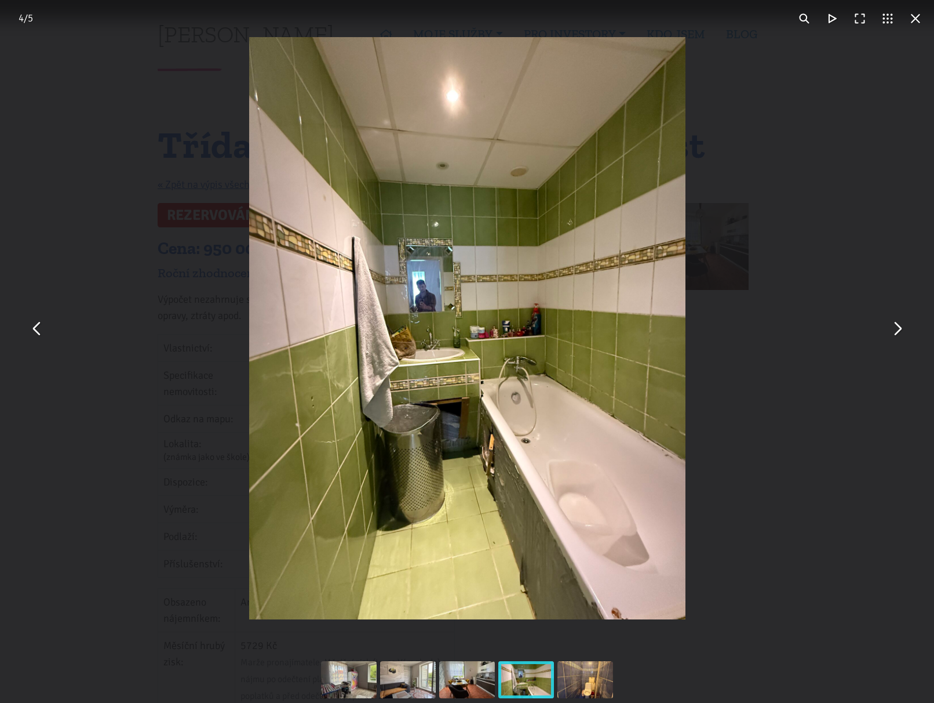
click at [903, 331] on button "You can close this modal content with the ESC key" at bounding box center [897, 328] width 28 height 28
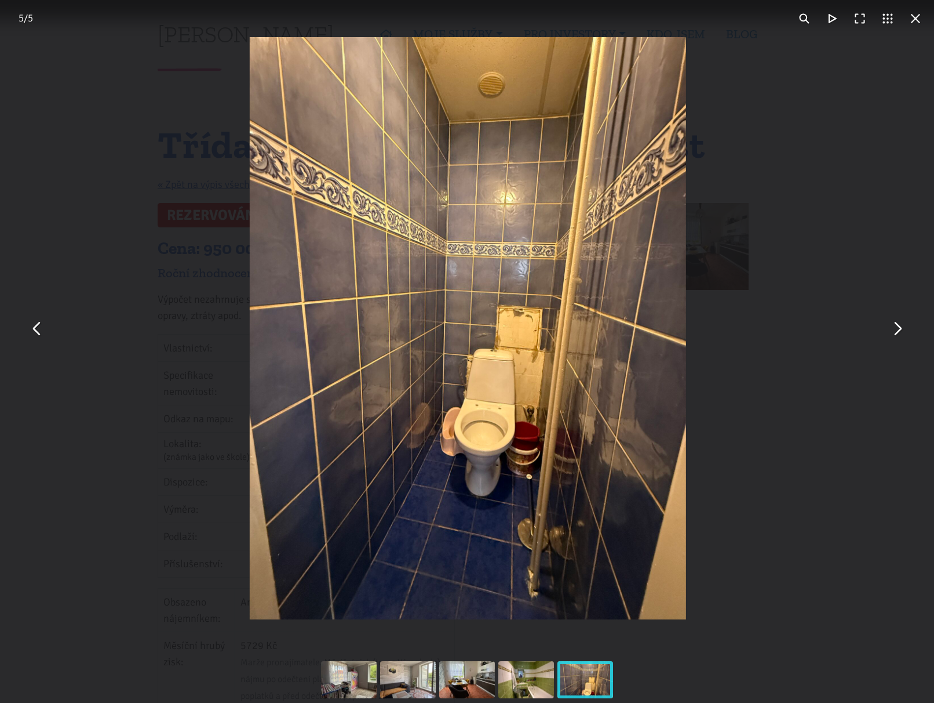
click at [903, 331] on button "You can close this modal content with the ESC key" at bounding box center [897, 328] width 28 height 28
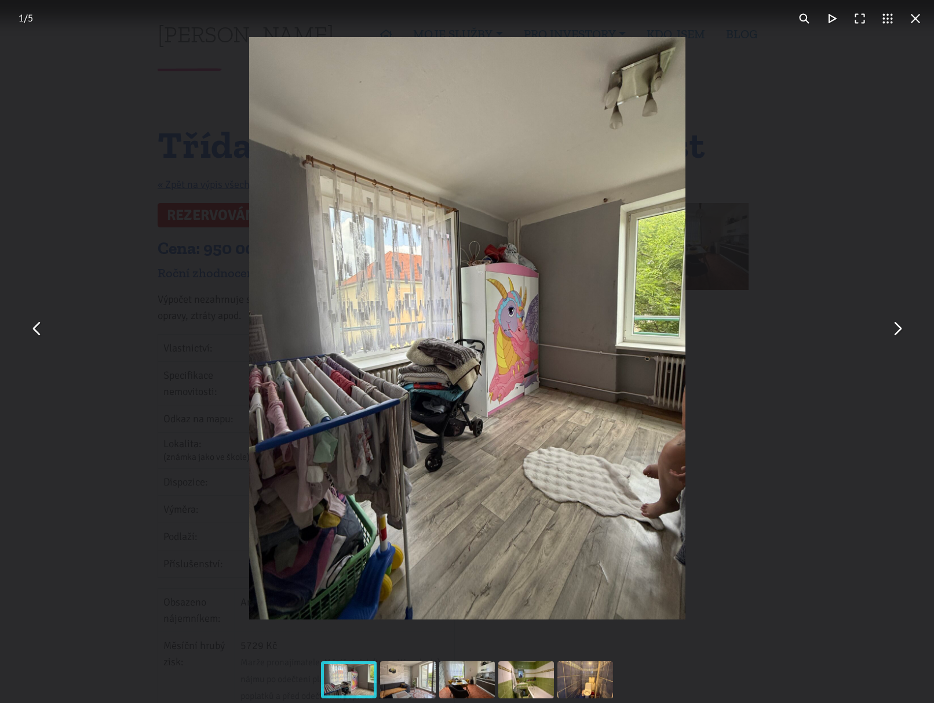
click at [916, 18] on button "You can close this modal content with the ESC key" at bounding box center [916, 19] width 28 height 28
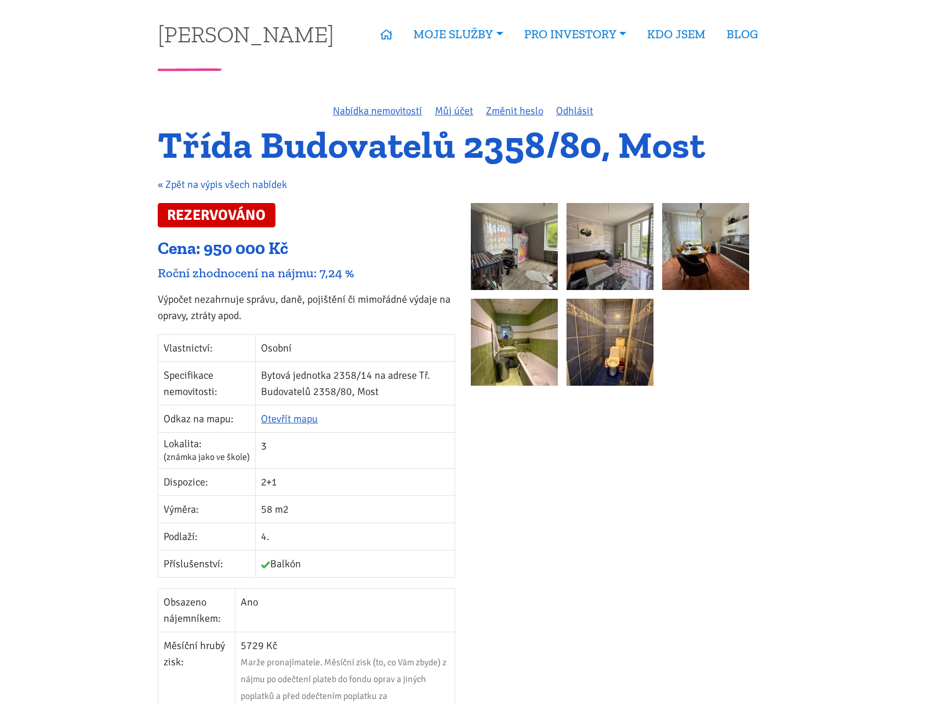
click at [245, 186] on link "« Zpět na výpis všech nabídek" at bounding box center [222, 184] width 129 height 13
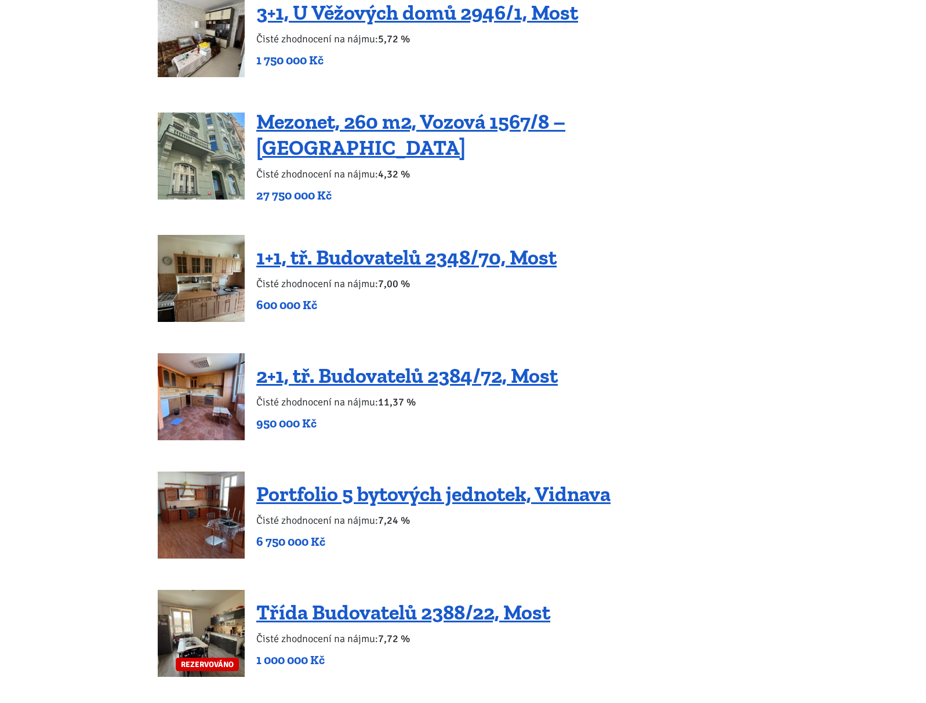
scroll to position [2029, 0]
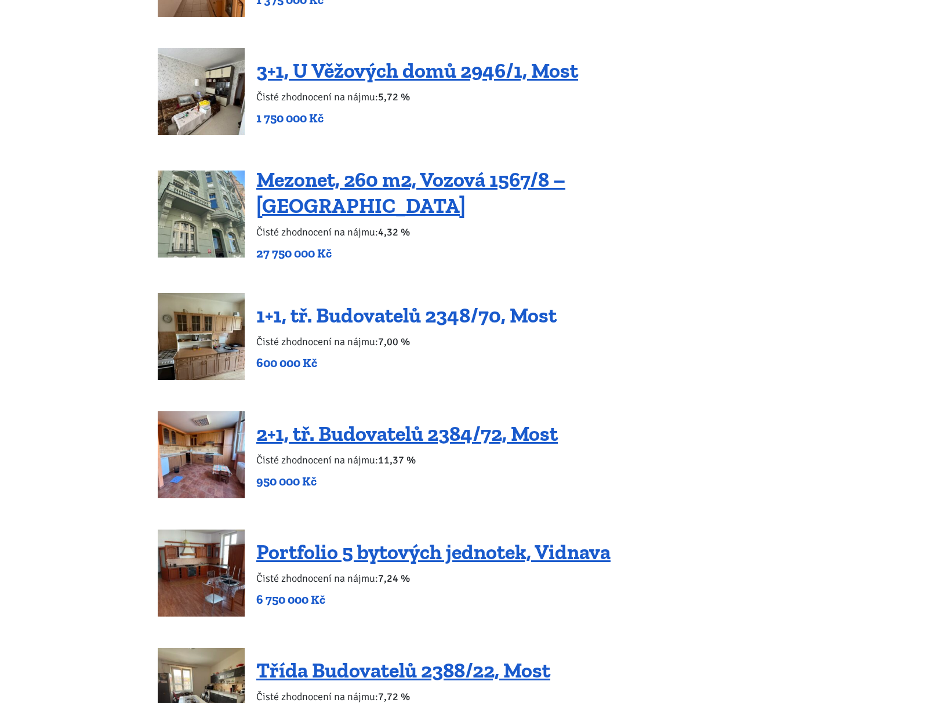
click at [373, 303] on link "1+1, tř. Budovatelů 2348/70, Most" at bounding box center [406, 315] width 300 height 25
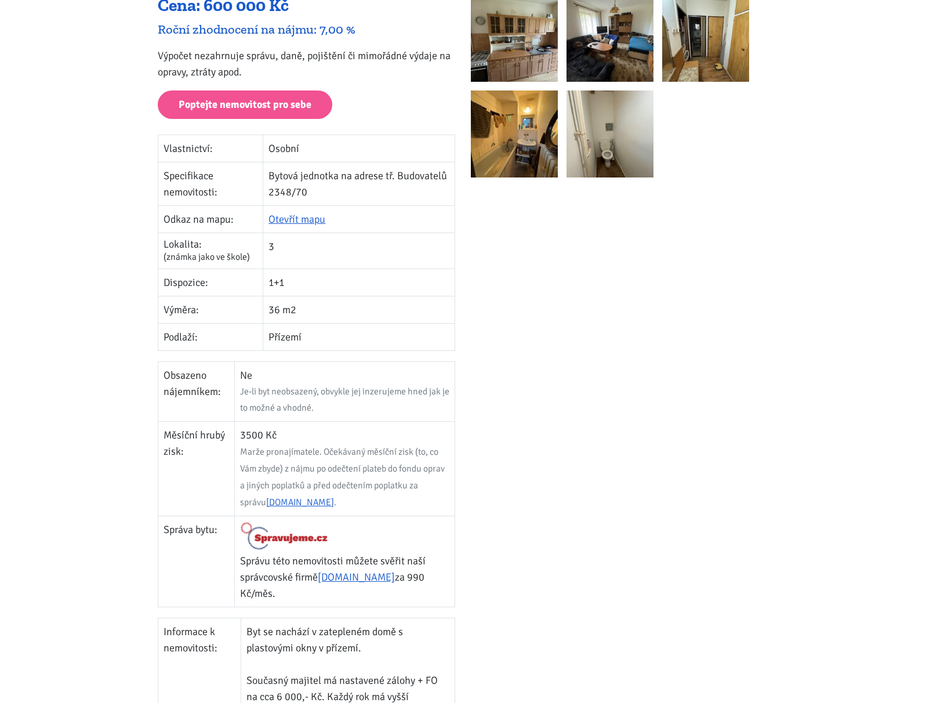
scroll to position [232, 0]
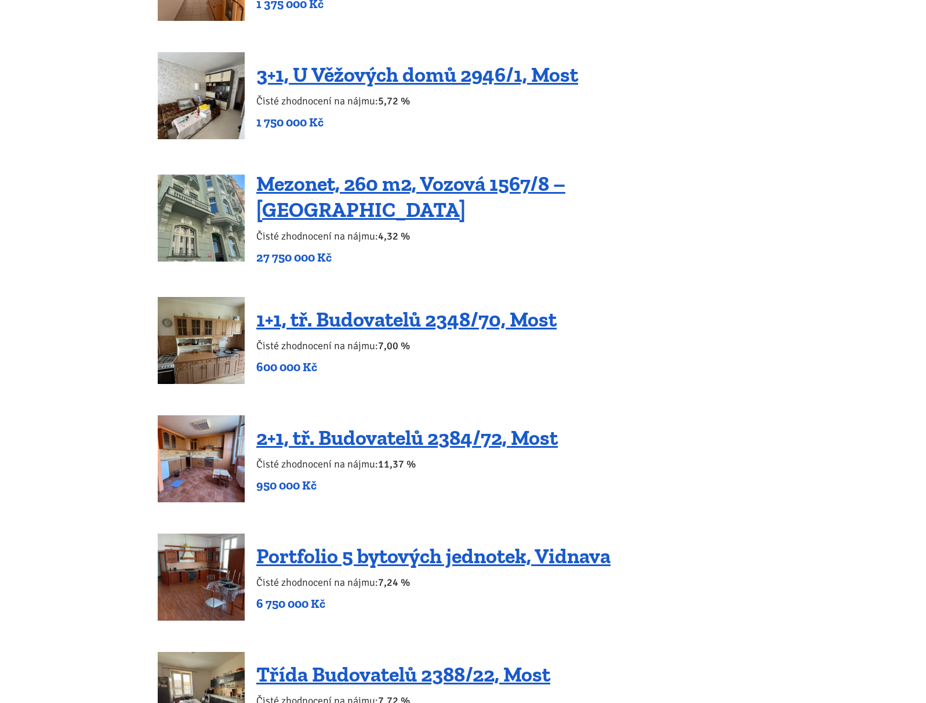
scroll to position [2029, 0]
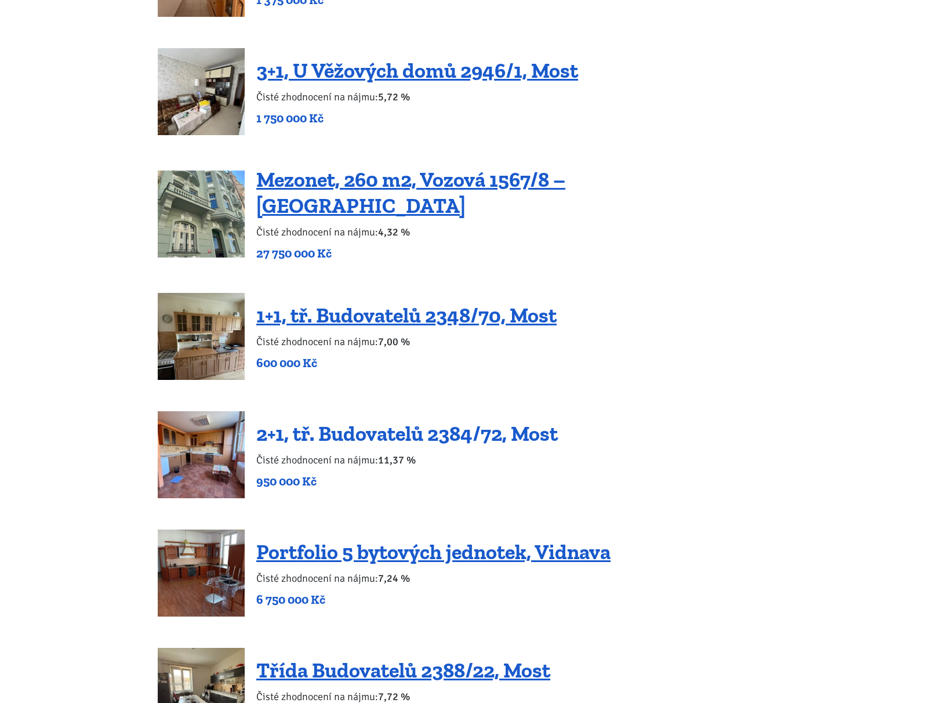
click at [442, 421] on link "2+1, tř. Budovatelů 2384/72, Most" at bounding box center [406, 433] width 301 height 25
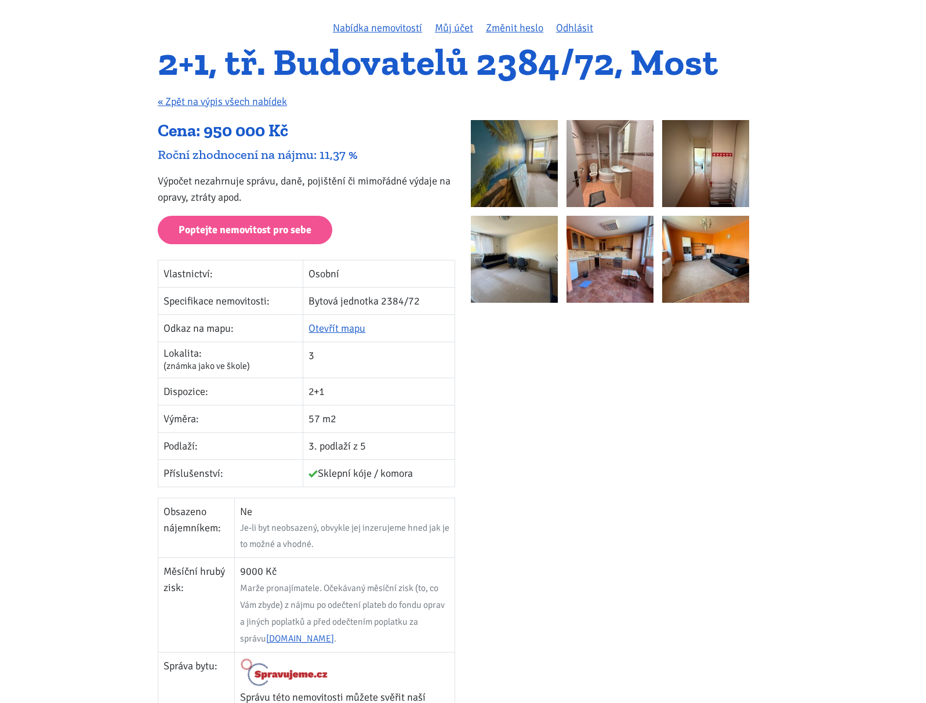
scroll to position [58, 0]
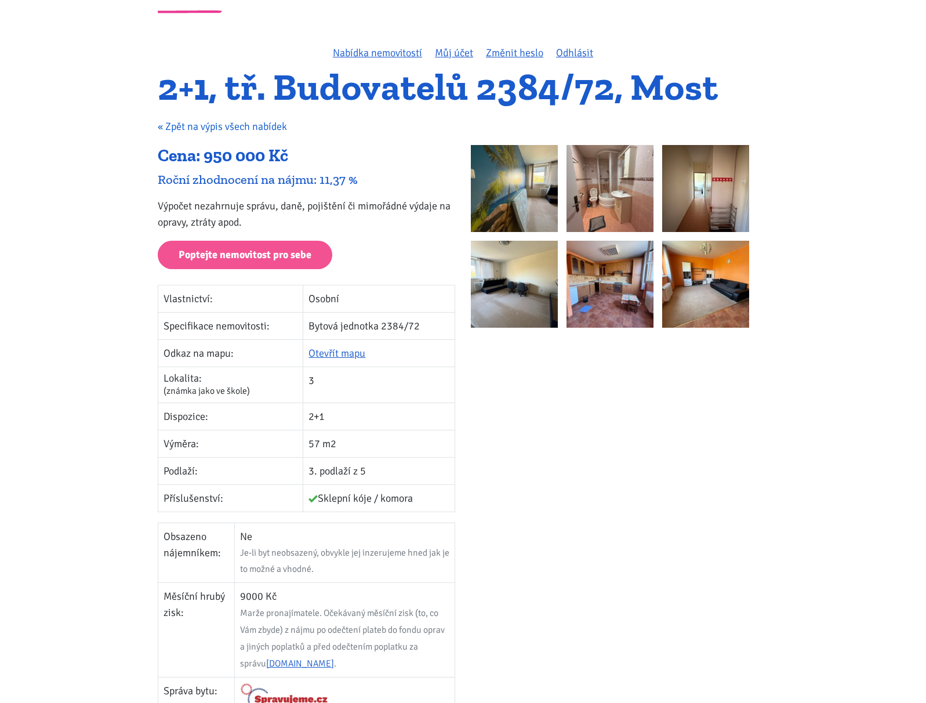
click at [252, 124] on link "« Zpět na výpis všech nabídek" at bounding box center [222, 126] width 129 height 13
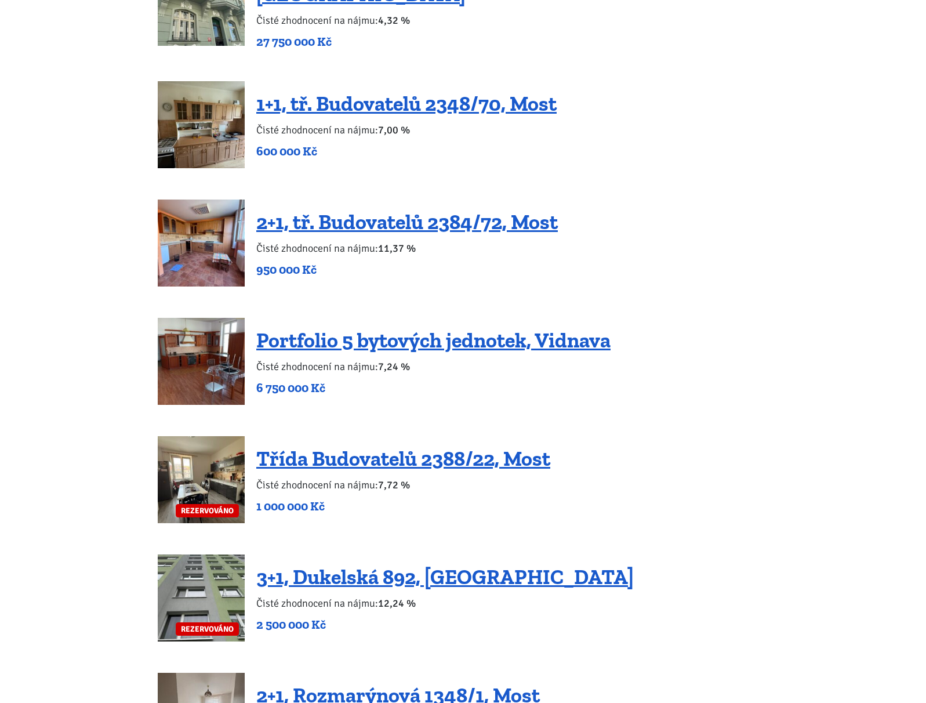
scroll to position [2261, 0]
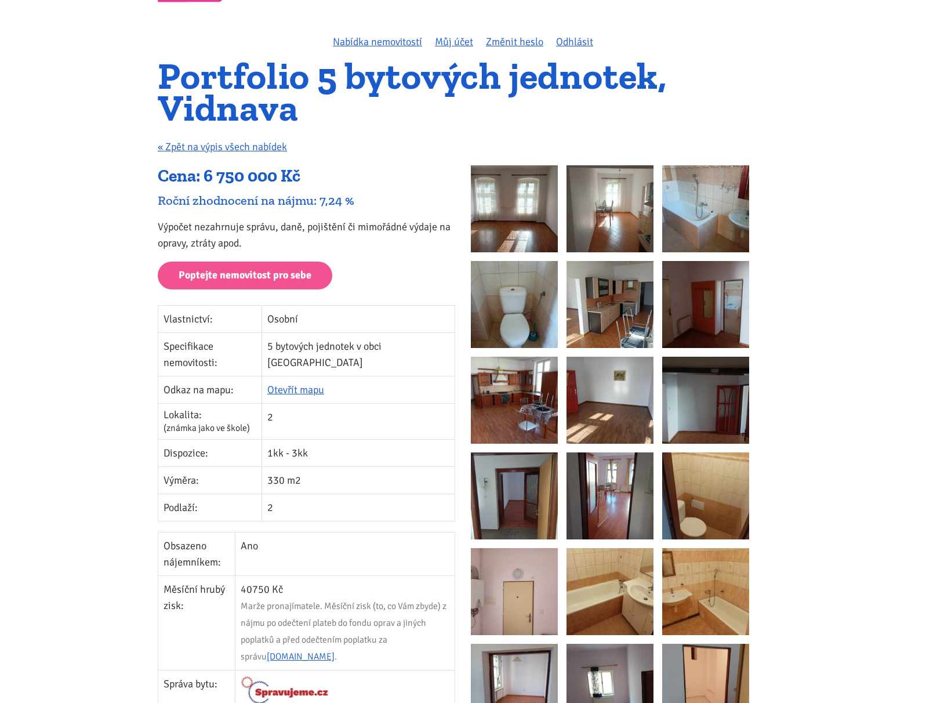
scroll to position [58, 0]
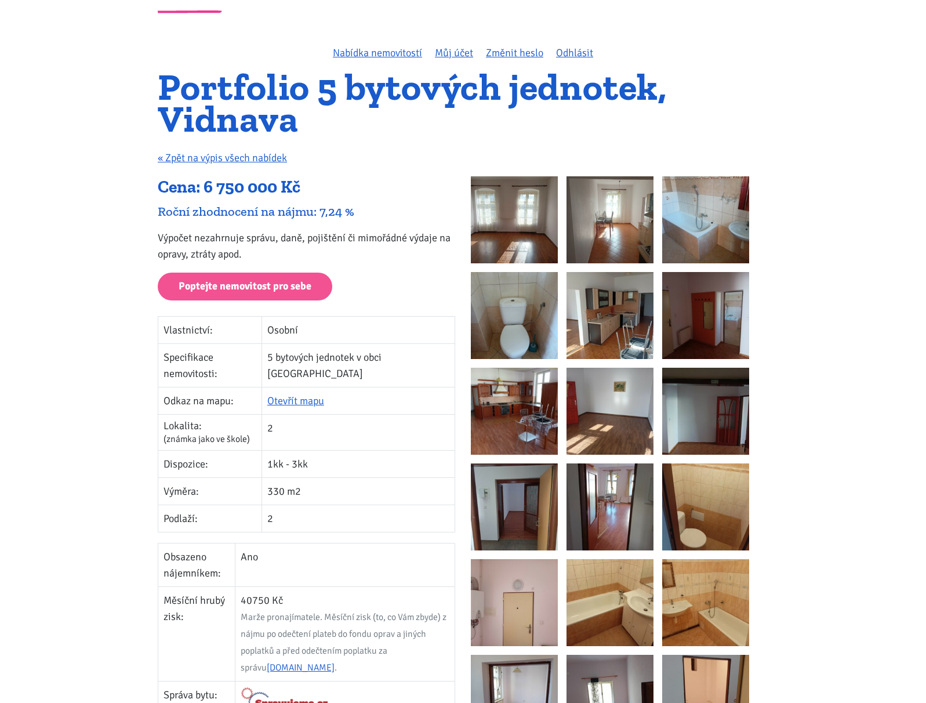
click at [607, 228] on img at bounding box center [609, 219] width 87 height 87
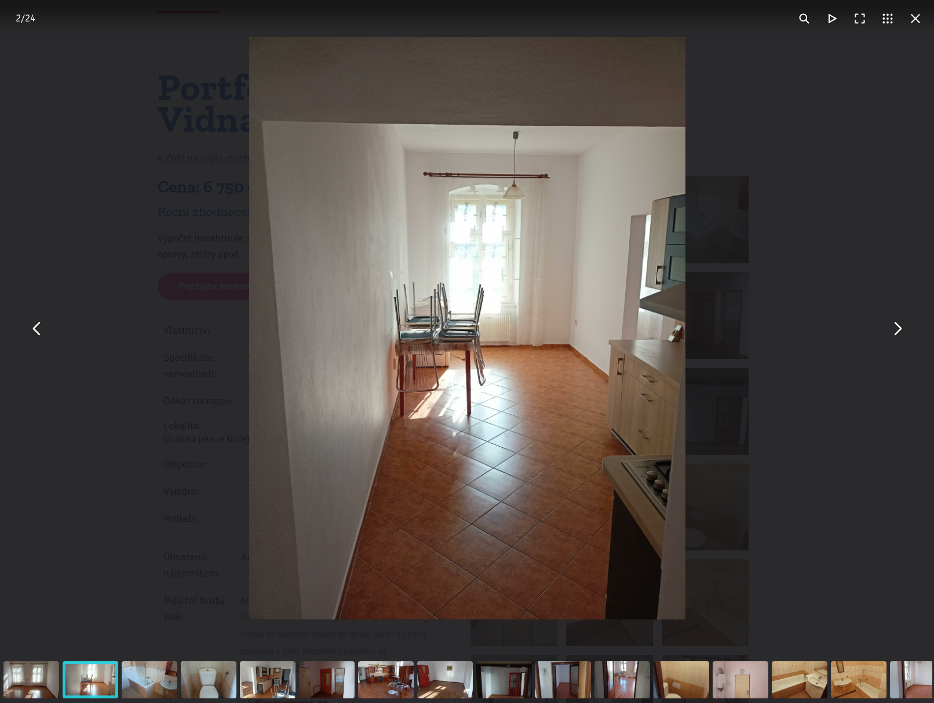
click at [893, 337] on button "You can close this modal content with the ESC key" at bounding box center [897, 328] width 28 height 28
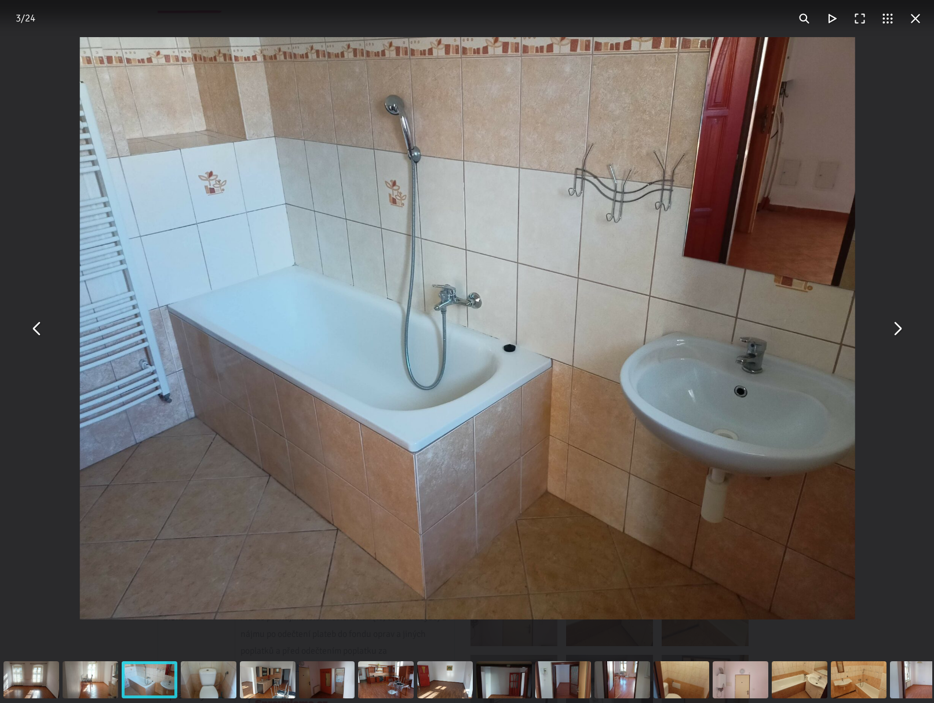
click at [893, 337] on button "You can close this modal content with the ESC key" at bounding box center [897, 328] width 28 height 28
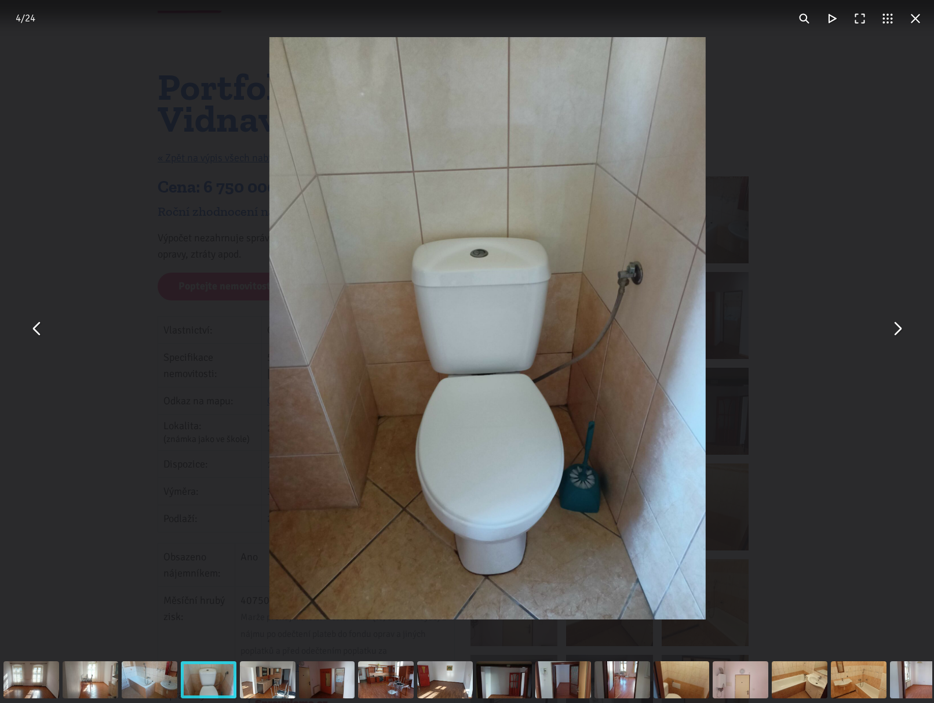
click at [893, 337] on button "You can close this modal content with the ESC key" at bounding box center [897, 328] width 28 height 28
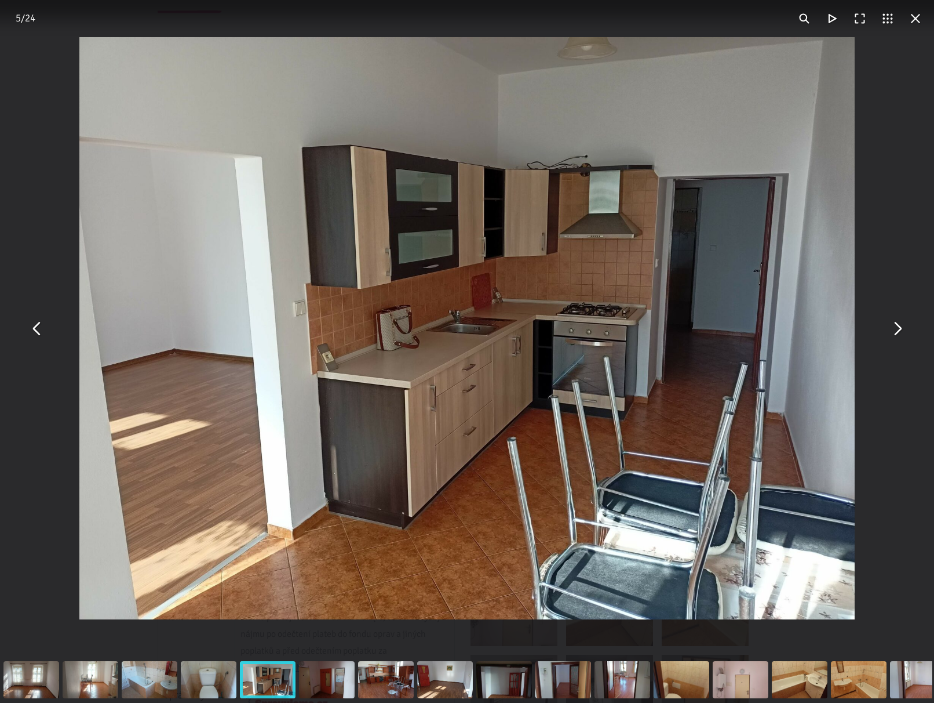
click at [915, 25] on button "You can close this modal content with the ESC key" at bounding box center [916, 19] width 28 height 28
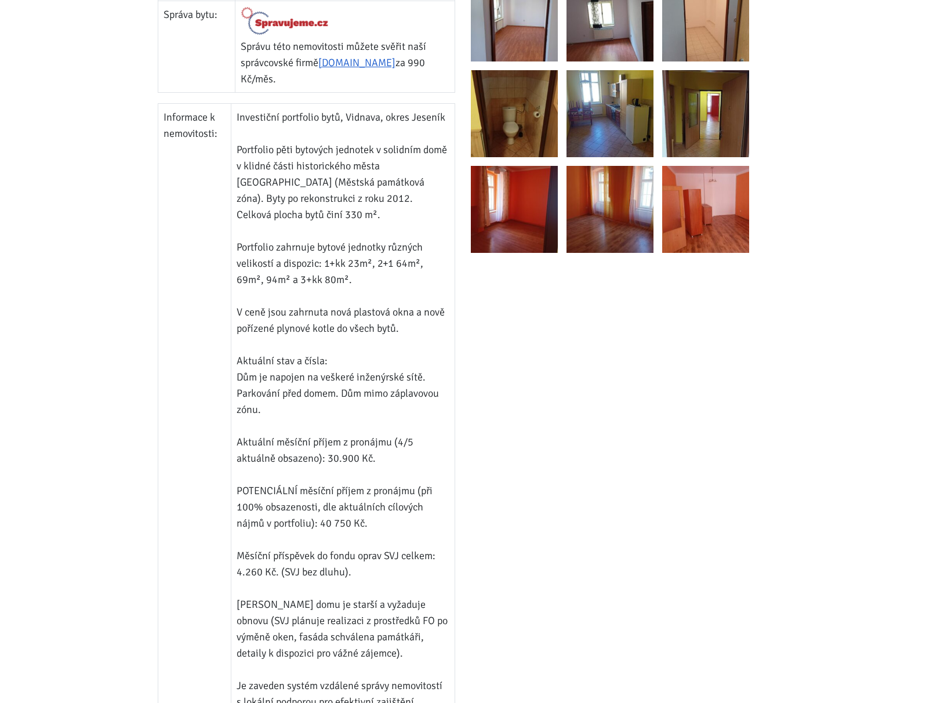
scroll to position [580, 0]
